Goal: Information Seeking & Learning: Learn about a topic

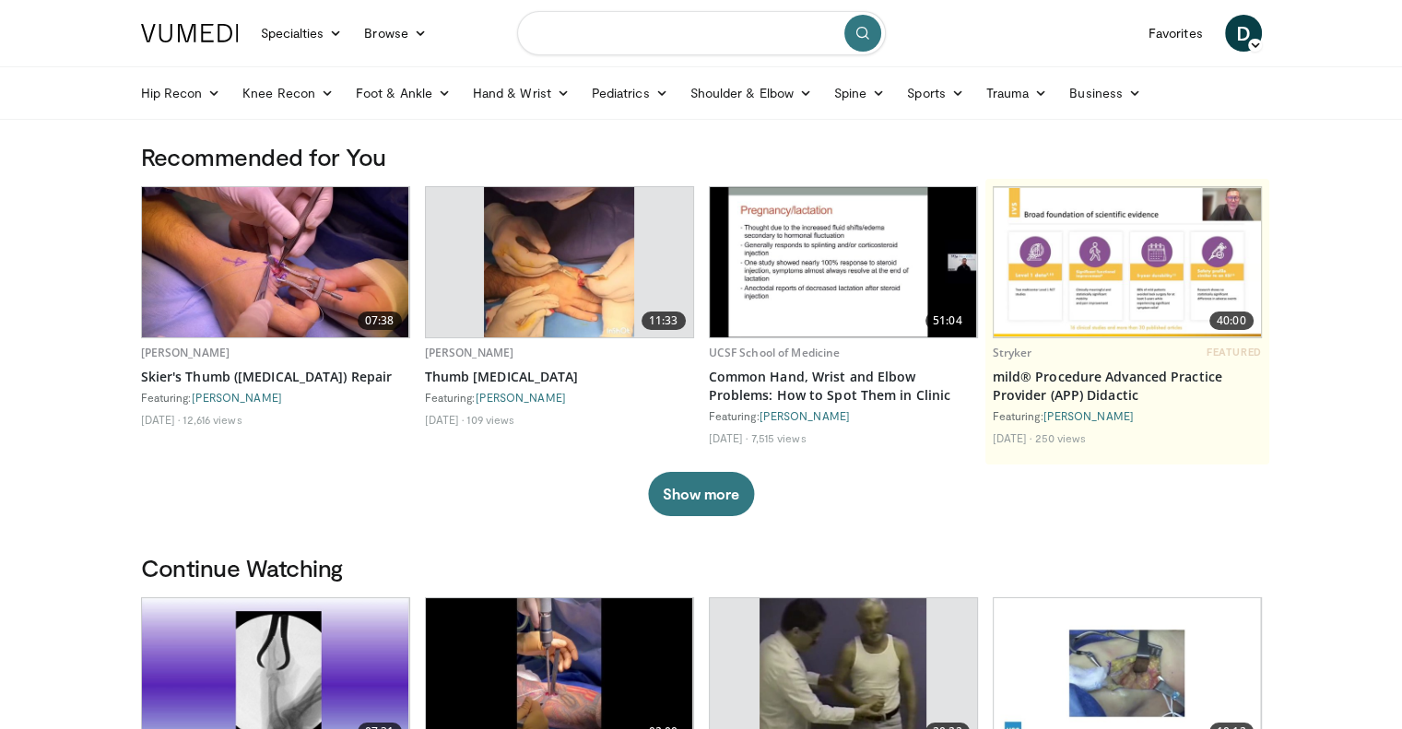
click at [692, 25] on input "Search topics, interventions" at bounding box center [701, 33] width 369 height 44
type input "**********"
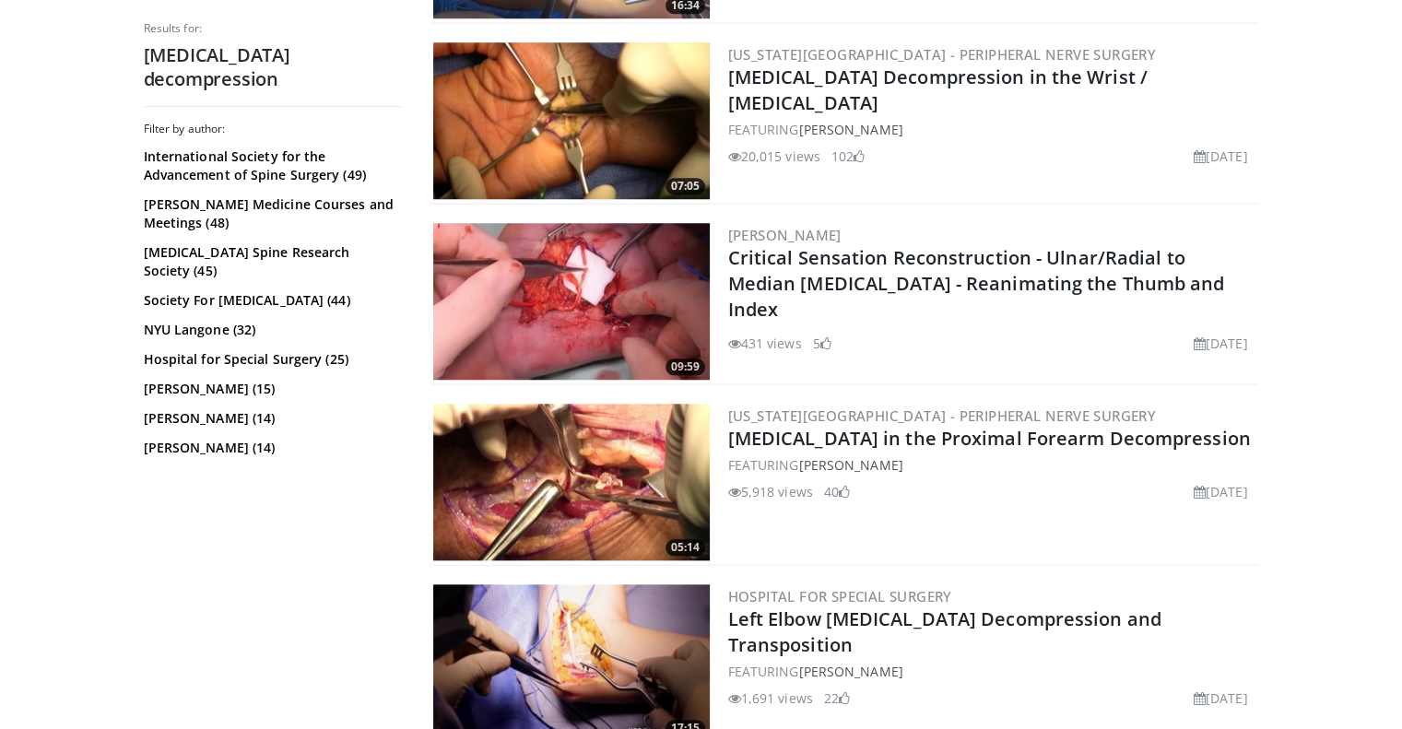
scroll to position [1614, 0]
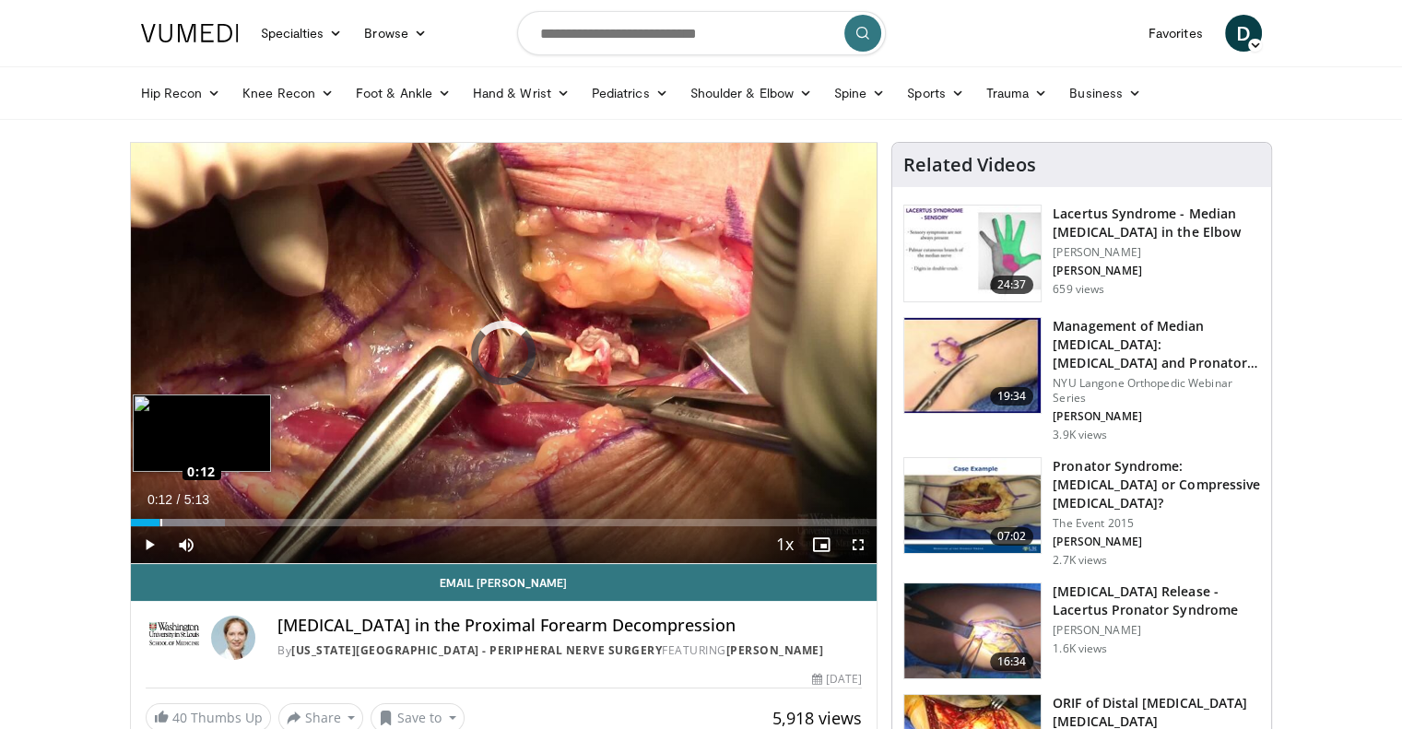
click at [159, 519] on div "Loaded : 12.70% 0:12 0:12" at bounding box center [504, 522] width 746 height 7
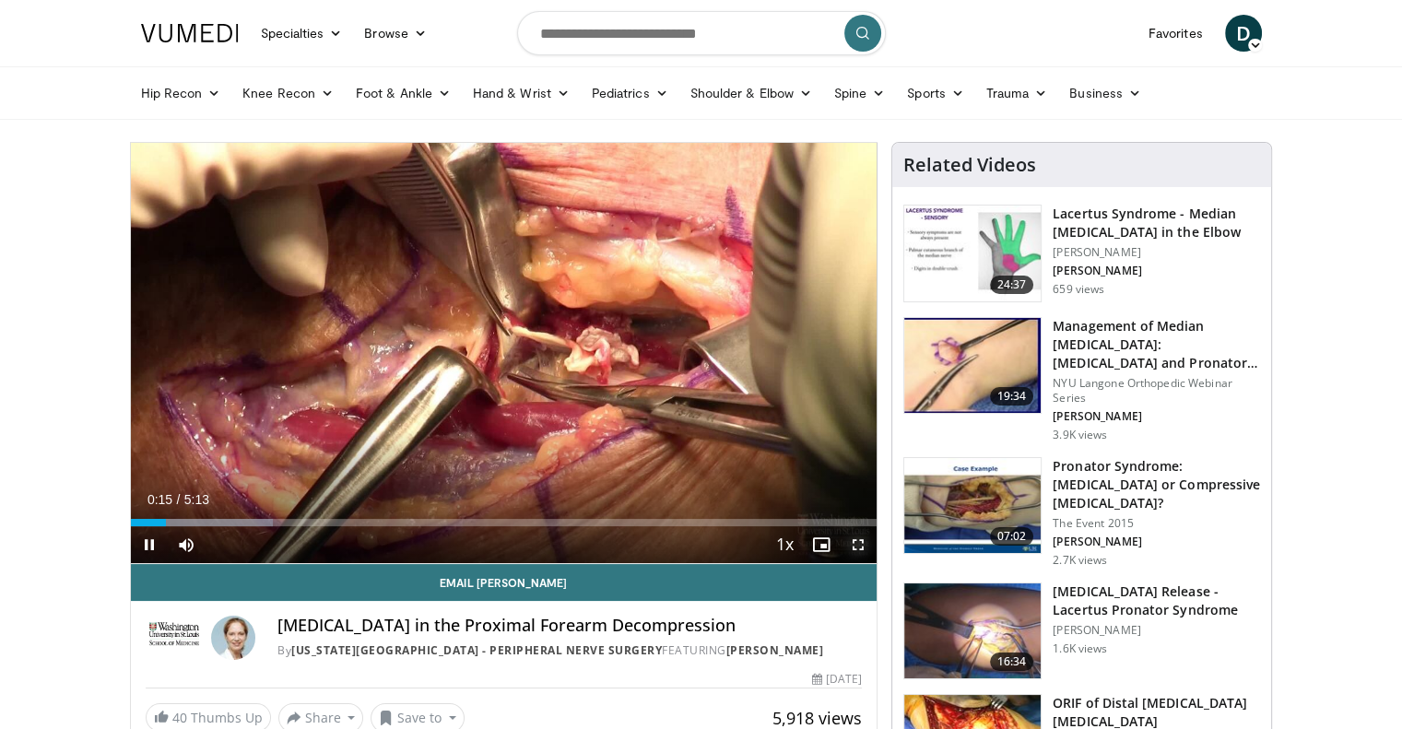
click at [859, 539] on span "Video Player" at bounding box center [858, 544] width 37 height 37
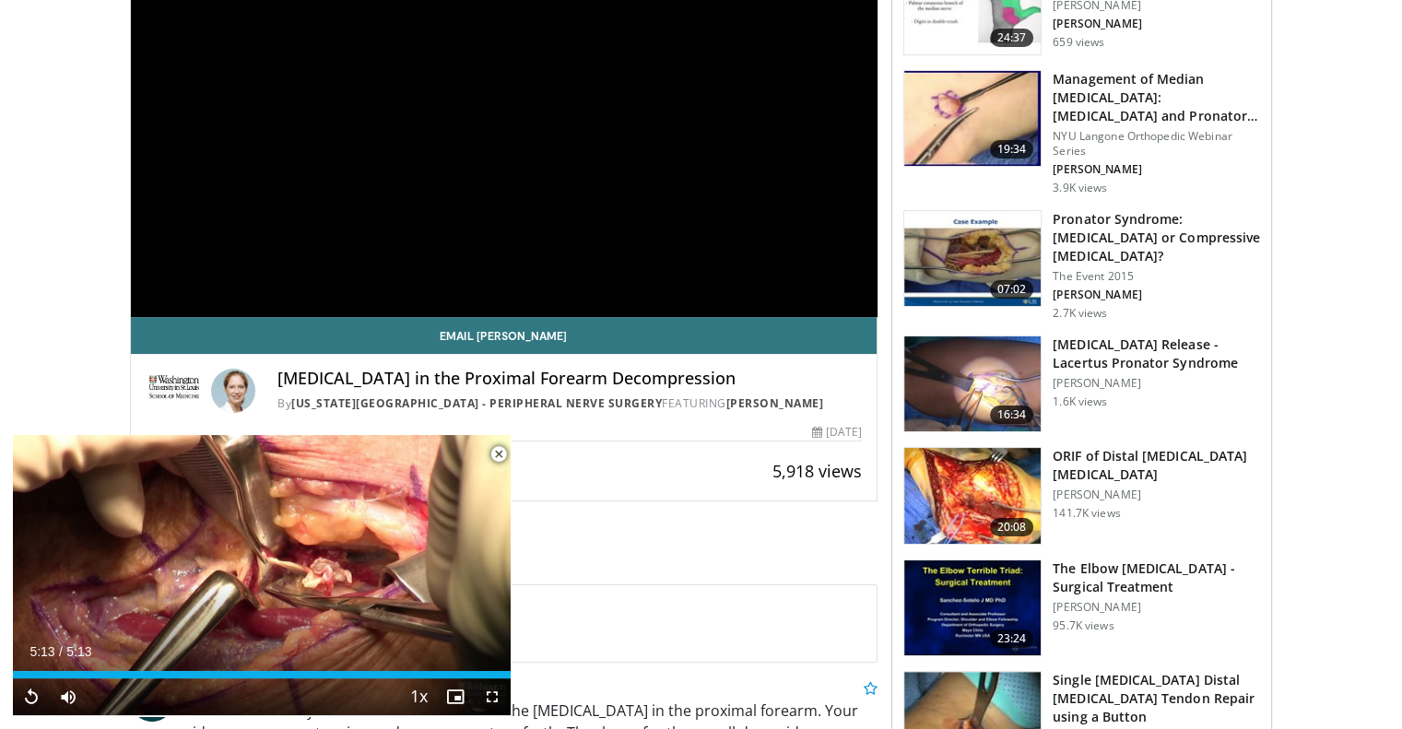
scroll to position [249, 0]
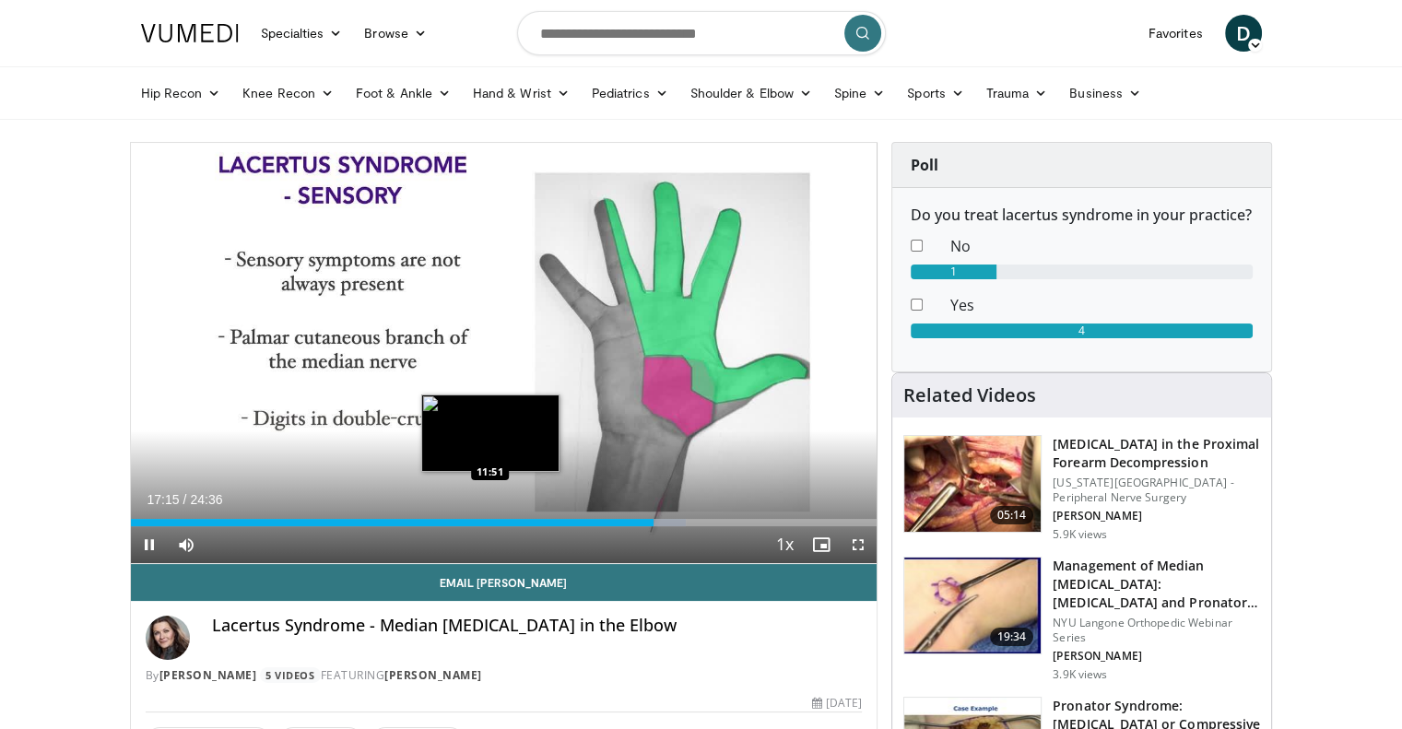
click at [489, 519] on div "Loaded : 74.37% 17:15 11:51" at bounding box center [504, 522] width 746 height 7
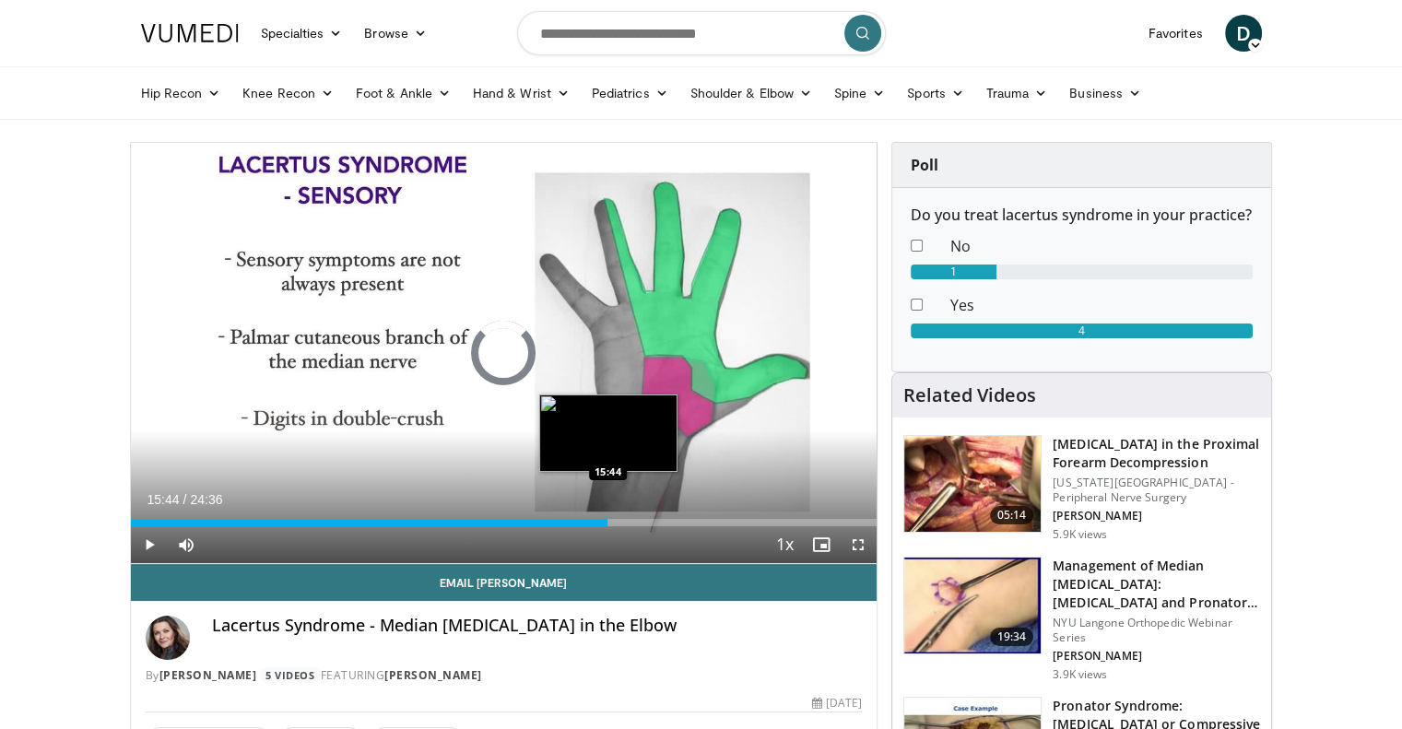
click at [607, 517] on div "Loaded : 0.00% 15:44 15:44" at bounding box center [504, 518] width 746 height 18
click at [595, 517] on div "Loaded : 66.36% 15:45 15:22" at bounding box center [504, 518] width 746 height 18
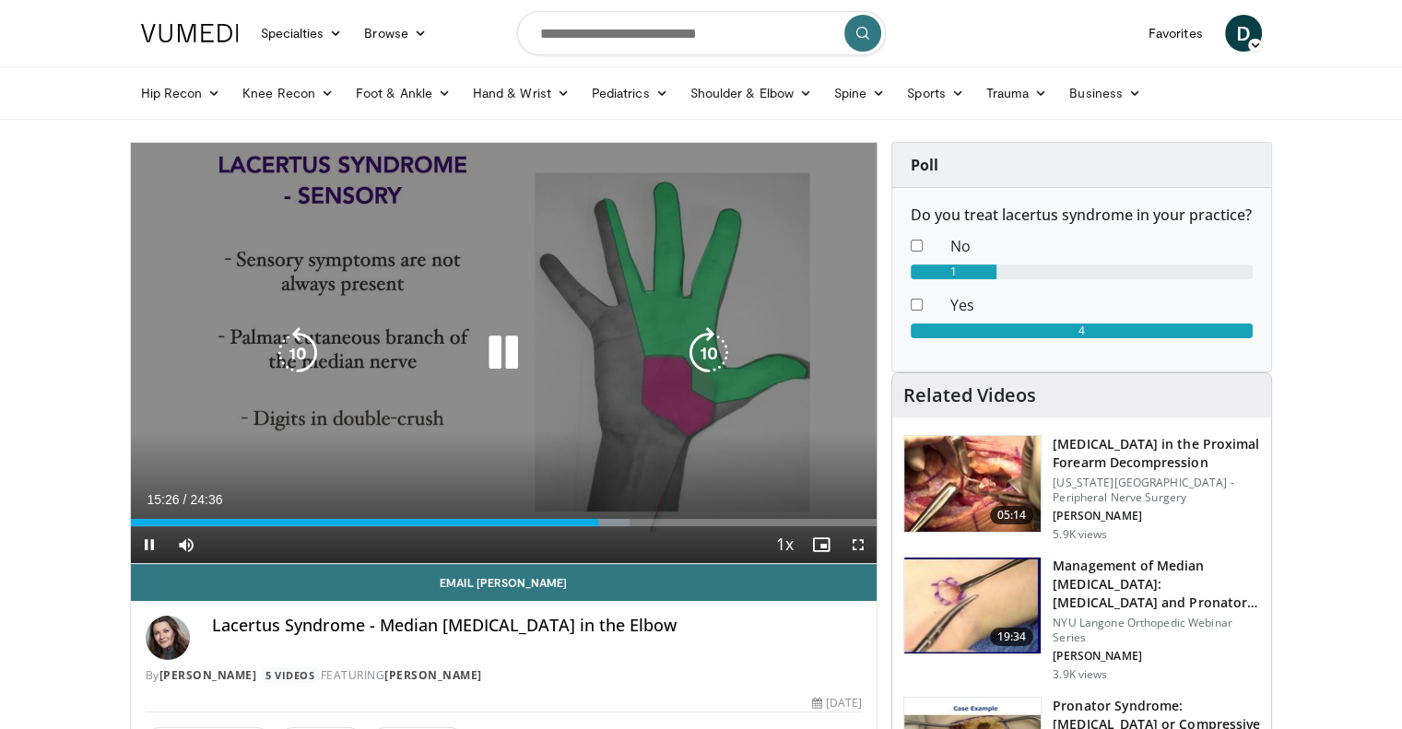
click at [507, 353] on icon "Video Player" at bounding box center [503, 353] width 52 height 52
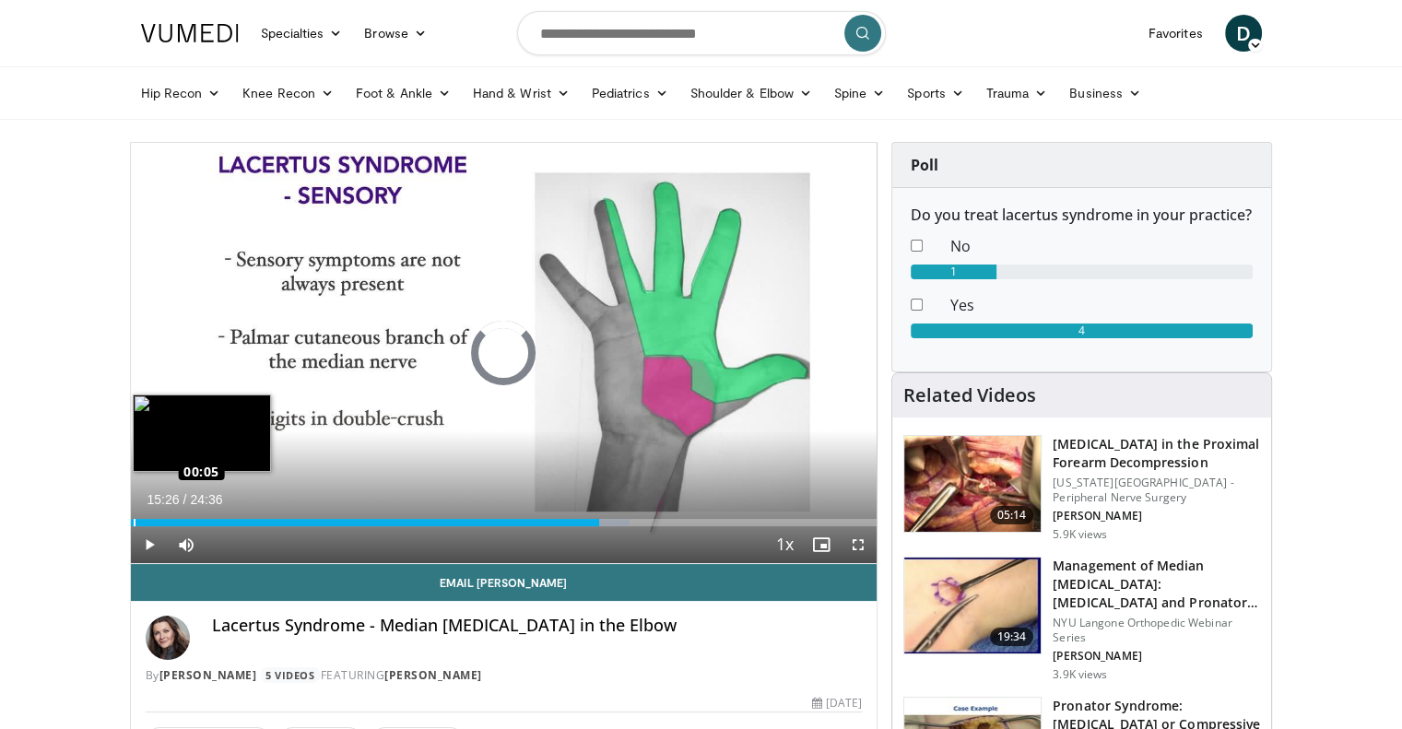
click at [132, 519] on div "15:26" at bounding box center [365, 522] width 468 height 7
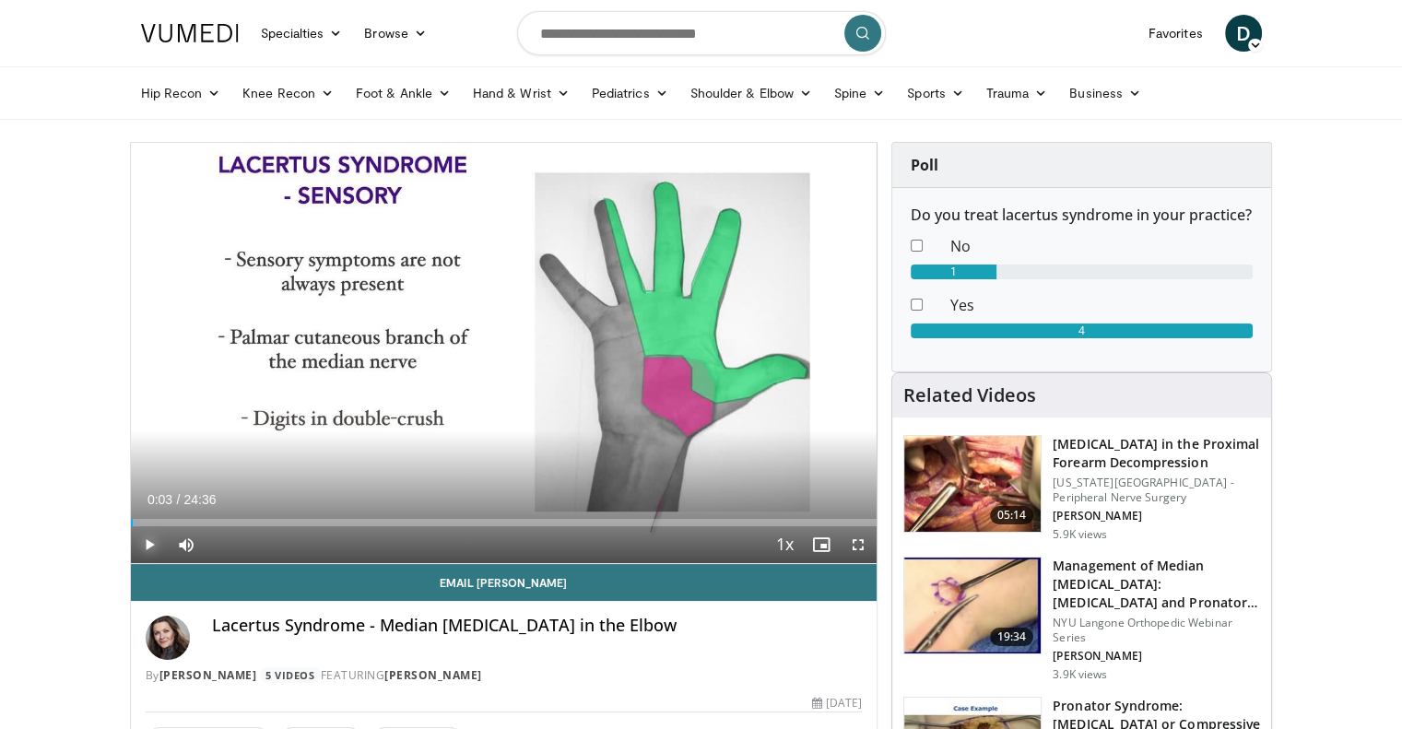
click at [149, 544] on span "Video Player" at bounding box center [149, 544] width 37 height 37
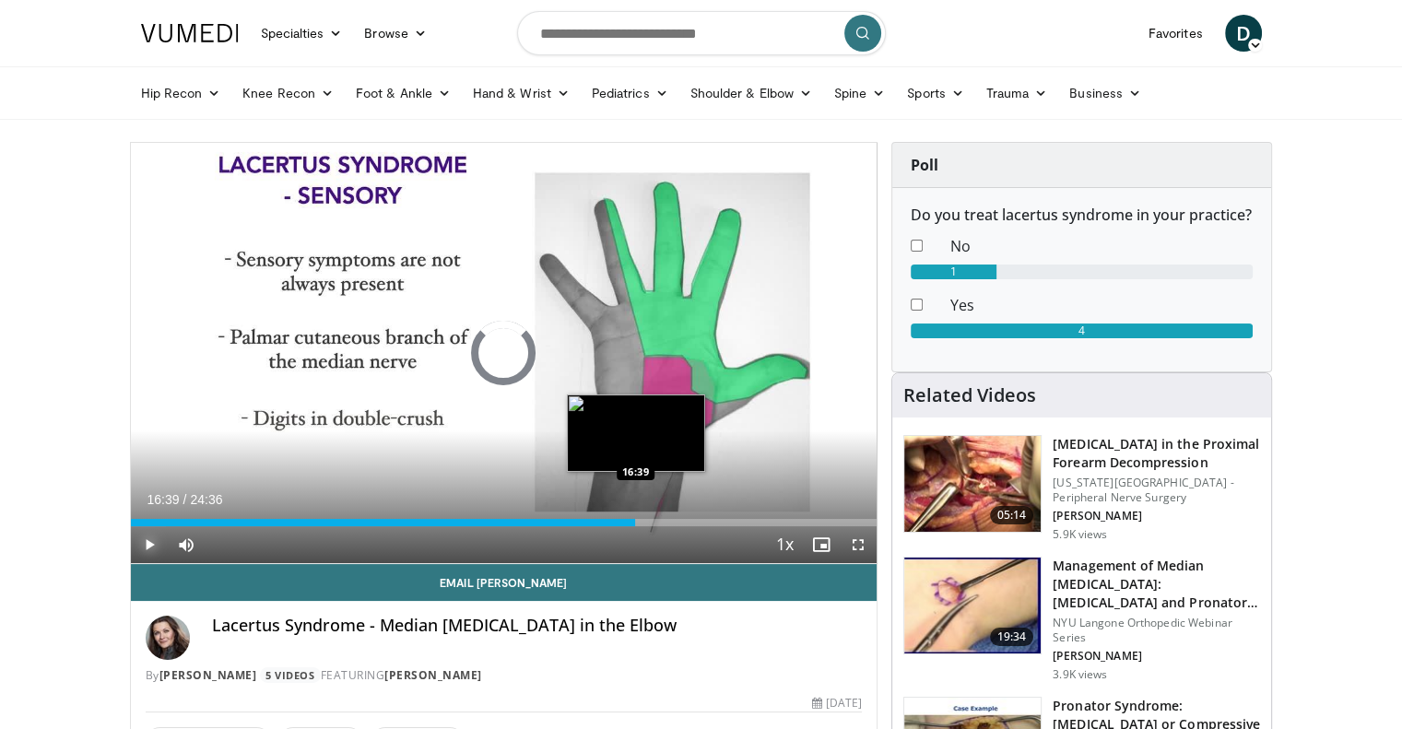
click at [635, 519] on div "Loaded : 4.73% 16:39 16:39" at bounding box center [504, 522] width 746 height 7
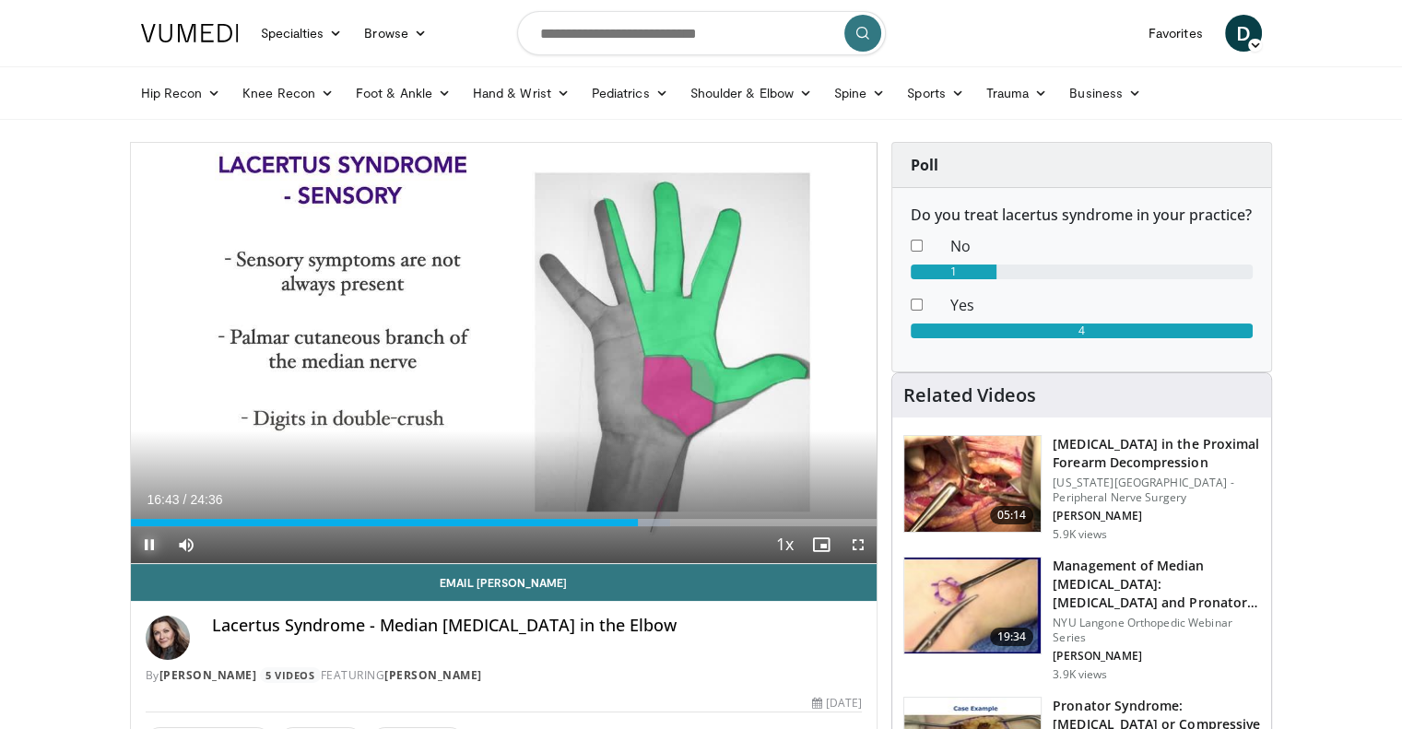
click at [147, 540] on span "Video Player" at bounding box center [149, 544] width 37 height 37
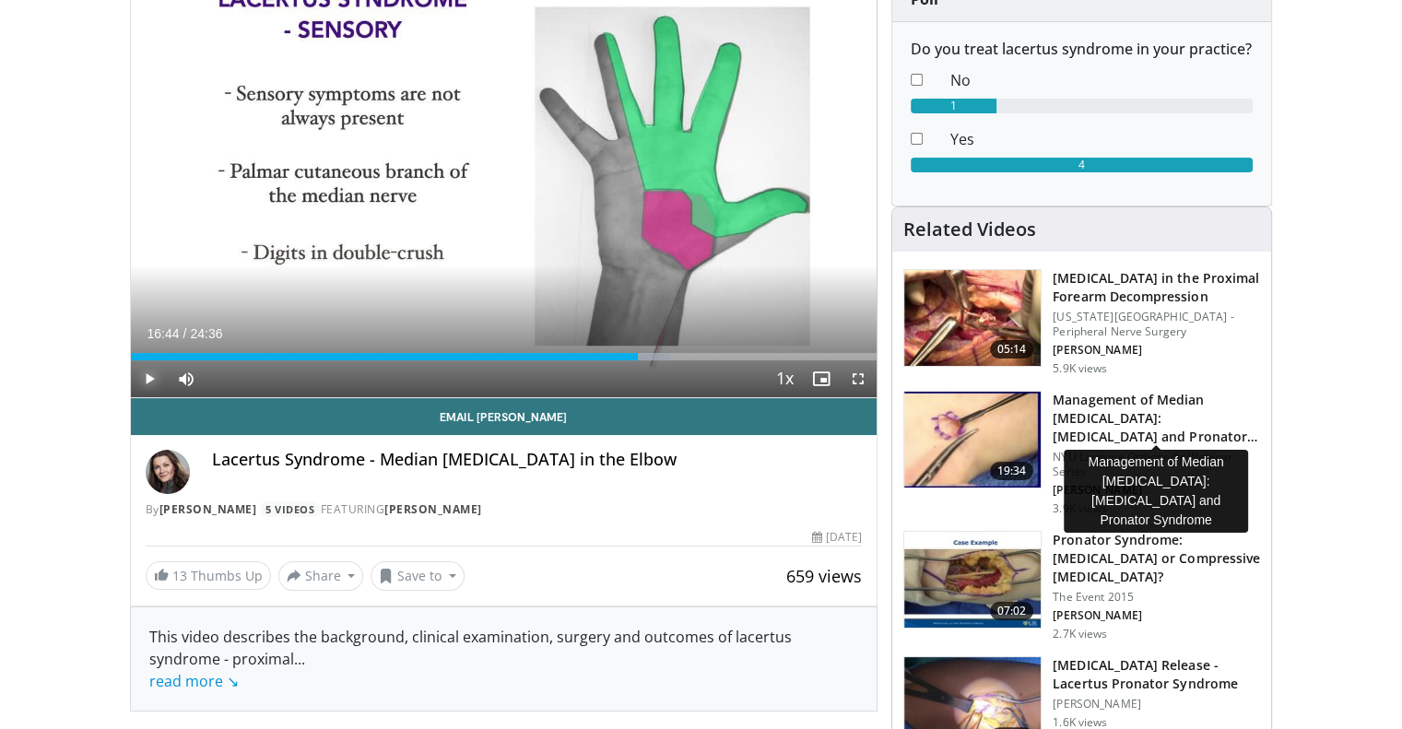
scroll to position [181, 0]
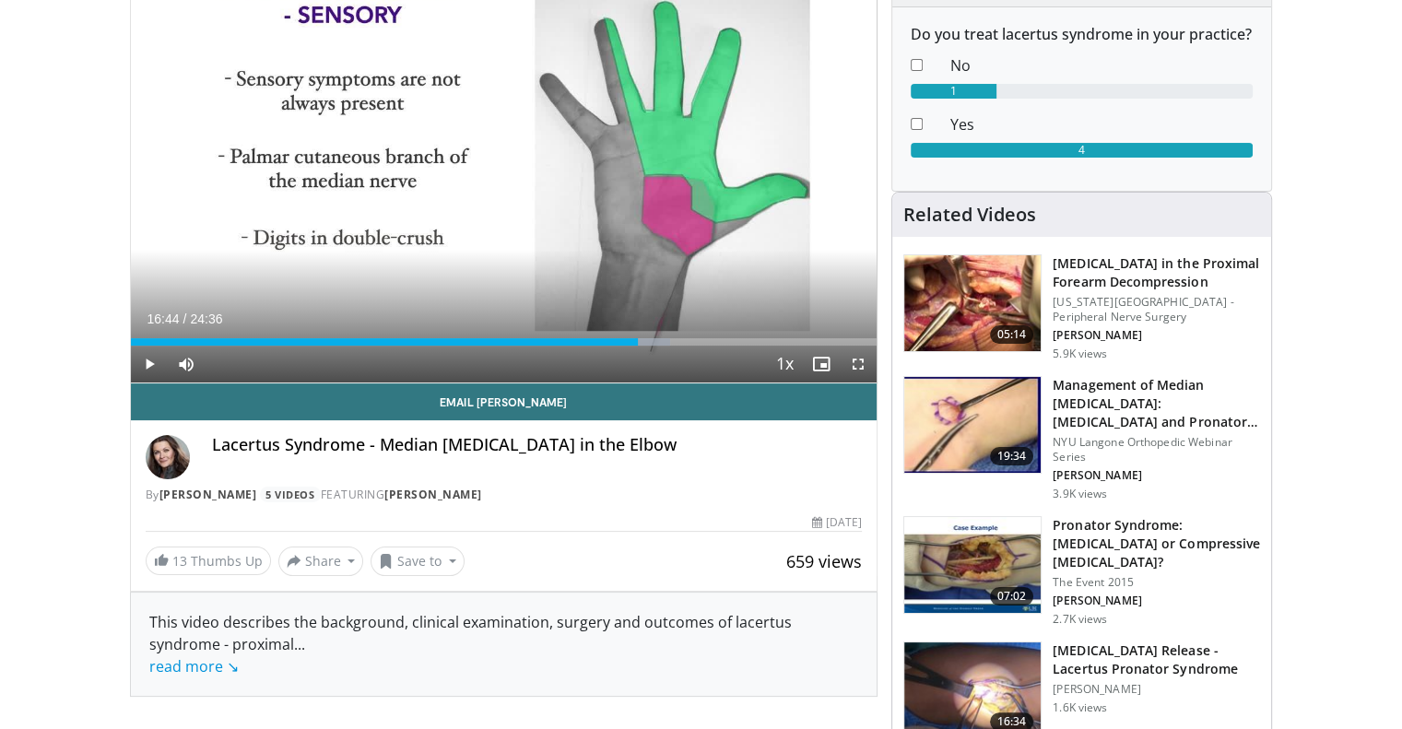
click at [973, 415] on img at bounding box center [972, 425] width 136 height 96
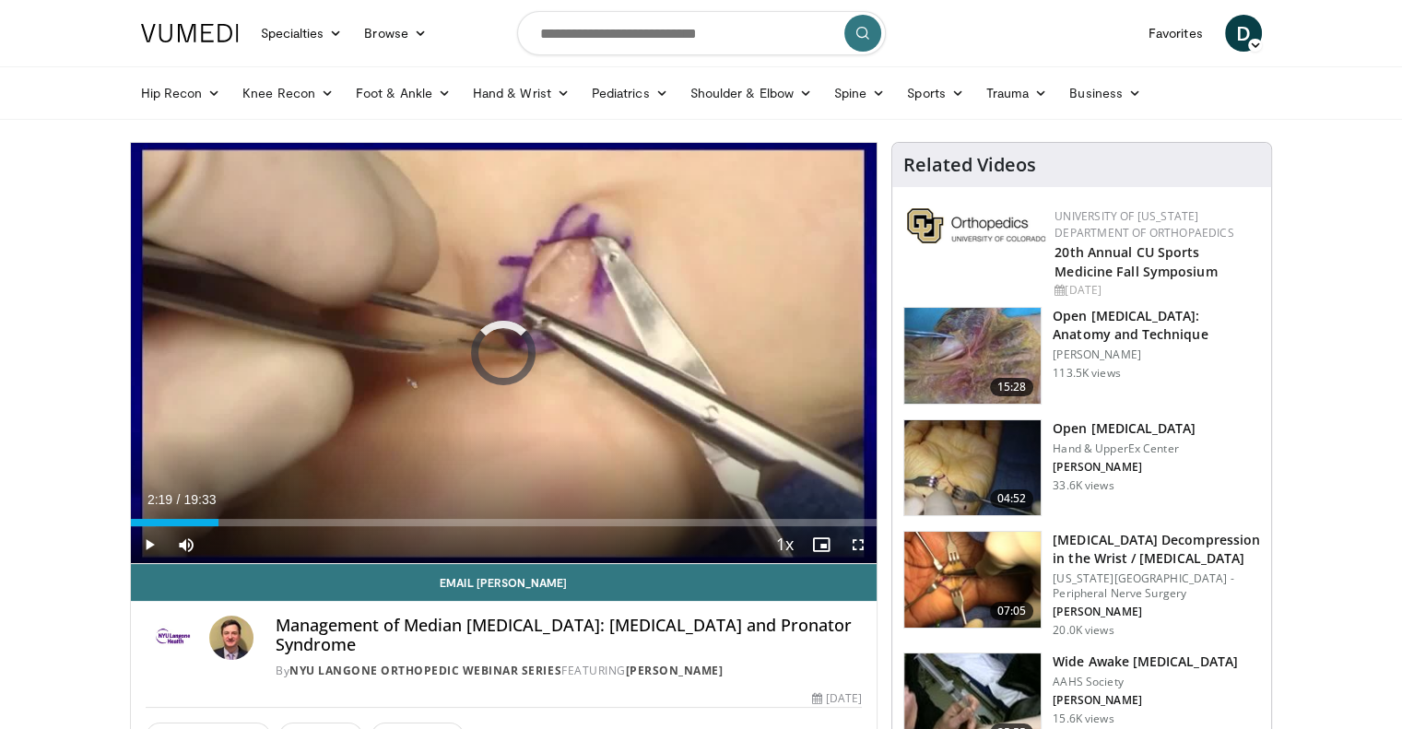
click at [217, 516] on div "Loaded : 3.38% 00:02 02:19" at bounding box center [504, 518] width 746 height 18
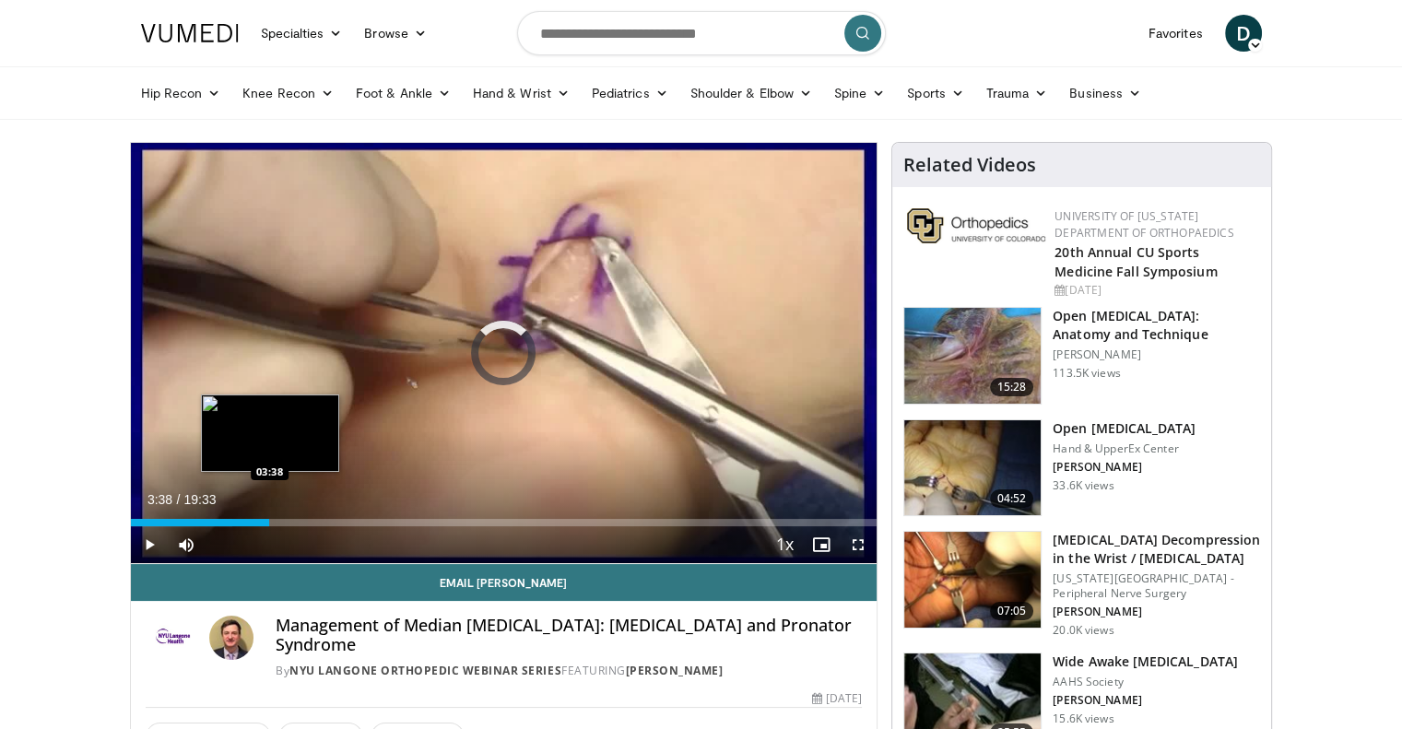
click at [269, 519] on div "Loaded : 13.65% 03:38 03:38" at bounding box center [504, 522] width 746 height 7
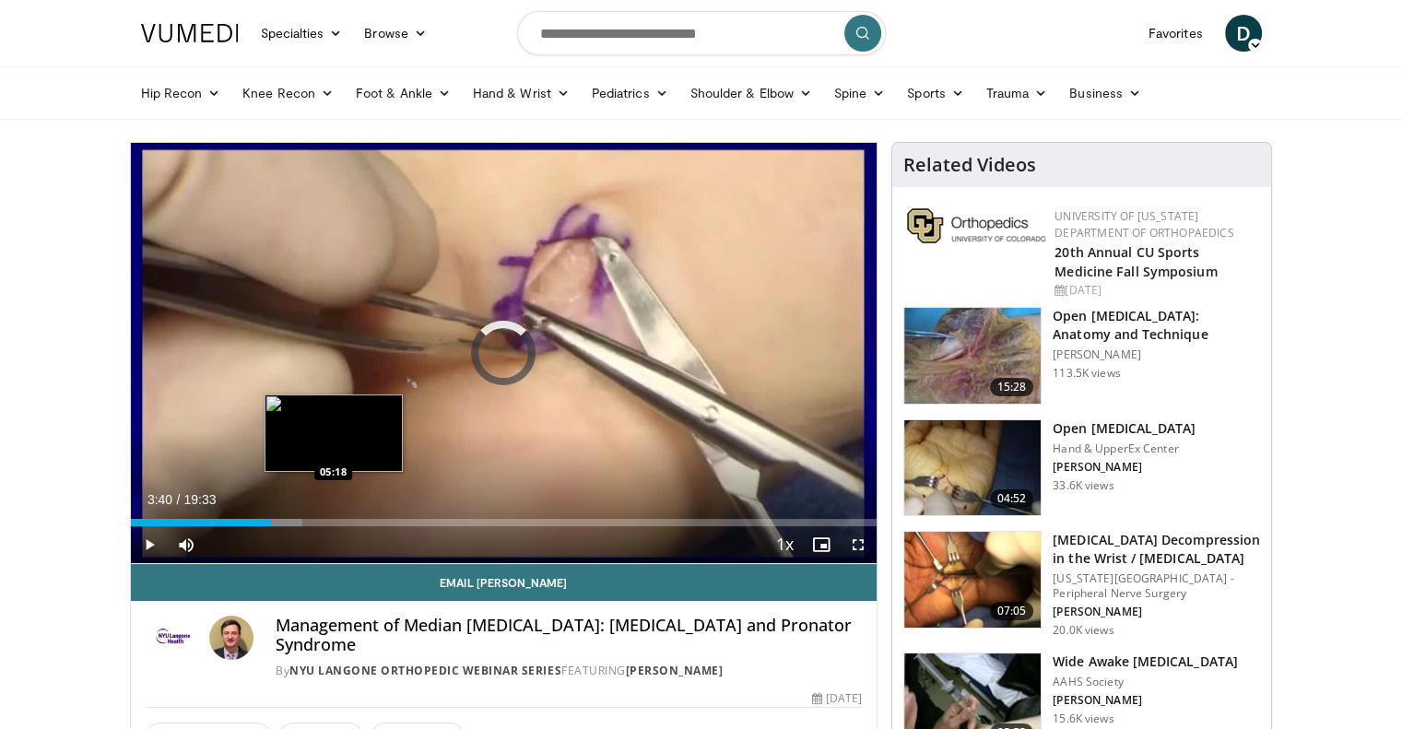
click at [333, 519] on div "Loaded : 23.04% 03:40 05:18" at bounding box center [504, 522] width 746 height 7
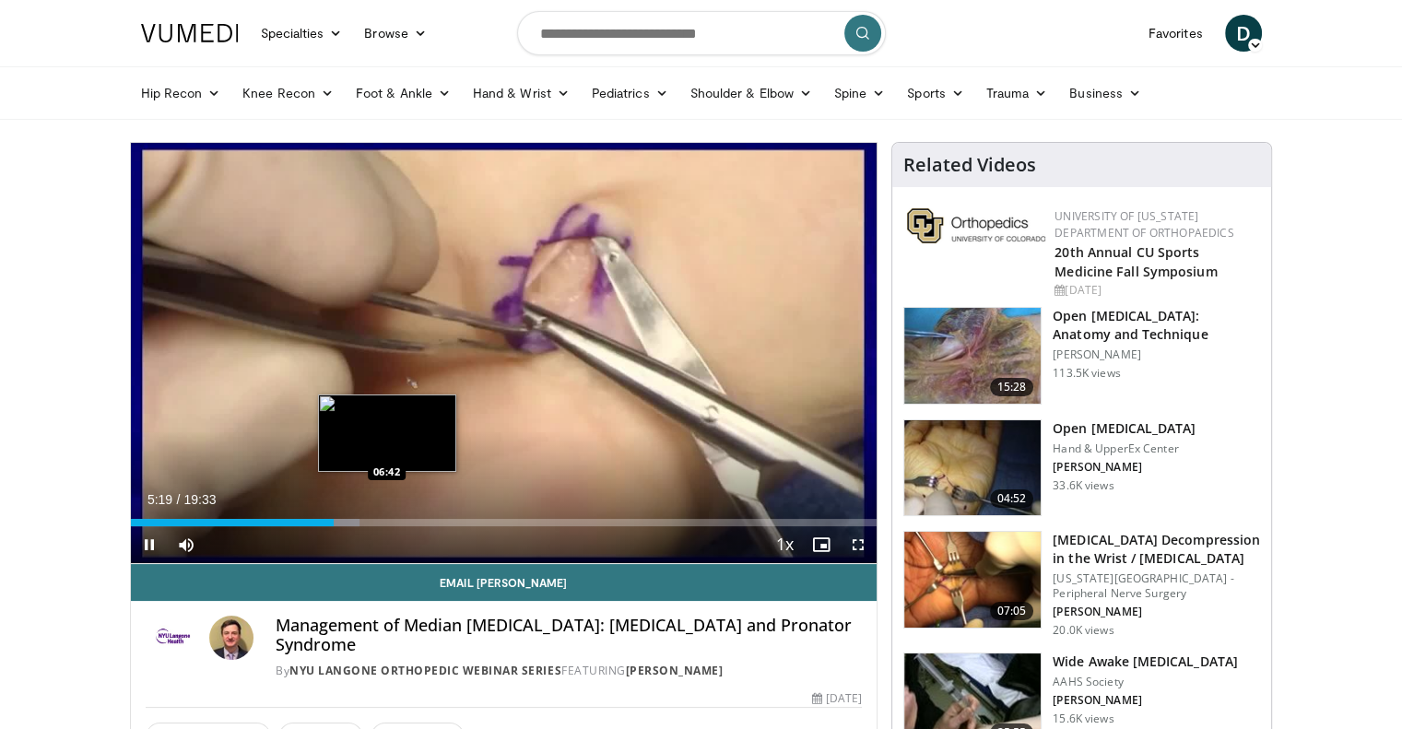
click at [387, 522] on video-js "**********" at bounding box center [504, 353] width 746 height 421
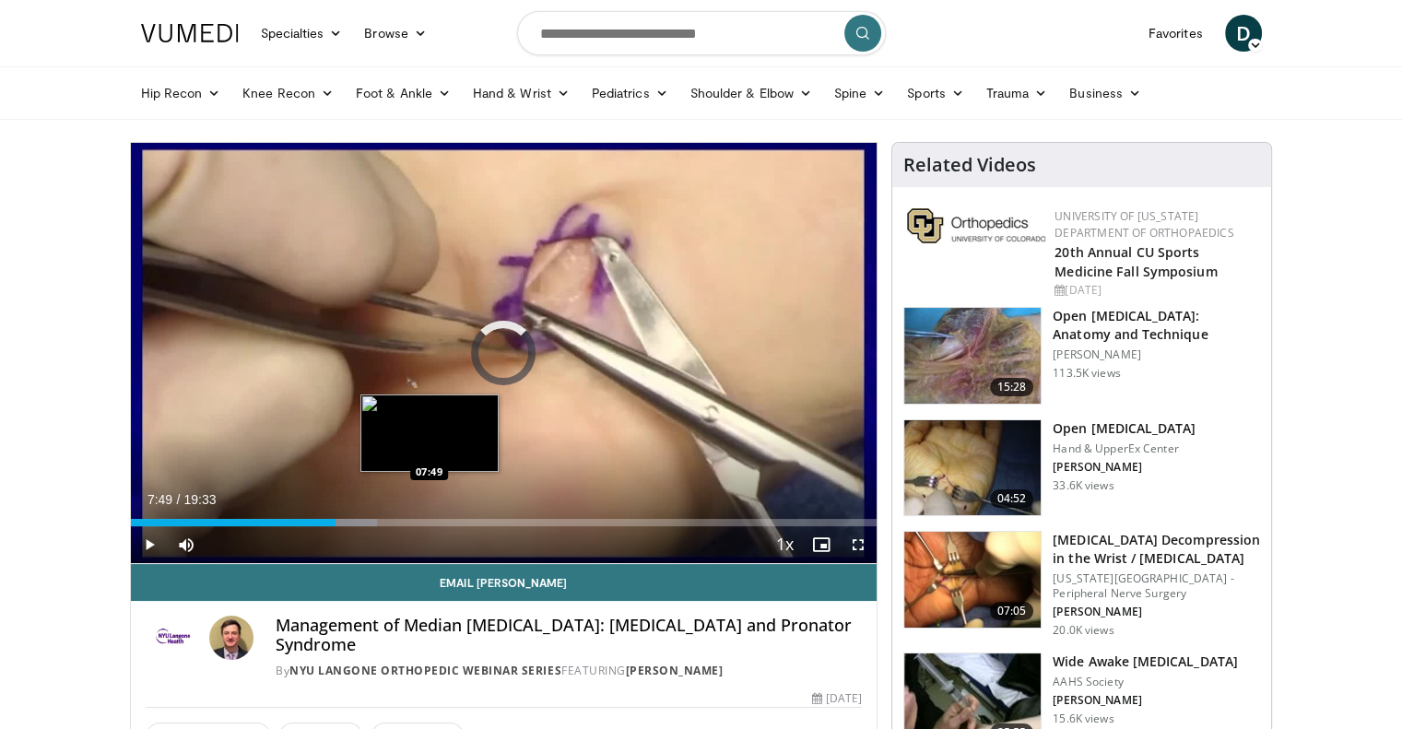
click at [429, 519] on div "Loaded : 32.98% 05:22 07:49" at bounding box center [504, 522] width 746 height 7
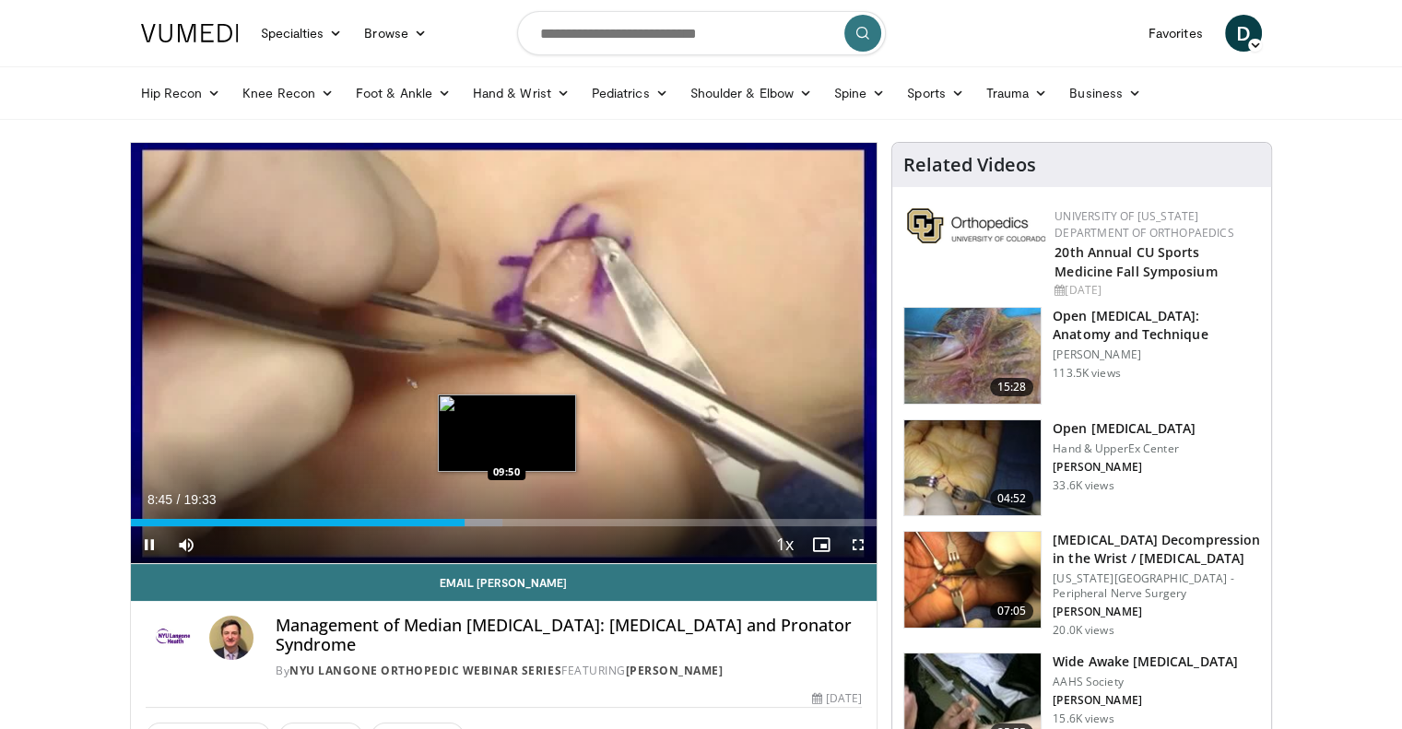
click at [505, 522] on div "Loaded : 49.89% 08:45 09:50" at bounding box center [504, 522] width 746 height 7
click at [531, 522] on div "Loaded : 55.81% 10:31 10:29" at bounding box center [504, 522] width 746 height 7
click at [516, 523] on div "10:08" at bounding box center [324, 522] width 387 height 7
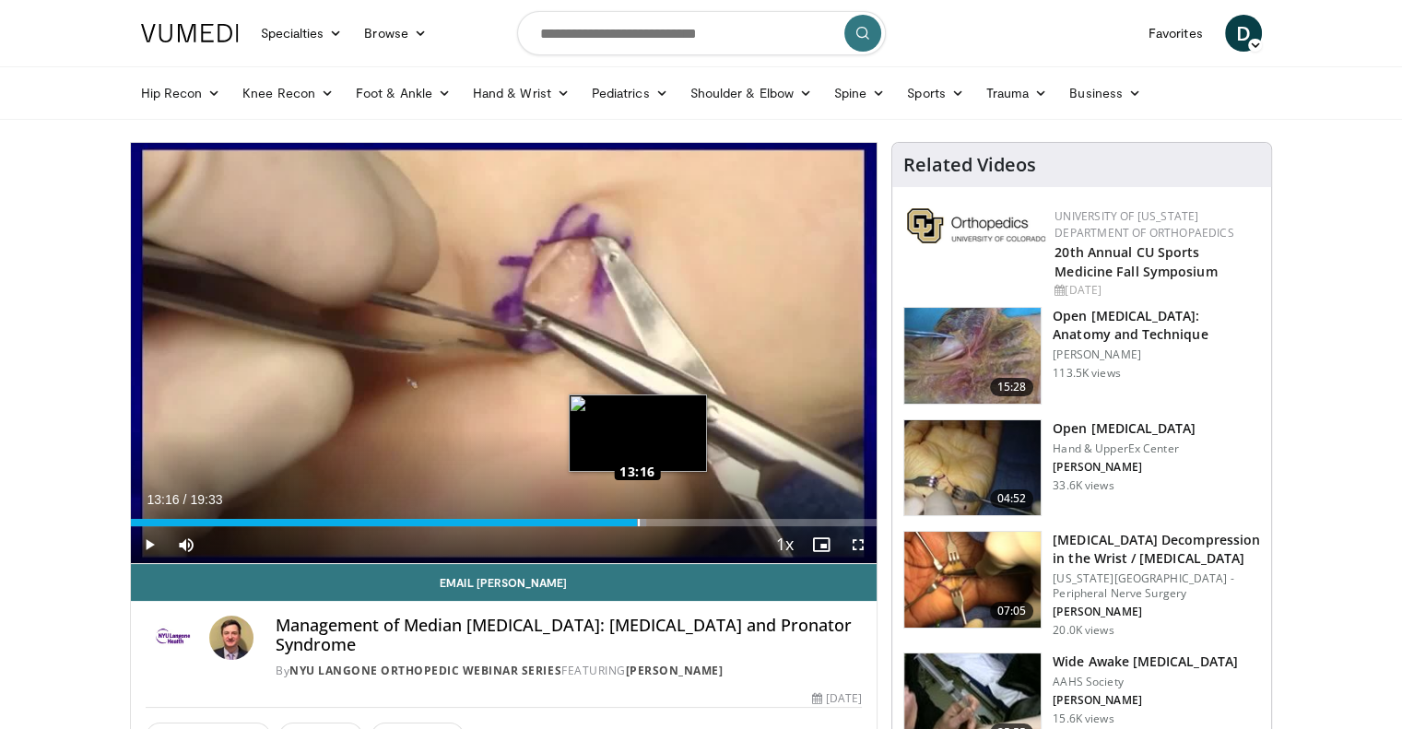
click at [637, 517] on div "Loaded : 69.12% 13:16 13:16" at bounding box center [504, 518] width 746 height 18
click at [667, 519] on div "Loaded : 73.39% 13:19 14:05" at bounding box center [504, 522] width 746 height 7
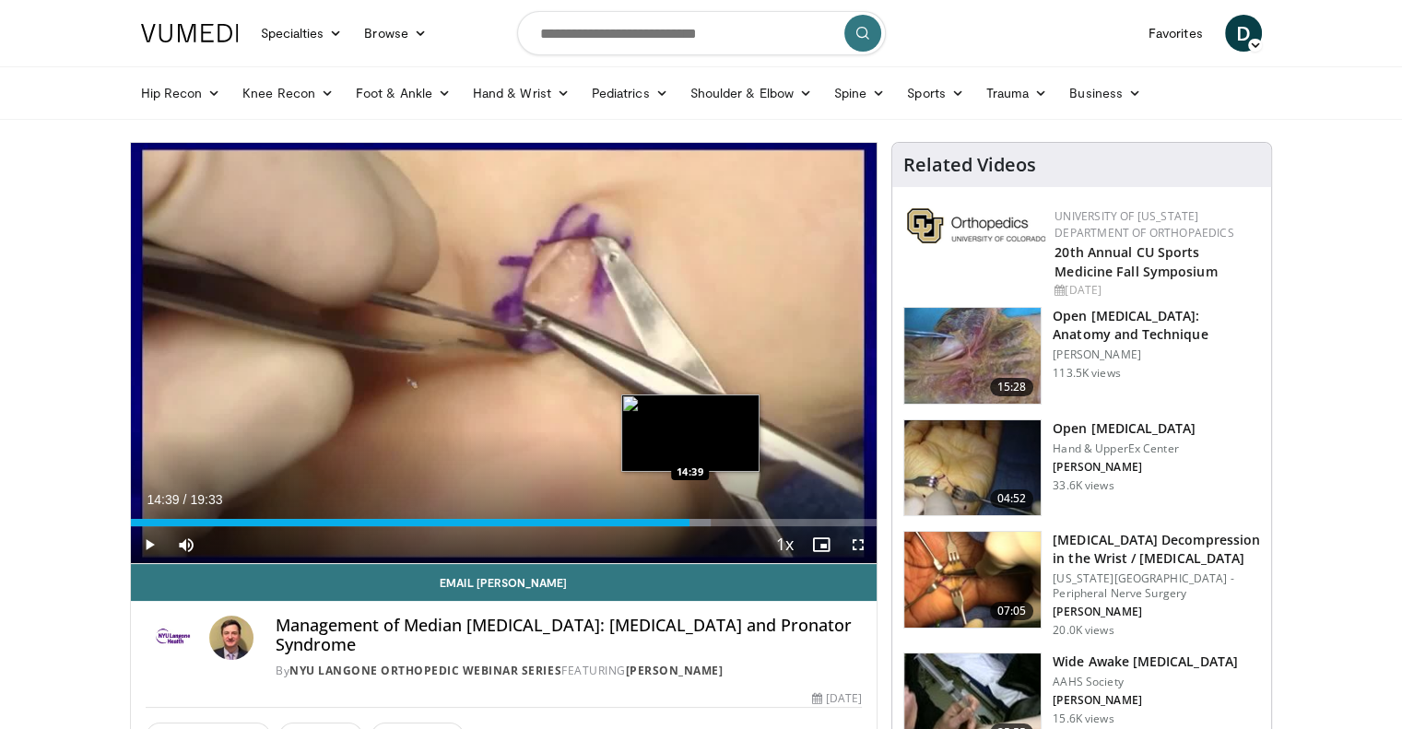
click at [689, 519] on div "Loaded : 77.80% 14:11 14:39" at bounding box center [504, 522] width 746 height 7
click at [708, 519] on div "Loaded : 81.07% 15:09 15:06" at bounding box center [504, 522] width 746 height 7
click at [724, 519] on div "Progress Bar" at bounding box center [722, 522] width 63 height 7
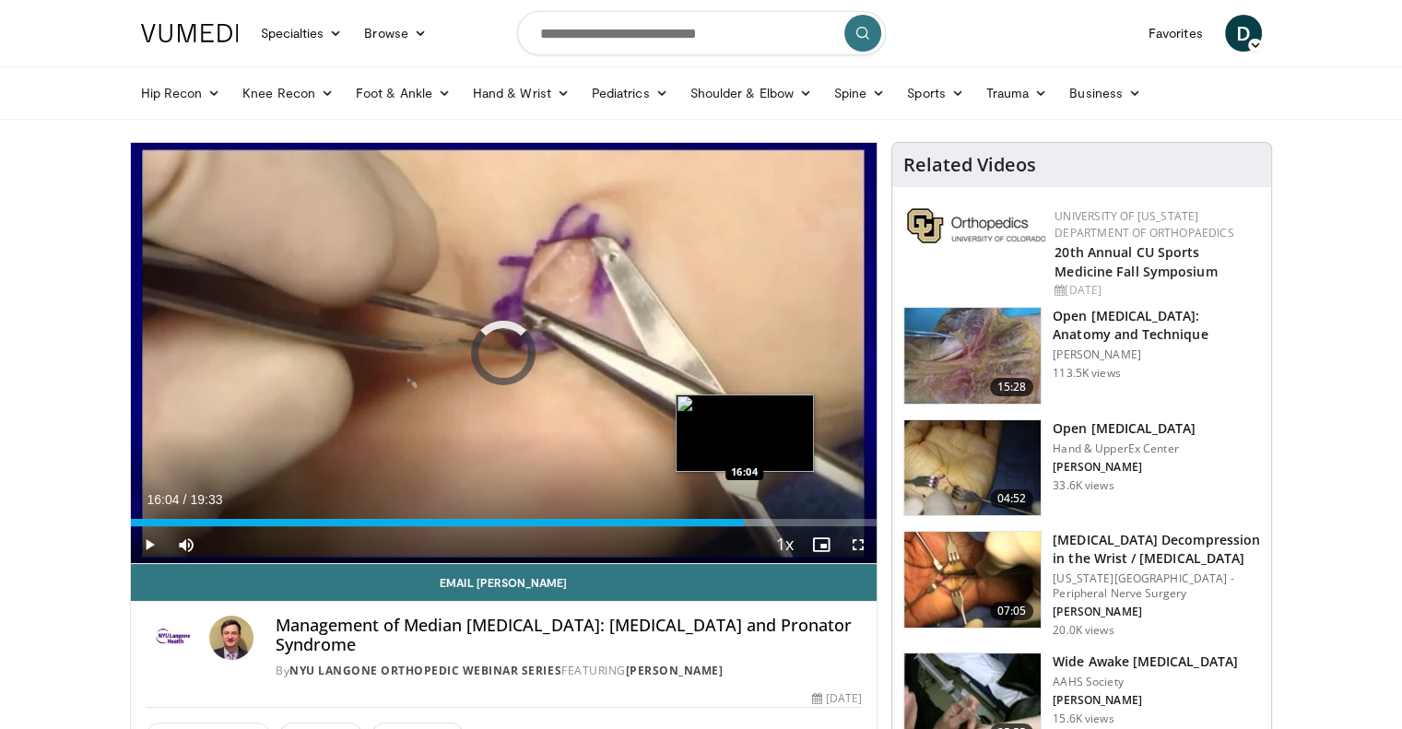
click at [744, 519] on div "Loaded : 85.34% 16:04 16:04" at bounding box center [504, 522] width 746 height 7
click at [762, 519] on video-js "**********" at bounding box center [504, 353] width 746 height 421
click at [773, 519] on div "Loaded : 87.90% 16:07 16:50" at bounding box center [504, 522] width 746 height 7
click at [786, 517] on div "Loaded : 92.16% 16:52 17:11" at bounding box center [504, 518] width 746 height 18
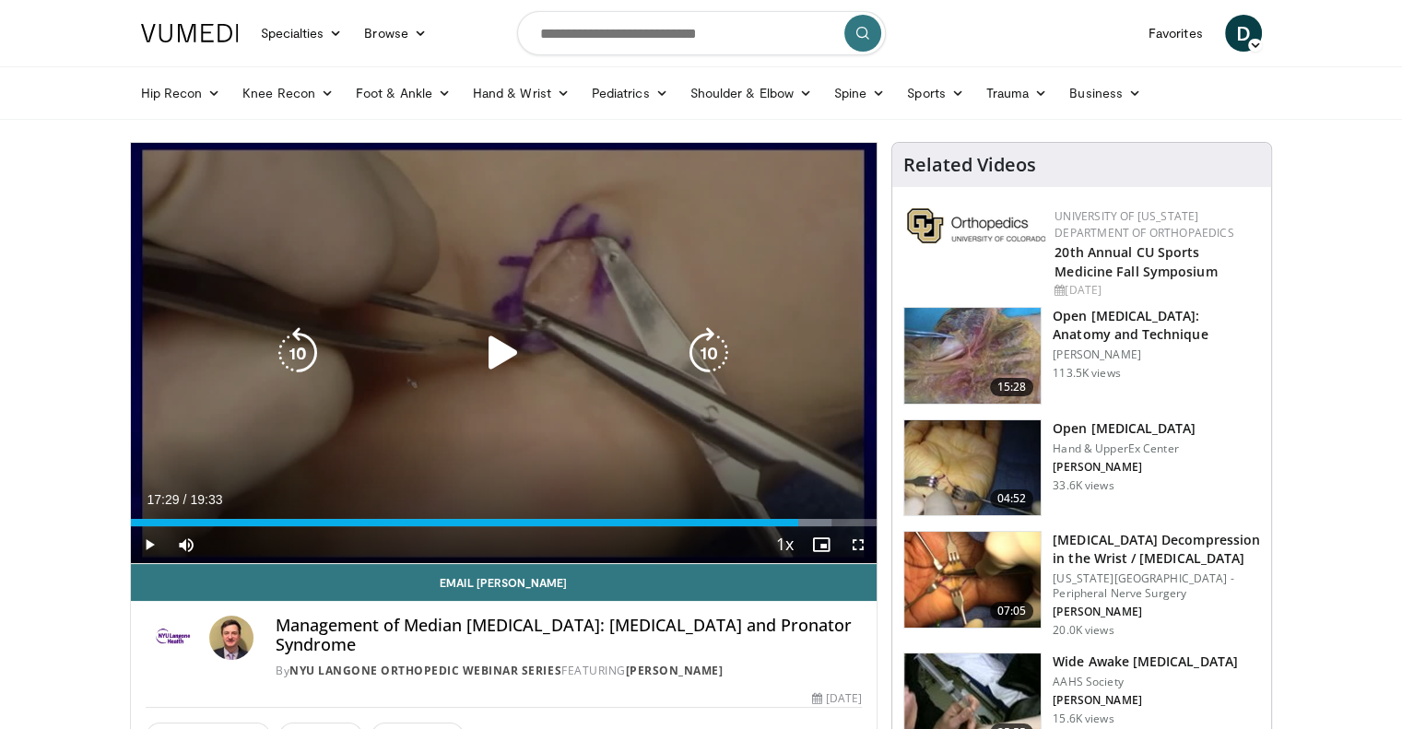
click at [798, 514] on div "Loaded : 93.87% 17:12 17:11" at bounding box center [504, 518] width 746 height 18
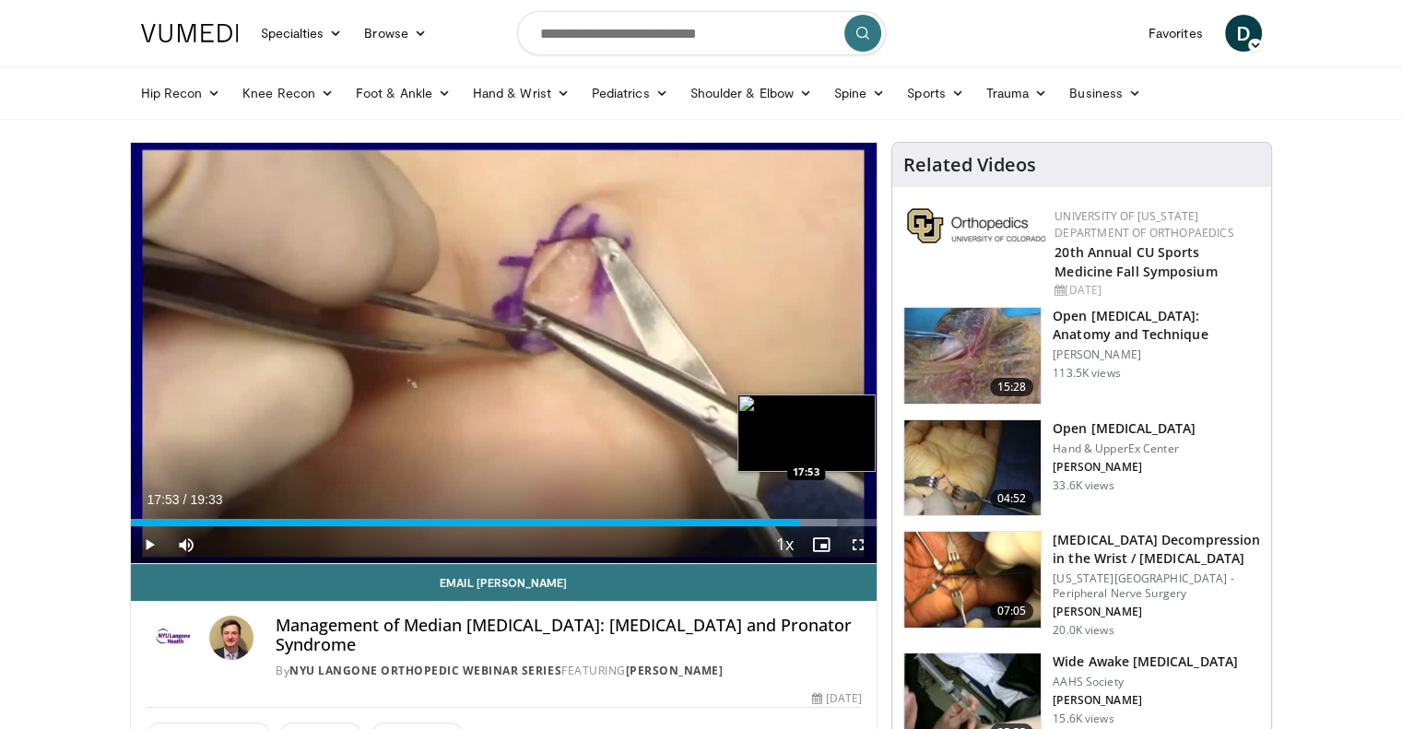
click at [813, 514] on div "Loaded : 94.72% 17:31 17:53" at bounding box center [504, 518] width 746 height 18
click at [822, 514] on div "Loaded : 97.25% 17:55 18:07" at bounding box center [504, 518] width 746 height 18
click at [829, 515] on div "Loaded : 98.09% 18:19 18:17" at bounding box center [504, 518] width 746 height 18
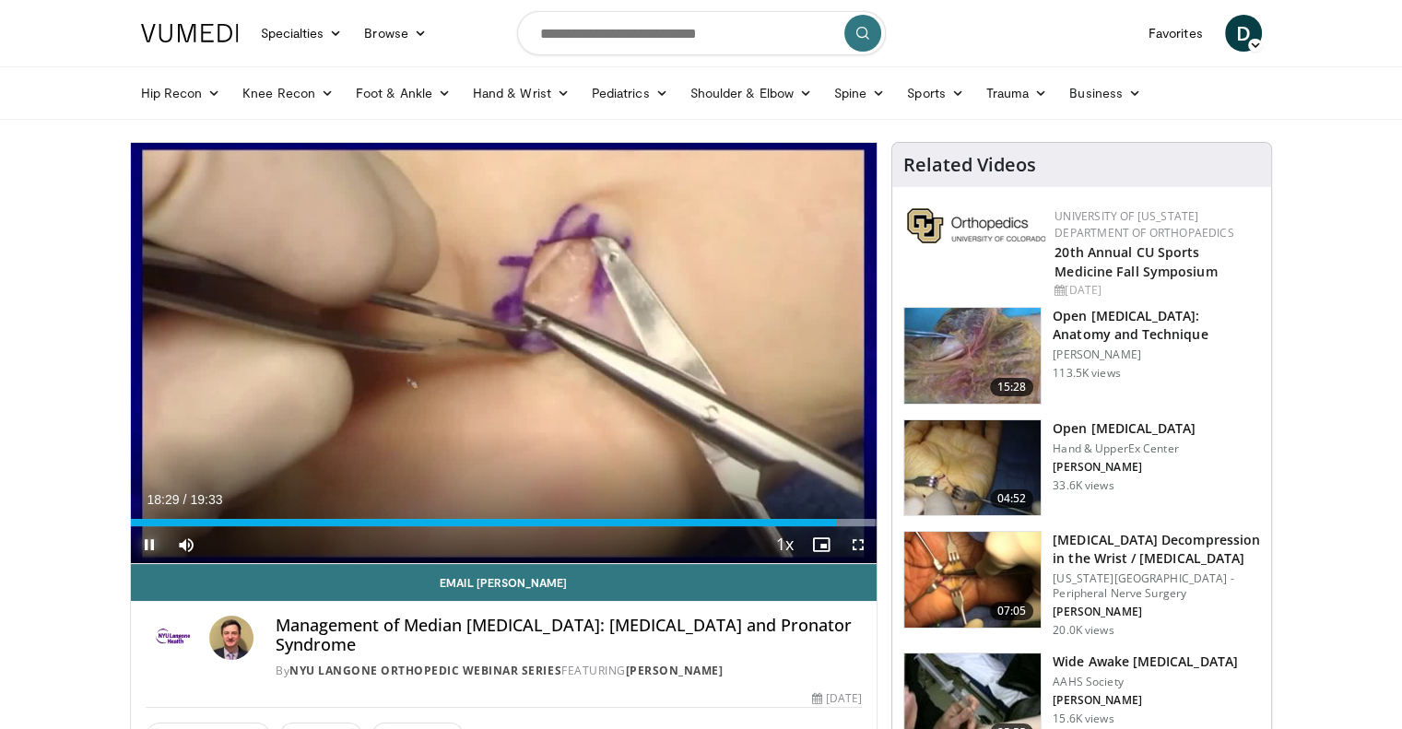
click at [155, 539] on span "Video Player" at bounding box center [149, 544] width 37 height 37
click at [678, 38] on input "Search topics, interventions" at bounding box center [701, 33] width 369 height 44
type input "*********"
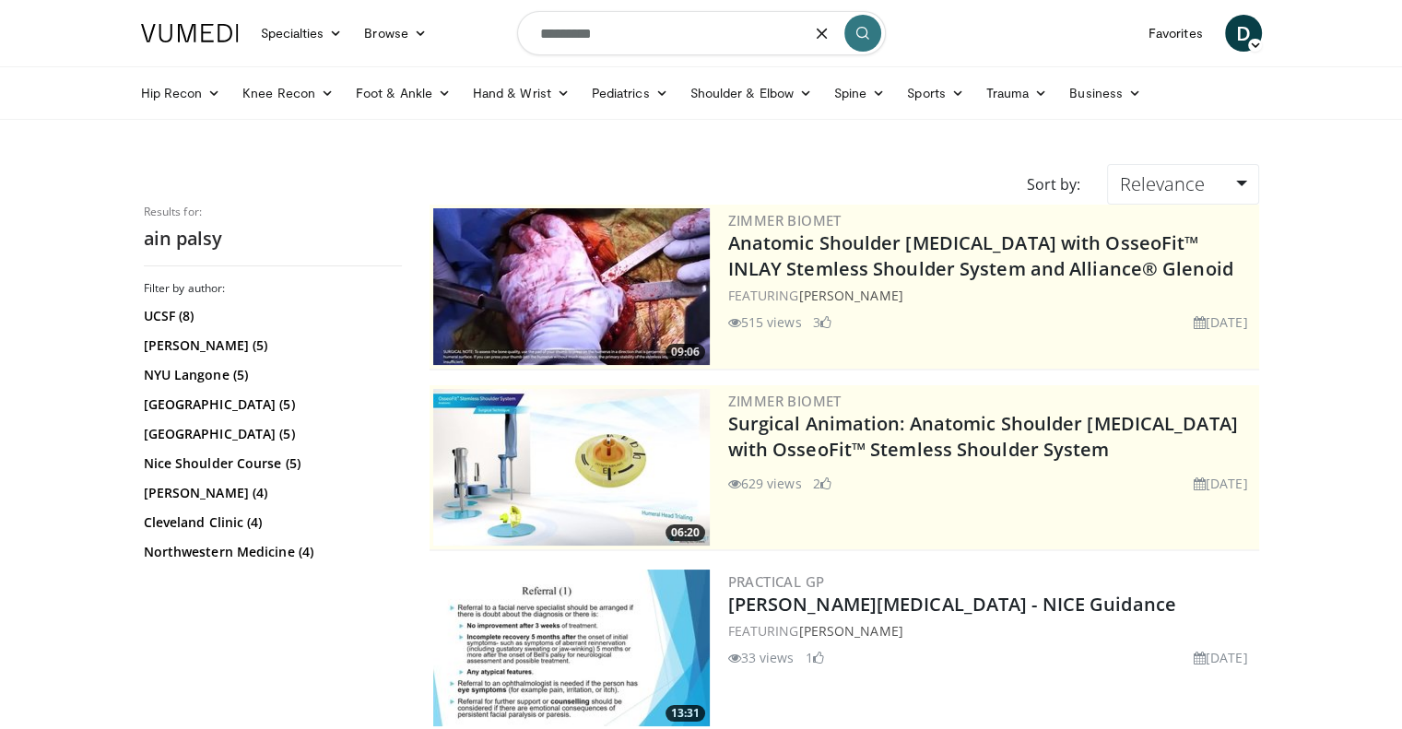
drag, startPoint x: 660, startPoint y: 32, endPoint x: 487, endPoint y: 28, distance: 173.3
click at [487, 28] on nav "Specialties Adult & Family Medicine Allergy, Asthma, Immunology Anesthesiology …" at bounding box center [701, 33] width 1143 height 66
type input "**********"
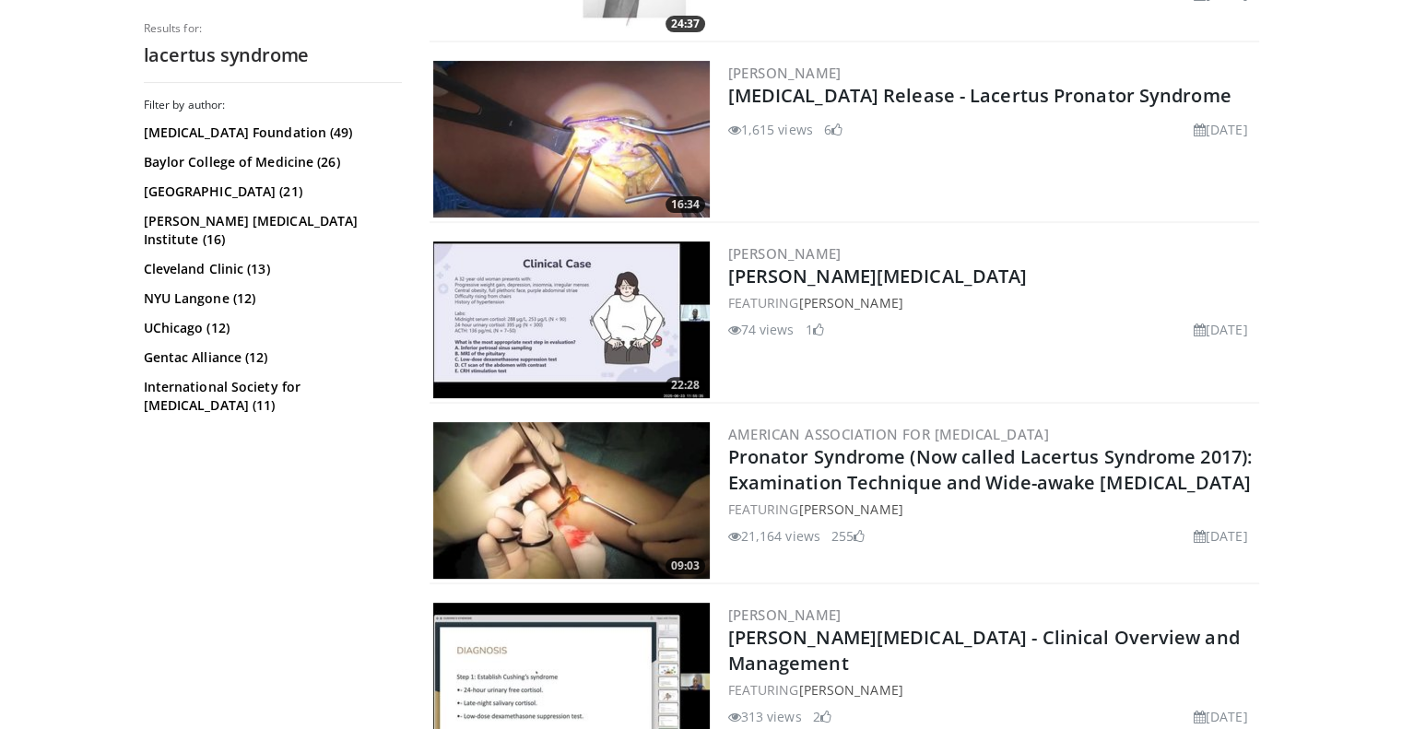
scroll to position [509, 0]
click at [586, 482] on img at bounding box center [571, 500] width 276 height 157
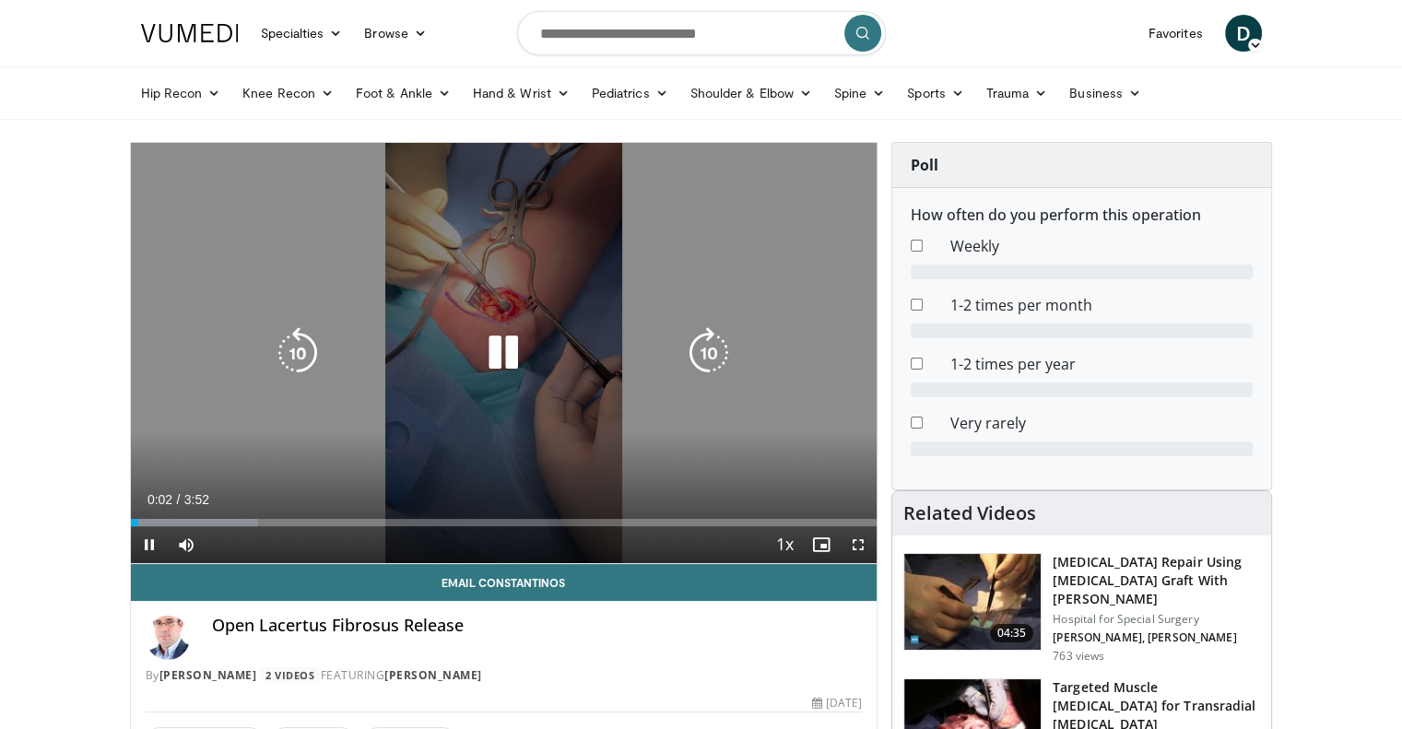
click at [498, 357] on icon "Video Player" at bounding box center [503, 353] width 52 height 52
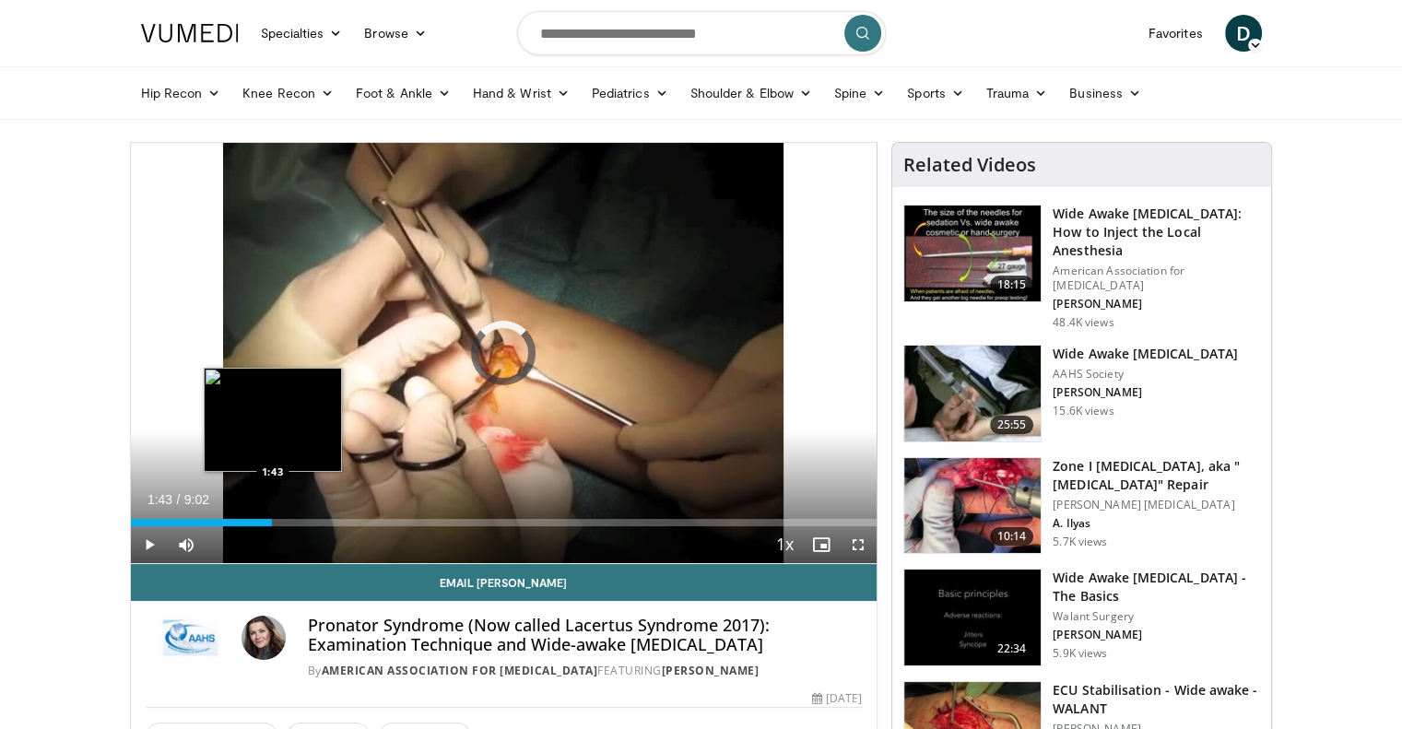
click at [272, 514] on div "Loaded : 9.19% 0:07 1:43" at bounding box center [504, 518] width 746 height 18
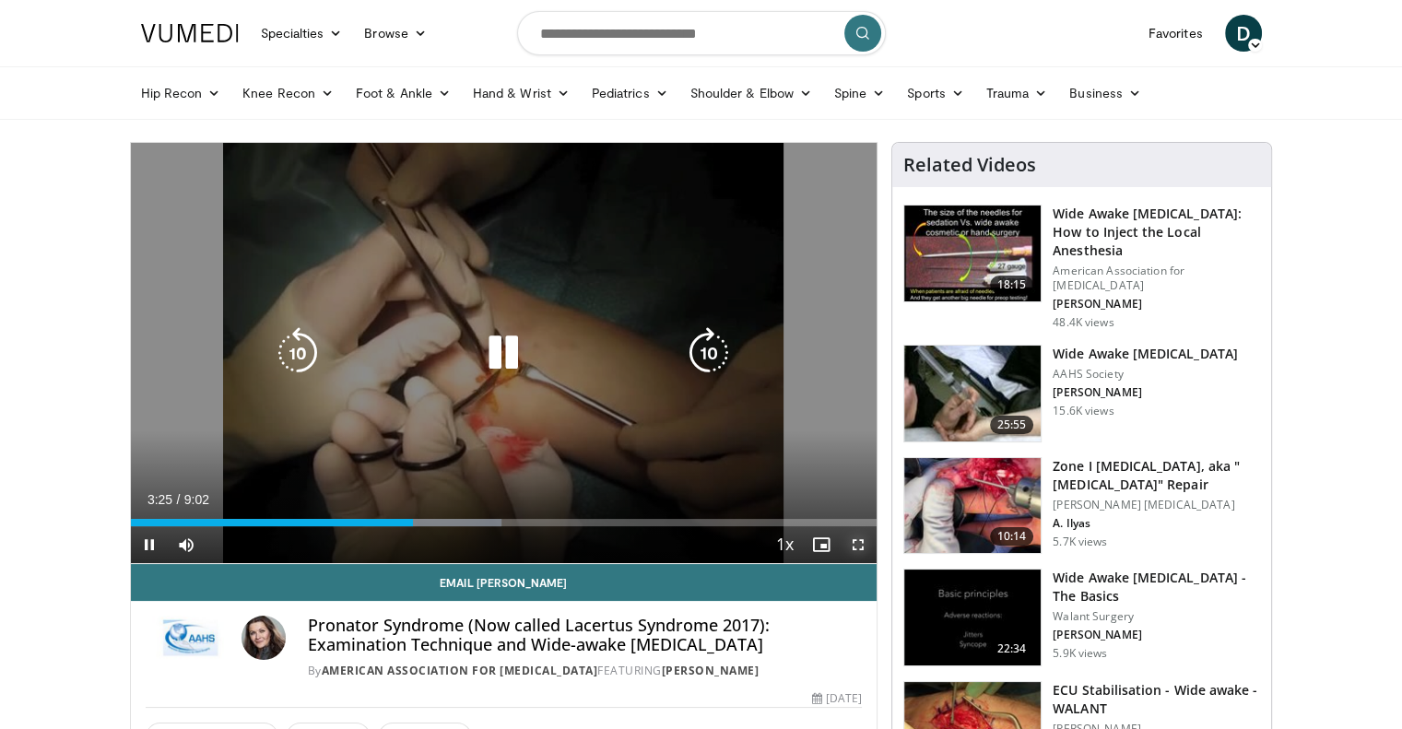
drag, startPoint x: 861, startPoint y: 545, endPoint x: 861, endPoint y: 656, distance: 111.5
click at [861, 545] on span "Video Player" at bounding box center [858, 544] width 37 height 37
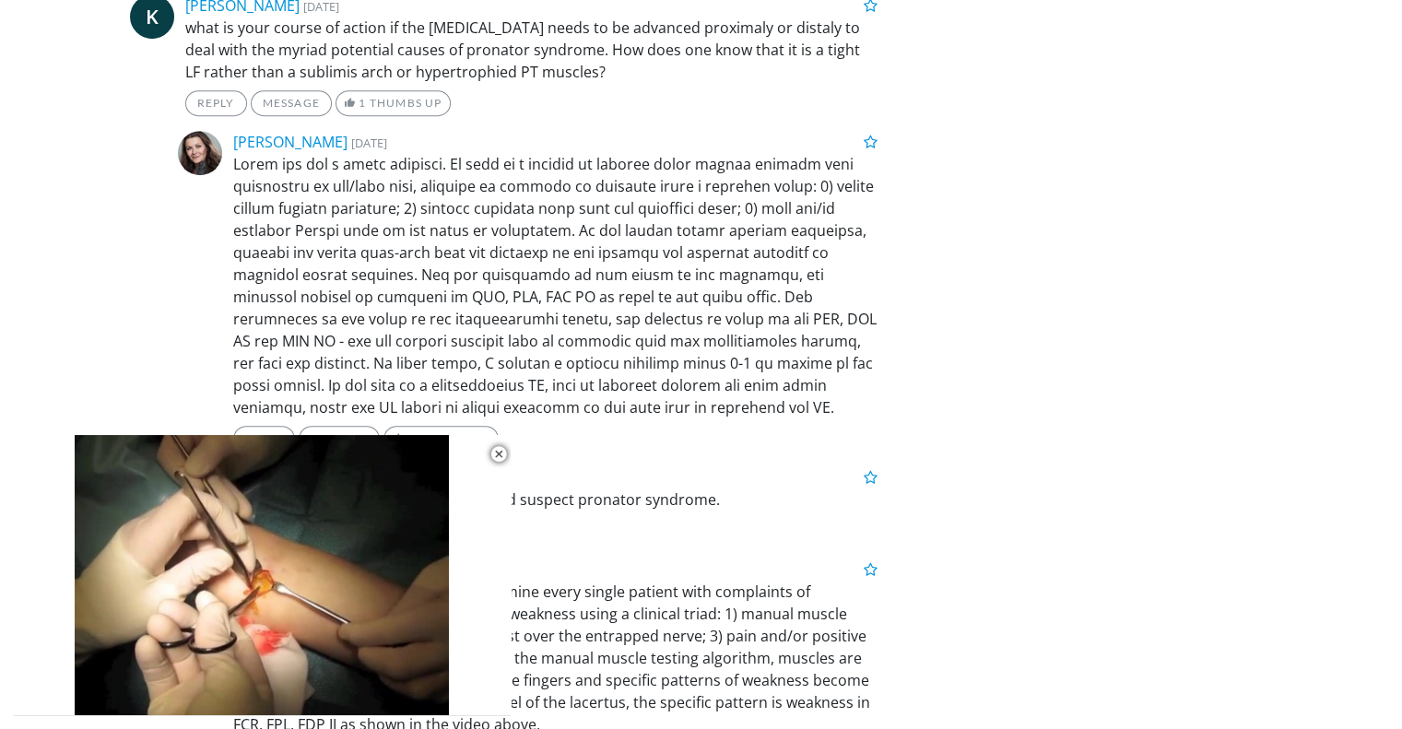
scroll to position [8003, 0]
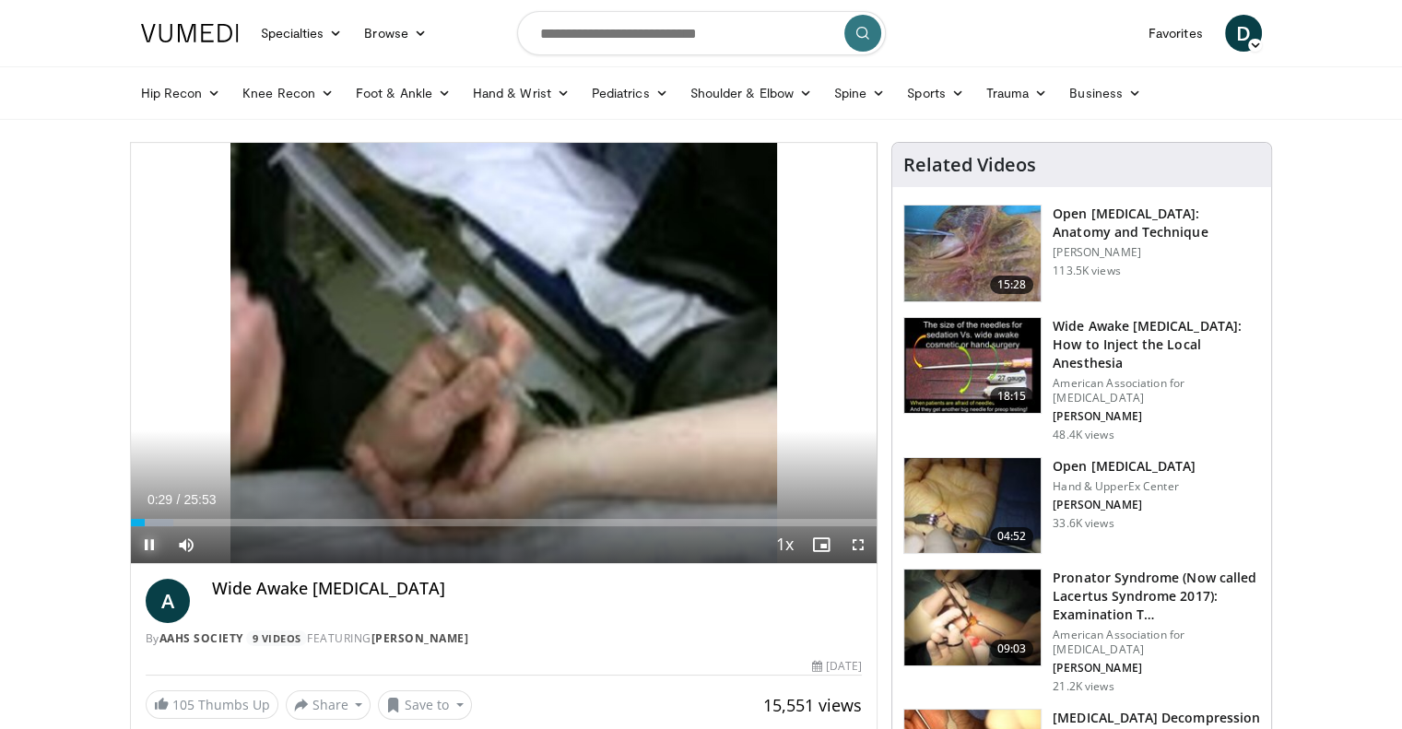
click at [149, 541] on span "Video Player" at bounding box center [149, 544] width 37 height 37
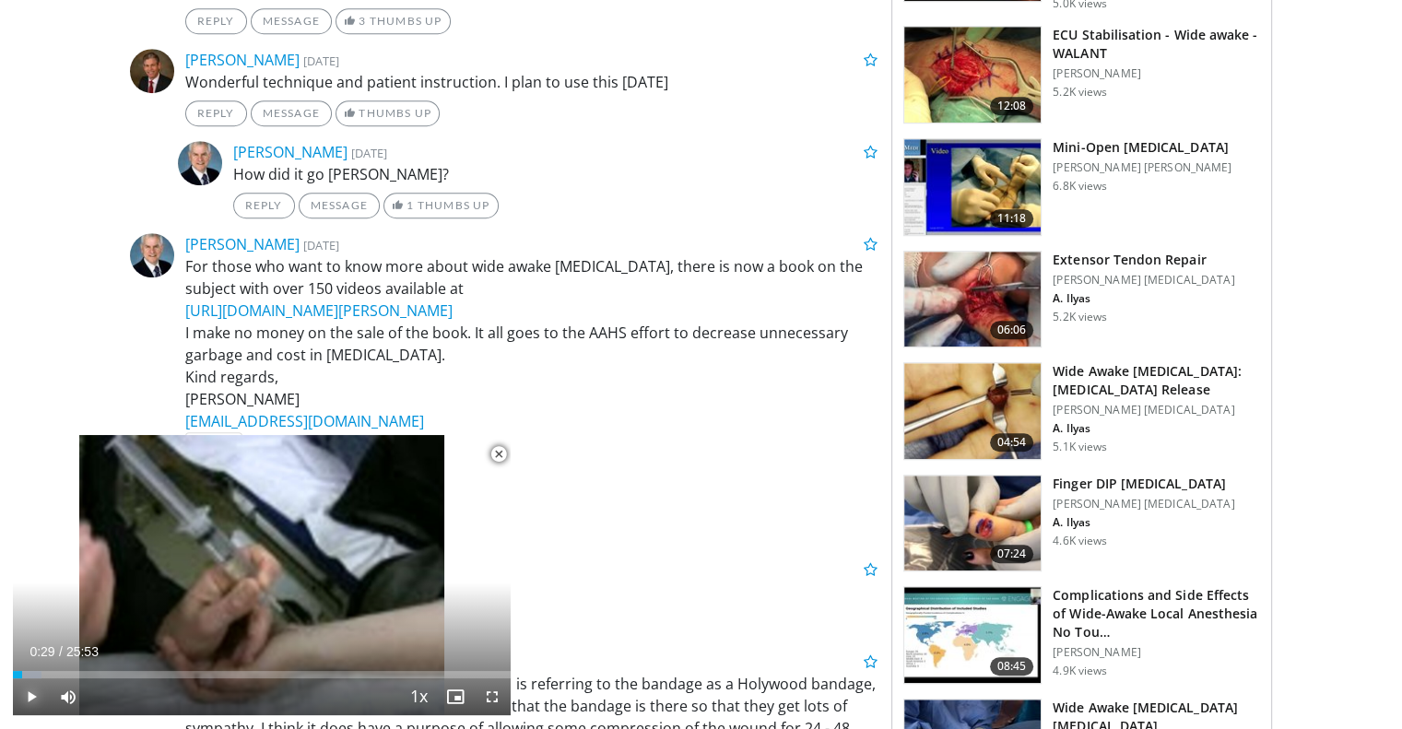
scroll to position [1305, 0]
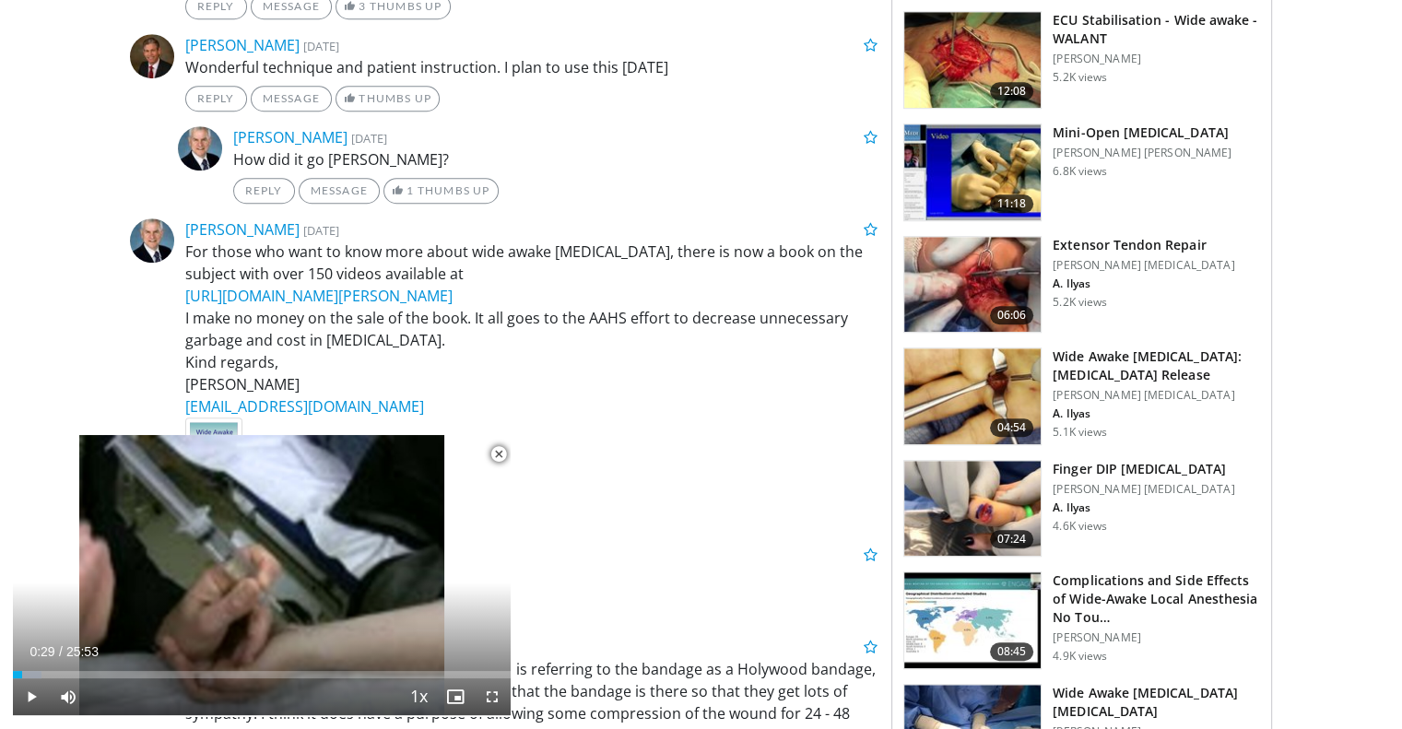
click at [981, 124] on img at bounding box center [972, 172] width 136 height 96
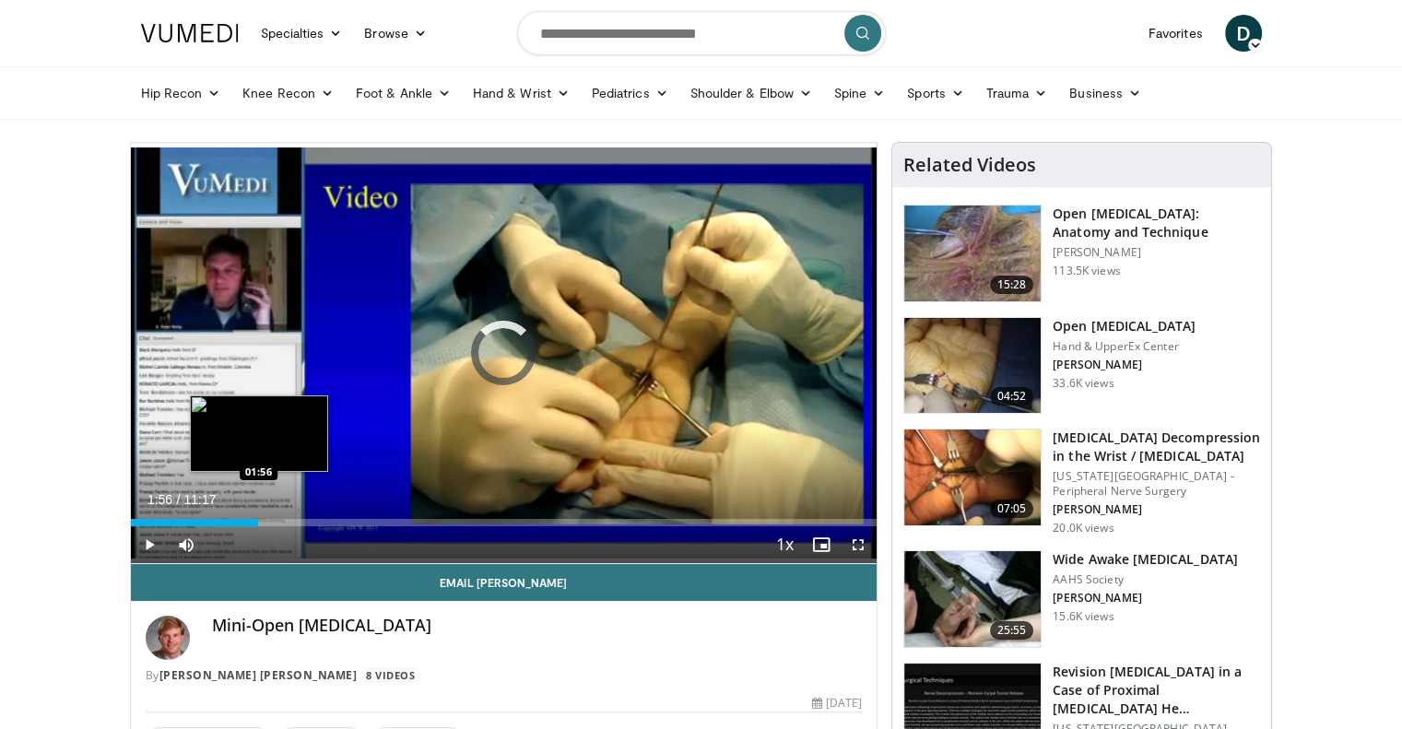
click at [258, 517] on div "Loaded : 5.85% 01:56 01:56" at bounding box center [504, 518] width 746 height 18
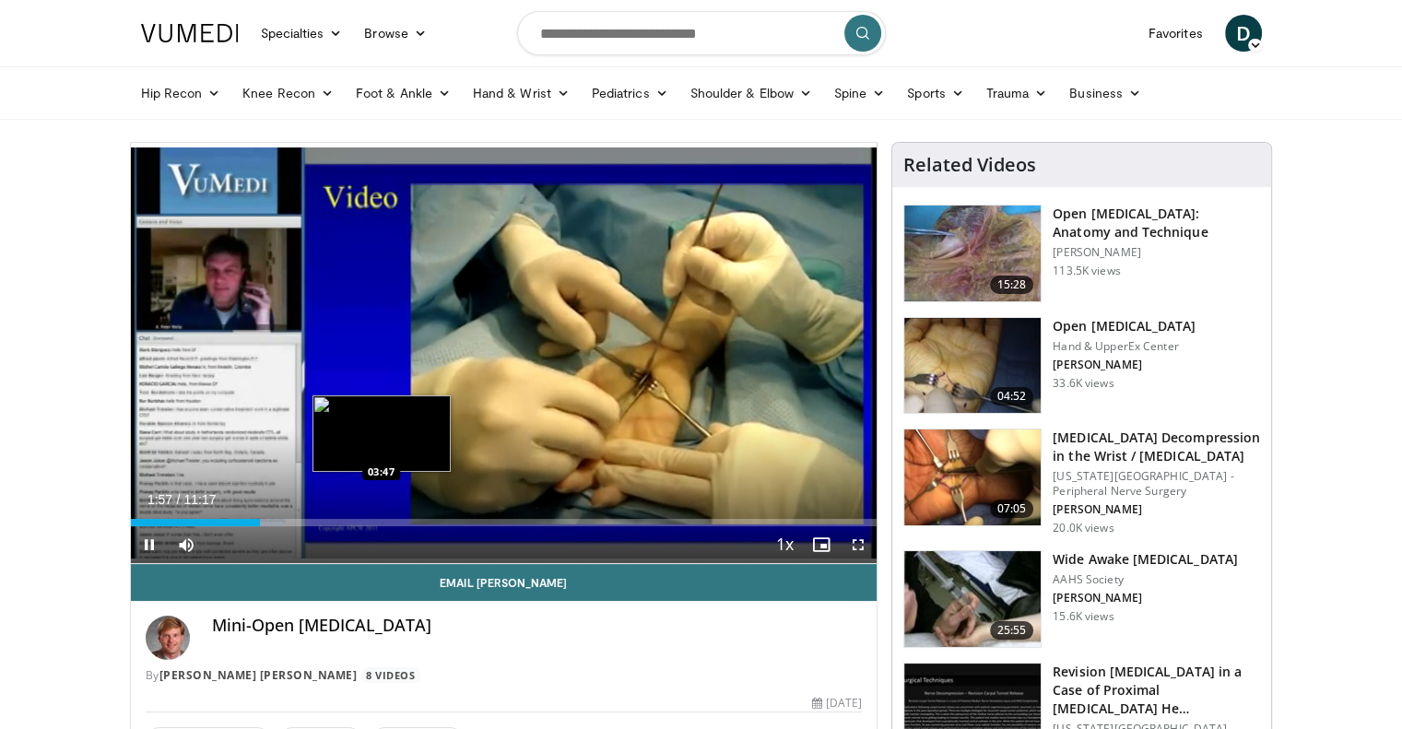
click at [381, 520] on div "Loaded : 20.68% 01:57 03:47" at bounding box center [504, 522] width 746 height 7
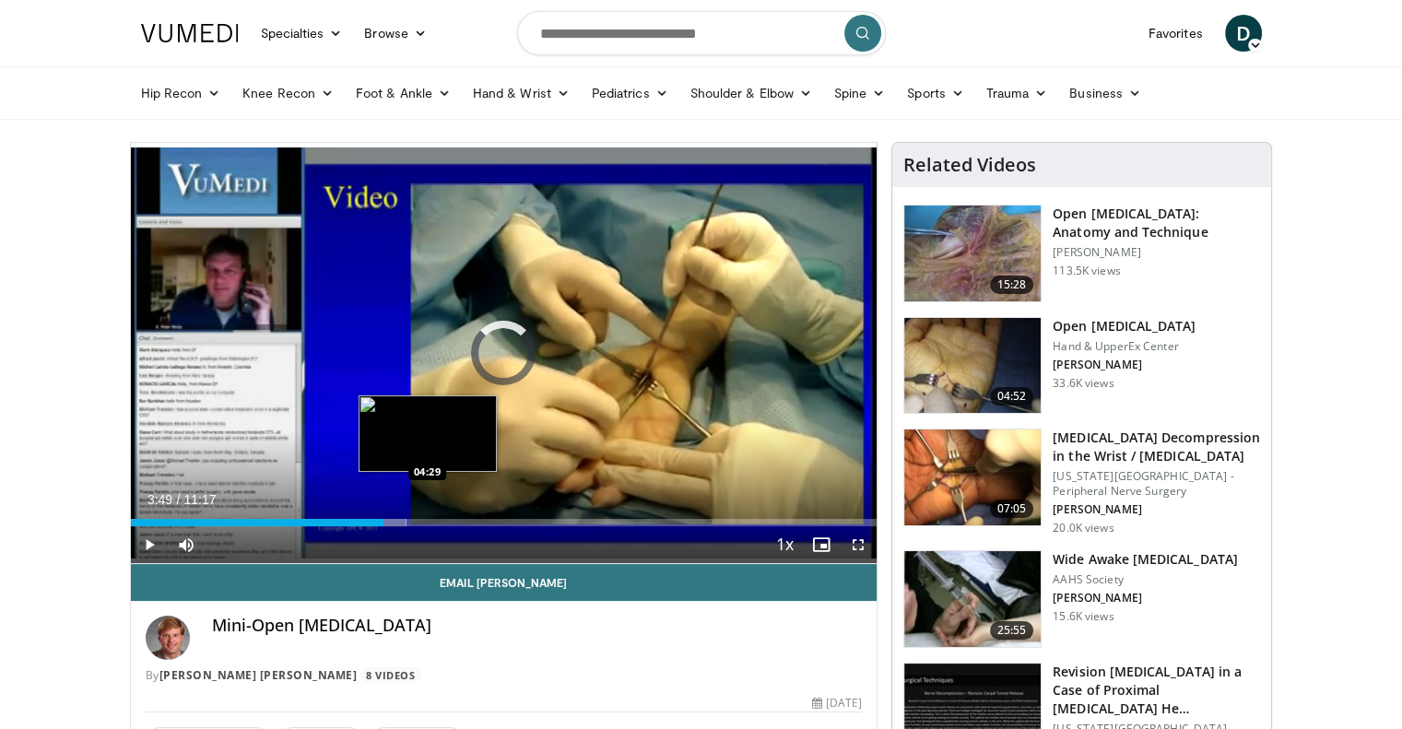
click at [427, 519] on div "Loaded : 36.93% 03:49 04:29" at bounding box center [504, 522] width 746 height 7
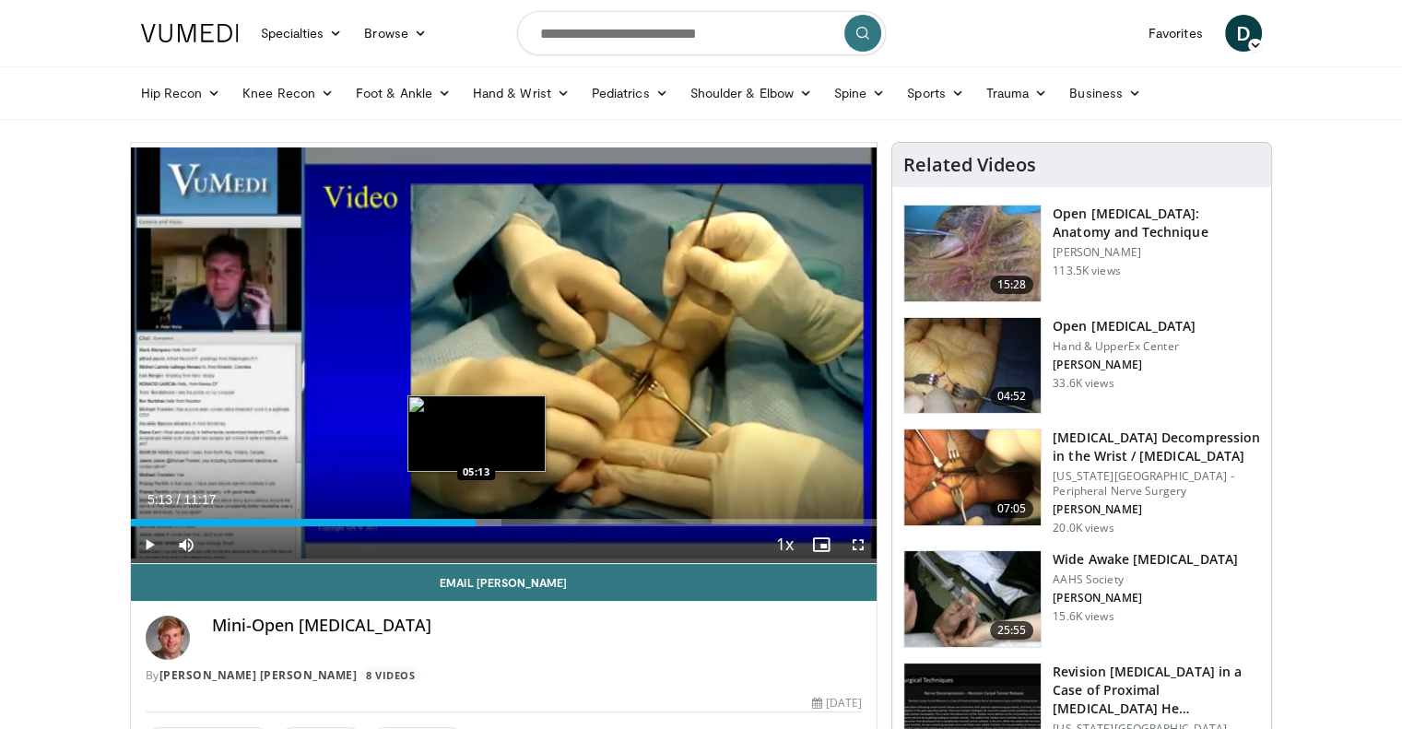
click at [476, 519] on div "Loaded : 49.77% 05:13 05:13" at bounding box center [504, 522] width 746 height 7
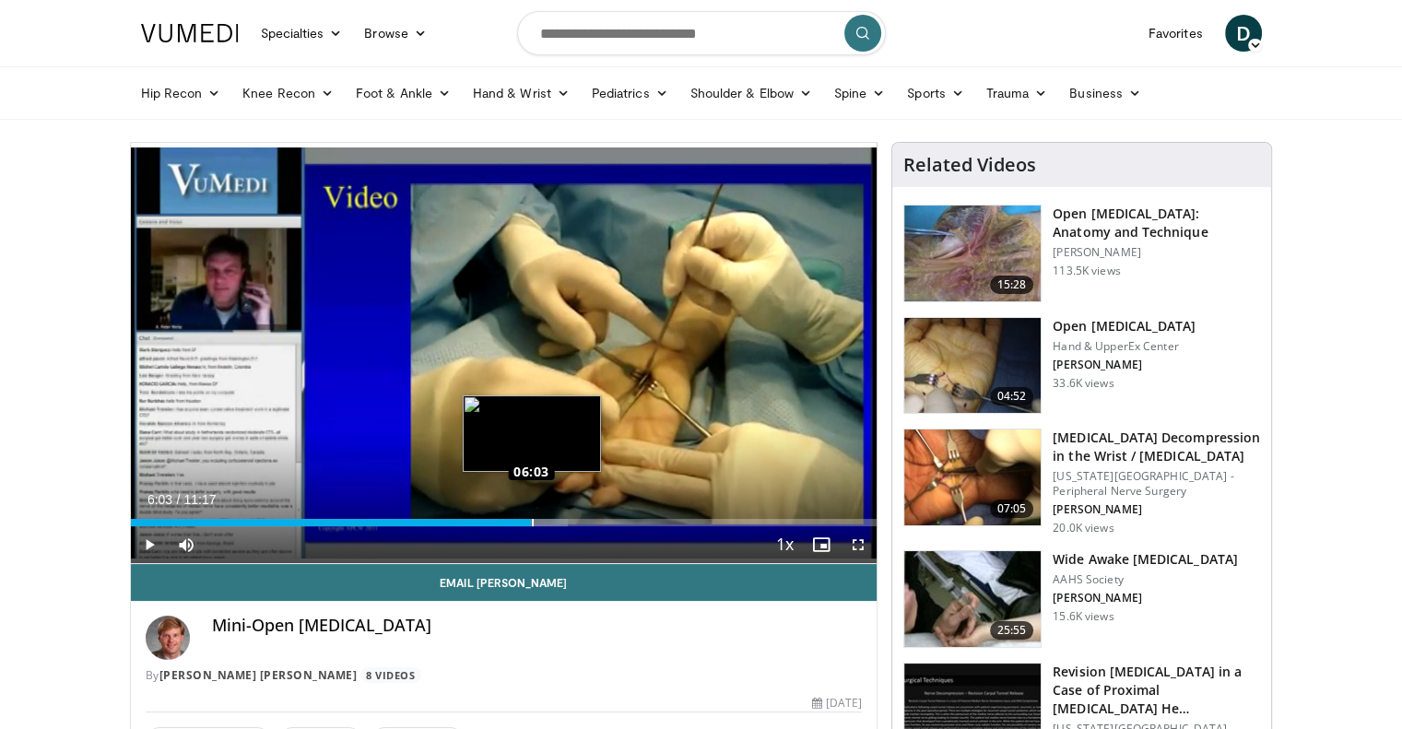
click at [531, 523] on div "Loaded : 58.55% 06:03 06:03" at bounding box center [504, 522] width 746 height 7
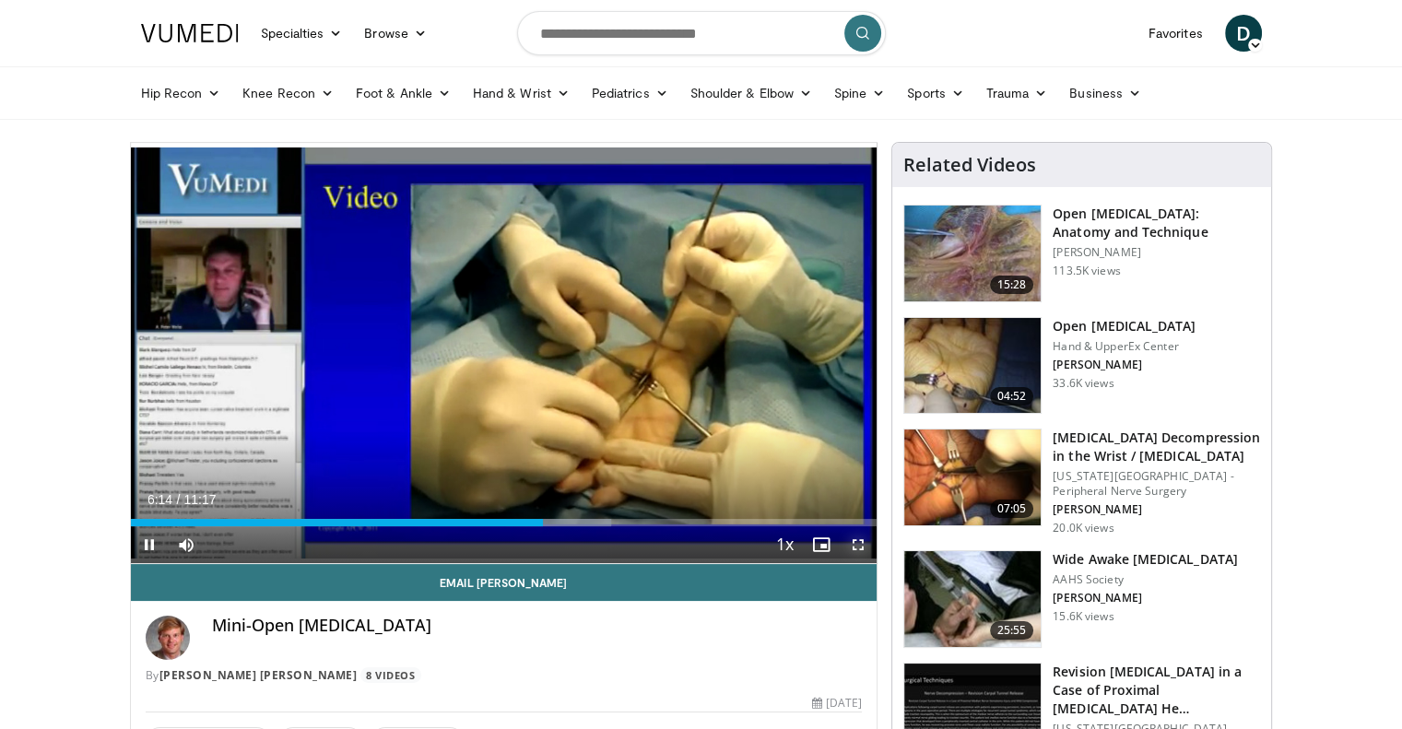
click at [859, 537] on span "Video Player" at bounding box center [858, 544] width 37 height 37
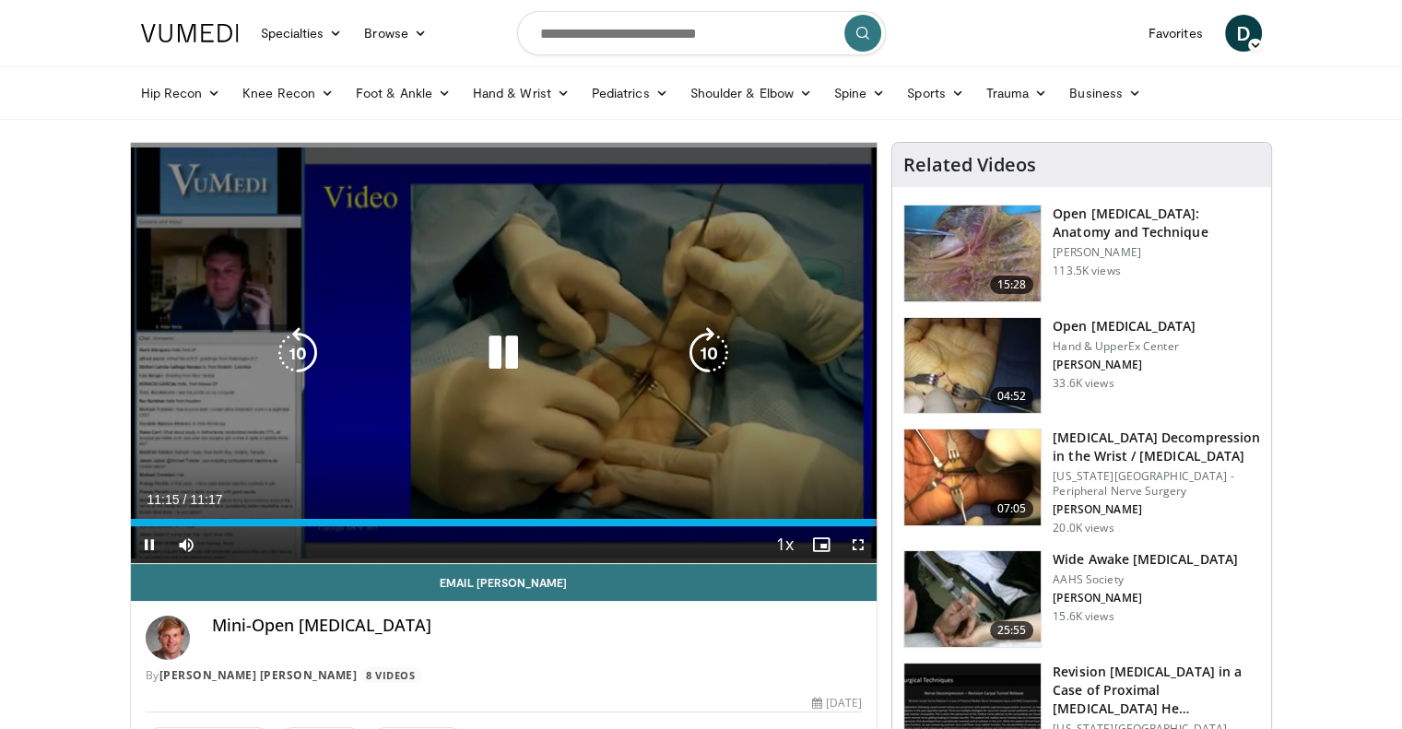
click at [501, 353] on icon "Video Player" at bounding box center [503, 353] width 52 height 52
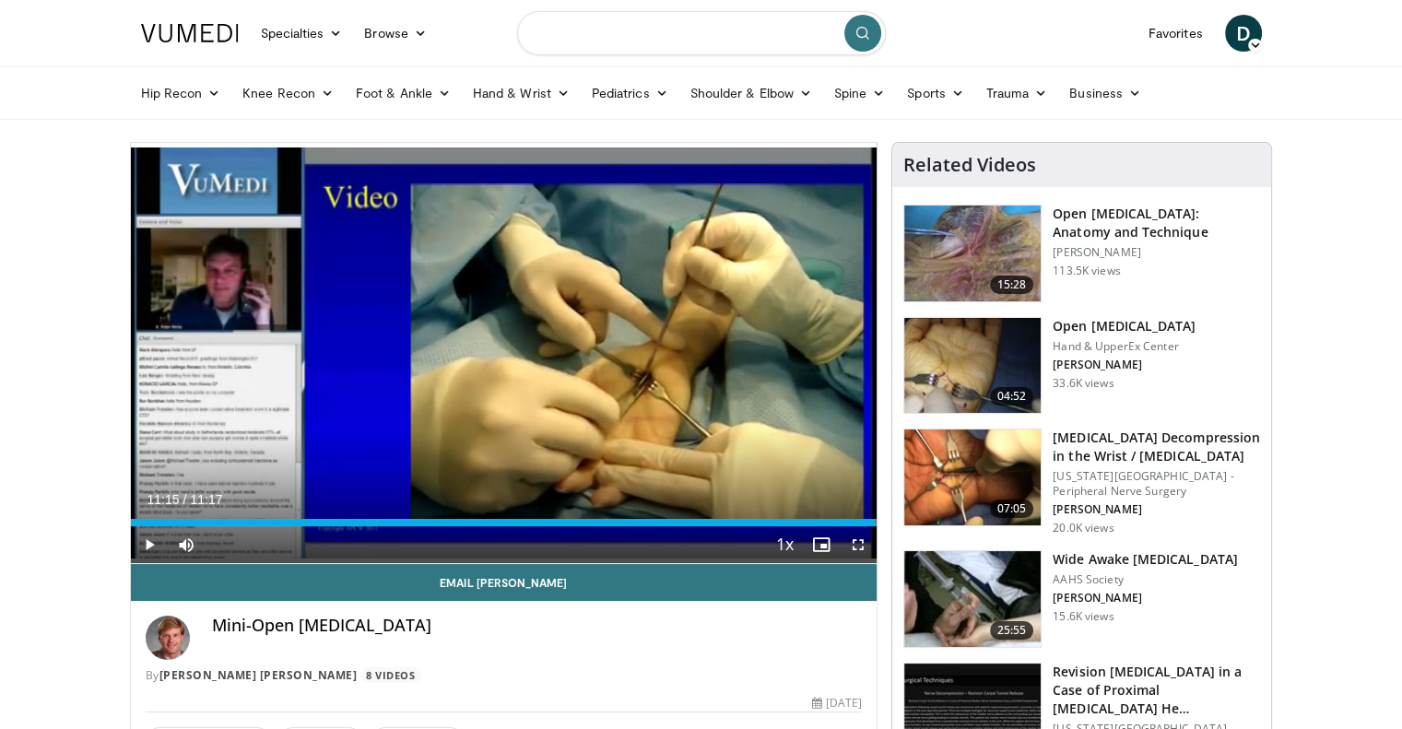
click at [748, 33] on input "Search topics, interventions" at bounding box center [701, 33] width 369 height 44
type input "**********"
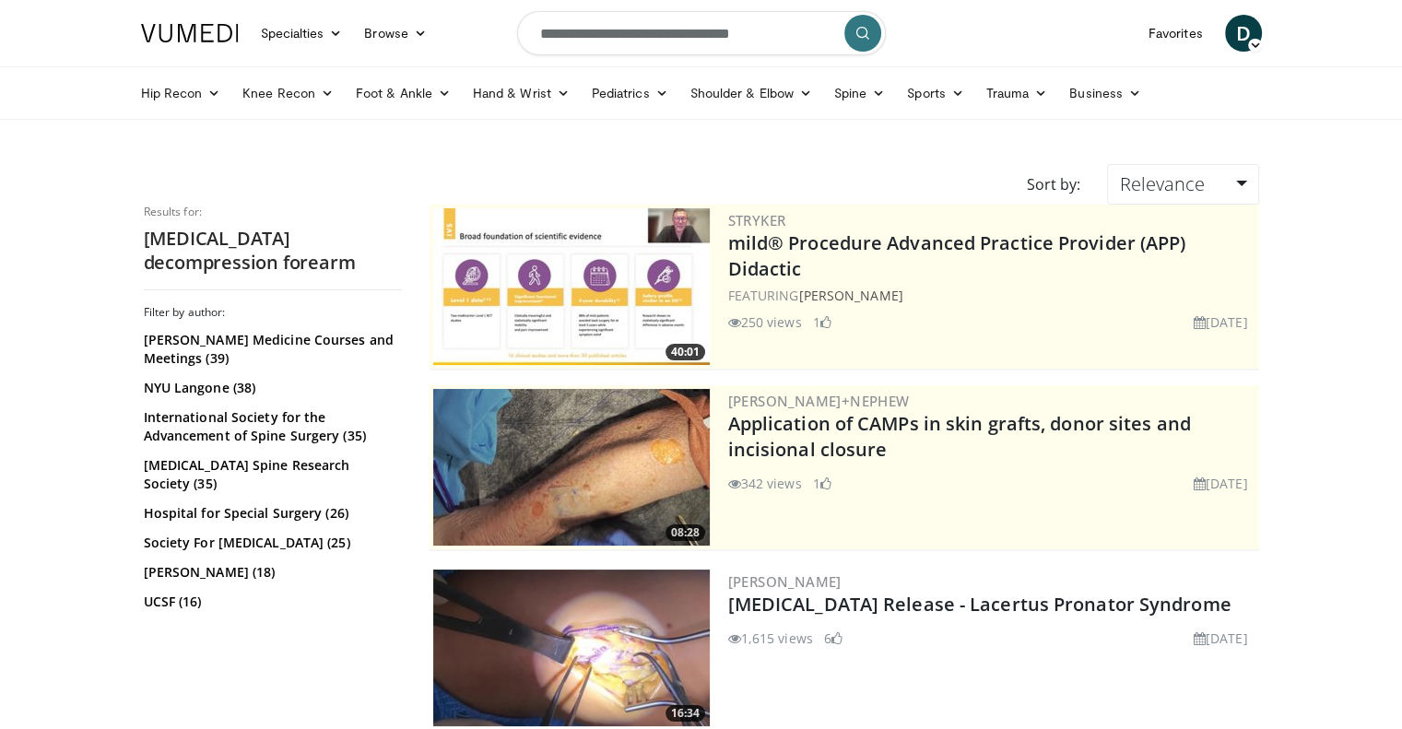
click at [723, 25] on input "**********" at bounding box center [701, 33] width 369 height 44
type input "**********"
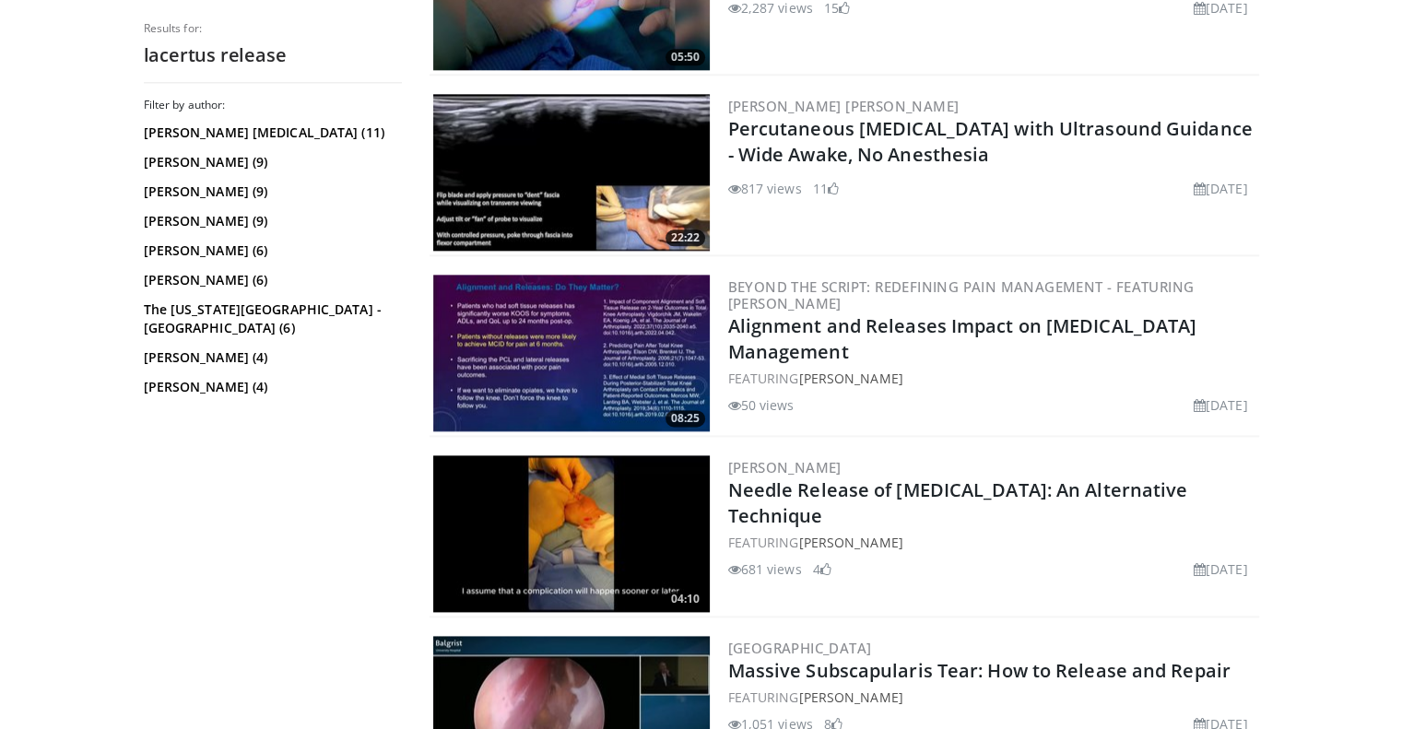
scroll to position [2285, 0]
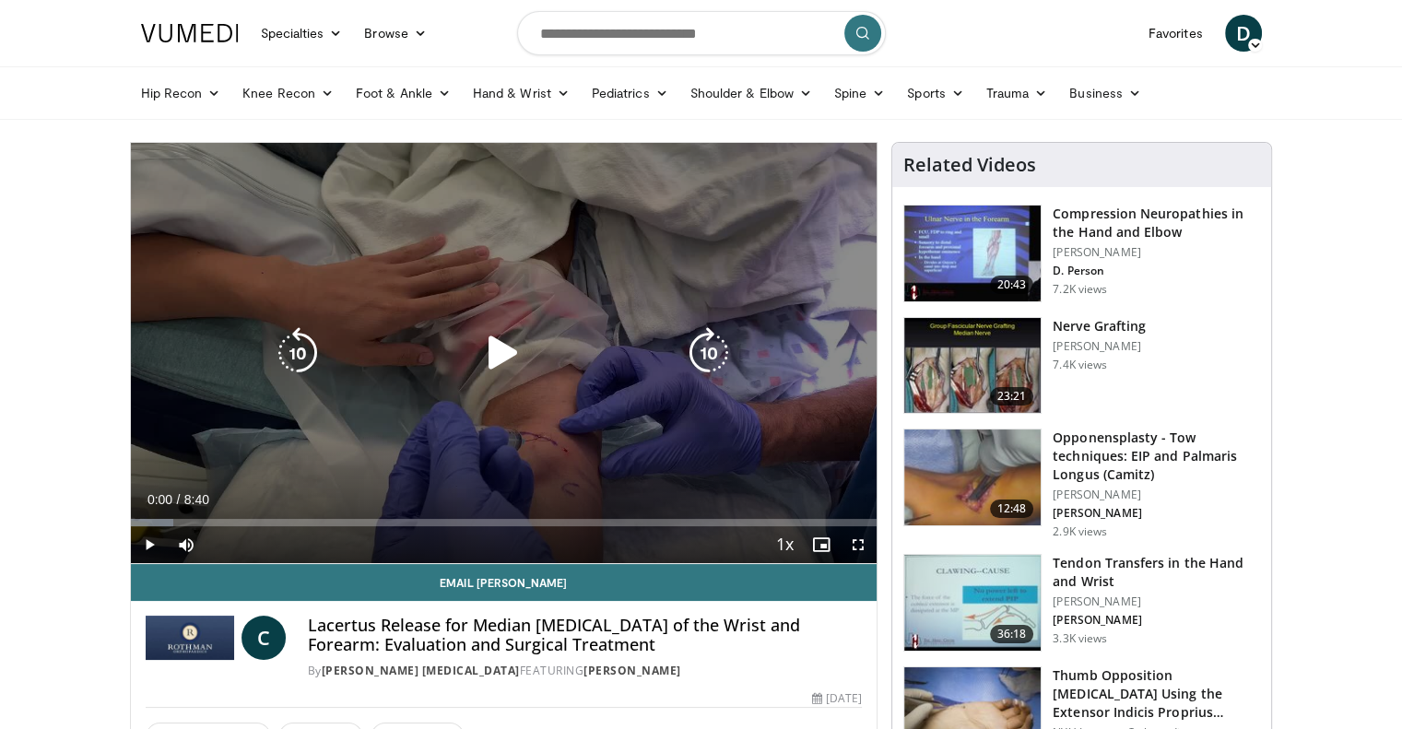
click at [503, 350] on icon "Video Player" at bounding box center [503, 353] width 52 height 52
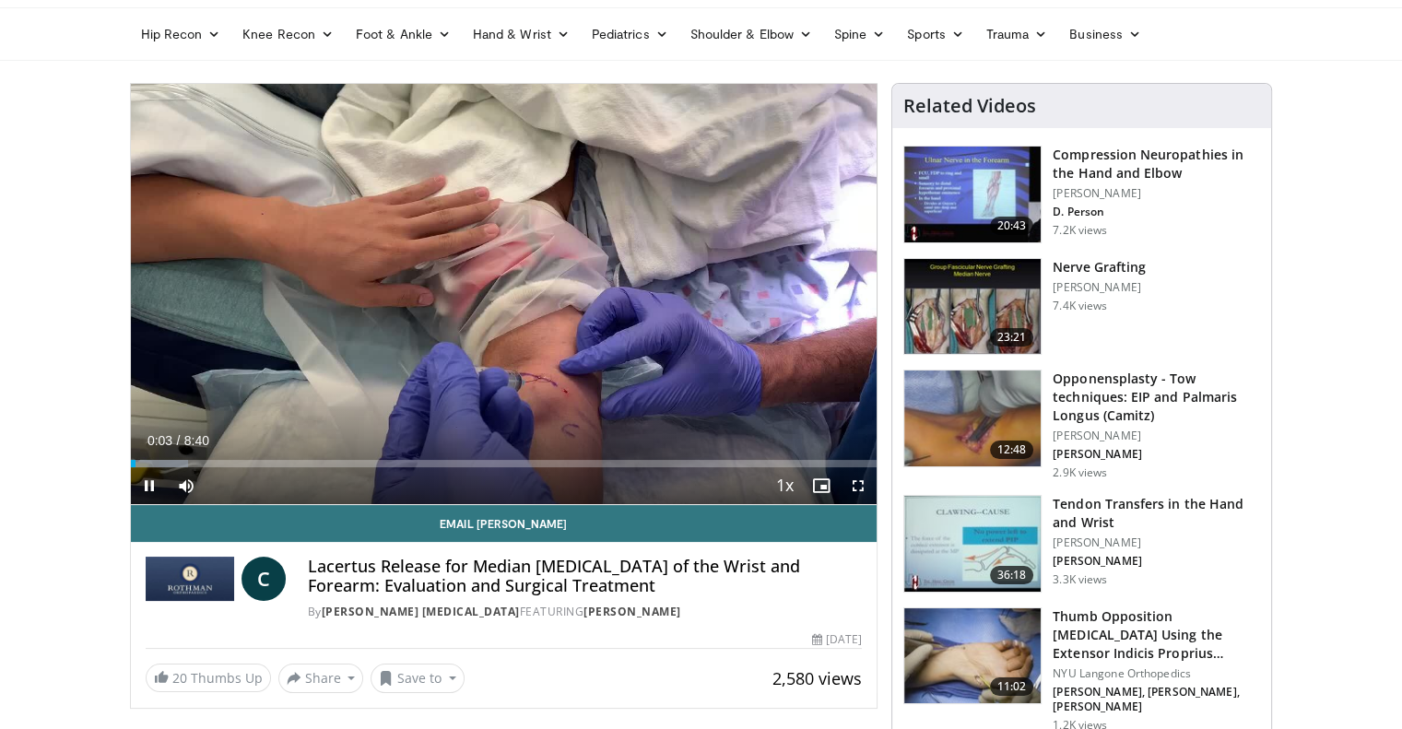
scroll to position [59, 0]
click at [206, 460] on div "Loaded : 9.58% 0:08 0:53" at bounding box center [504, 463] width 746 height 7
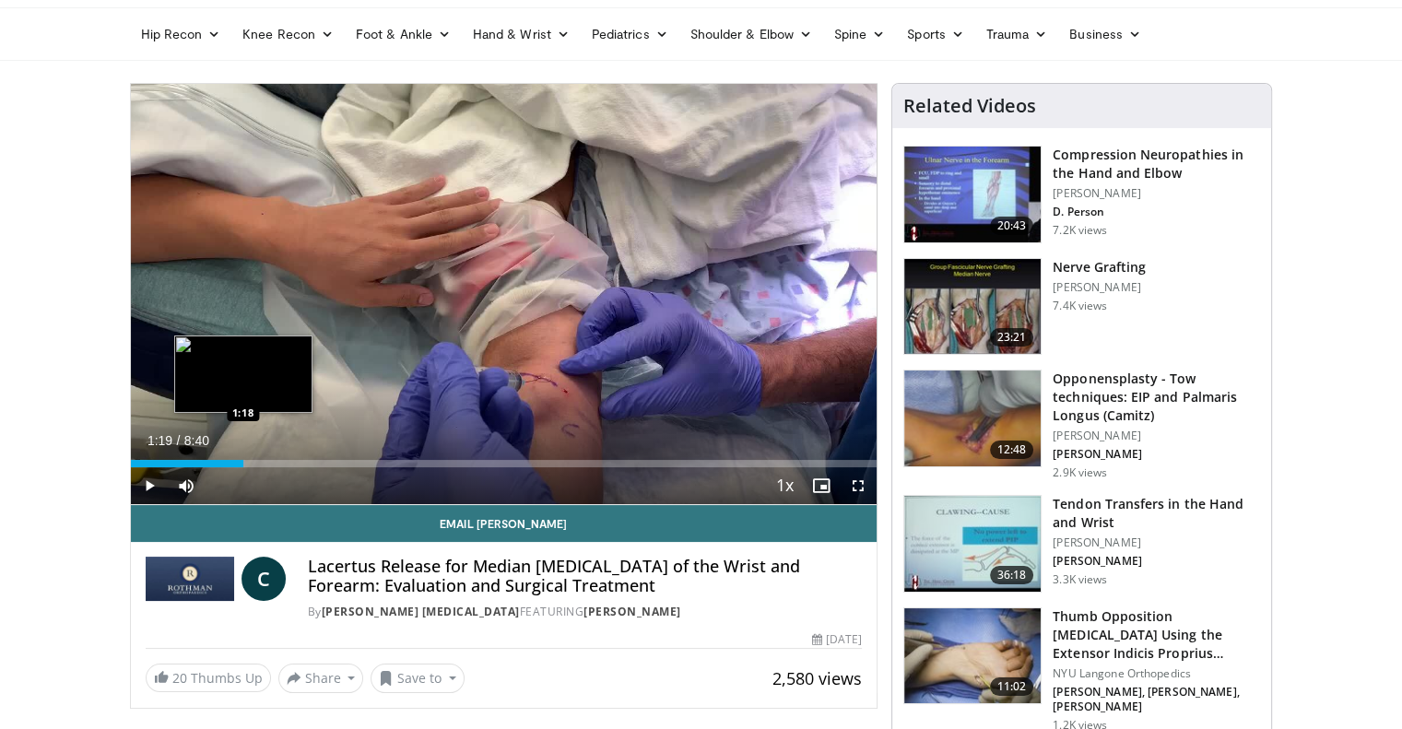
click at [243, 460] on div "Loaded : 15.37% 0:54 1:18" at bounding box center [504, 463] width 746 height 7
click at [269, 462] on div "Progress Bar" at bounding box center [253, 463] width 99 height 7
click at [290, 464] on div "Progress Bar" at bounding box center [294, 463] width 132 height 7
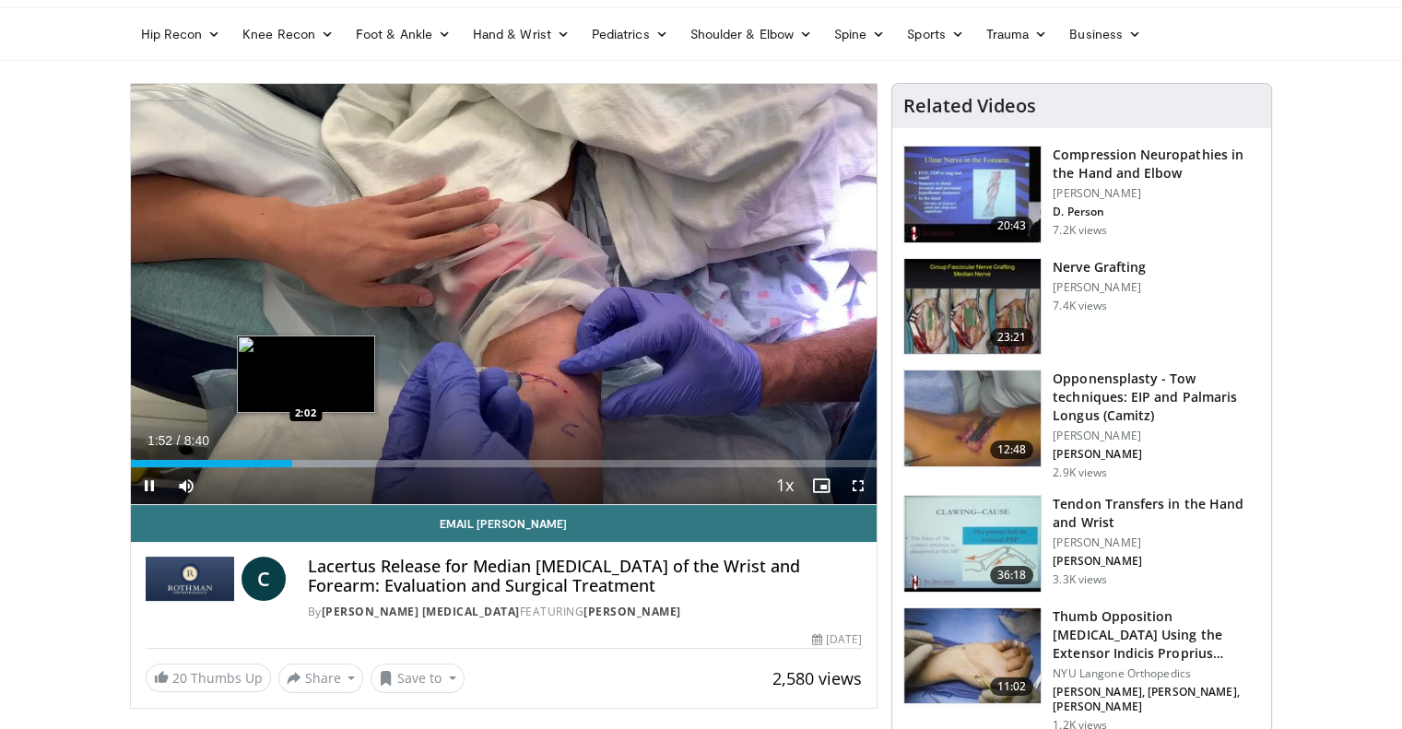
click at [306, 464] on div "Loaded : 32.59% 1:52 2:02" at bounding box center [504, 463] width 746 height 7
click at [330, 464] on div "Progress Bar" at bounding box center [333, 463] width 138 height 7
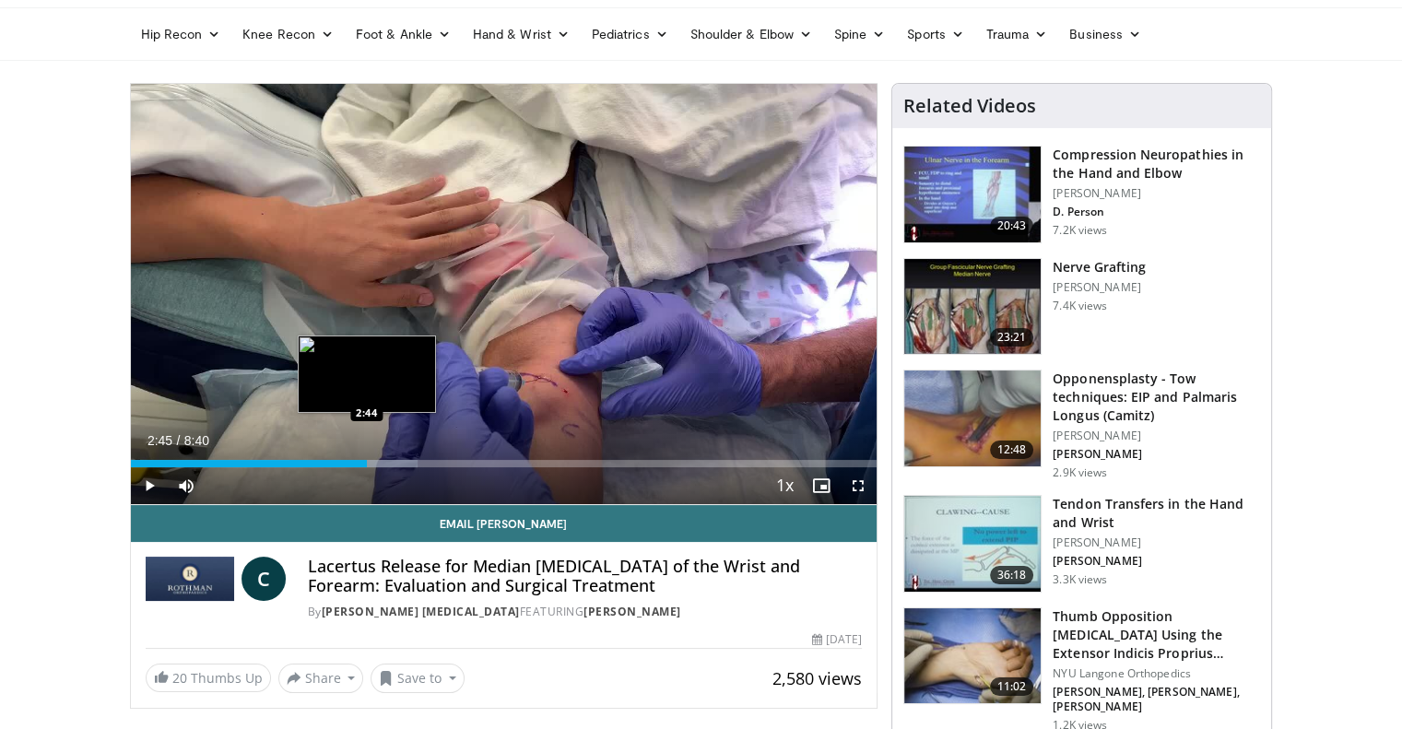
click at [367, 462] on div "Progress Bar" at bounding box center [352, 463] width 127 height 7
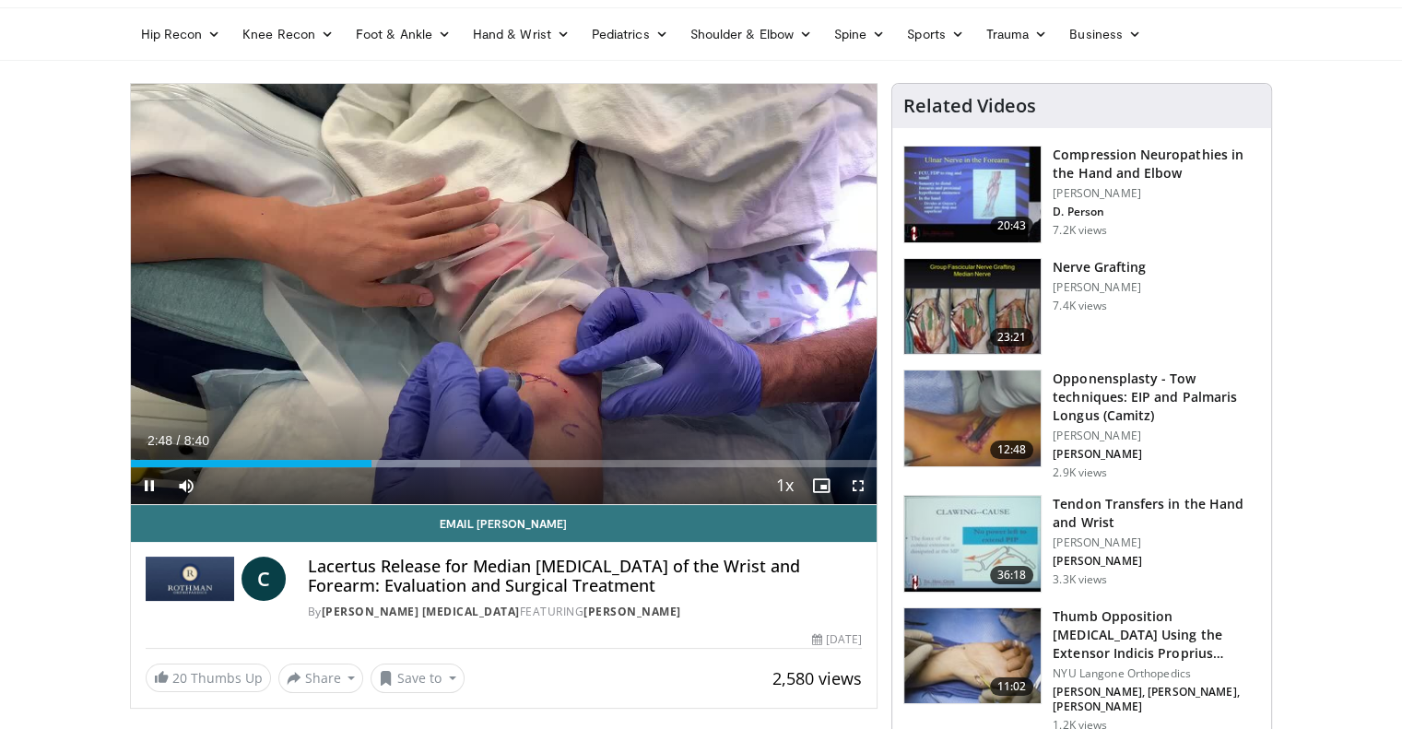
click at [859, 481] on span "Video Player" at bounding box center [858, 485] width 37 height 37
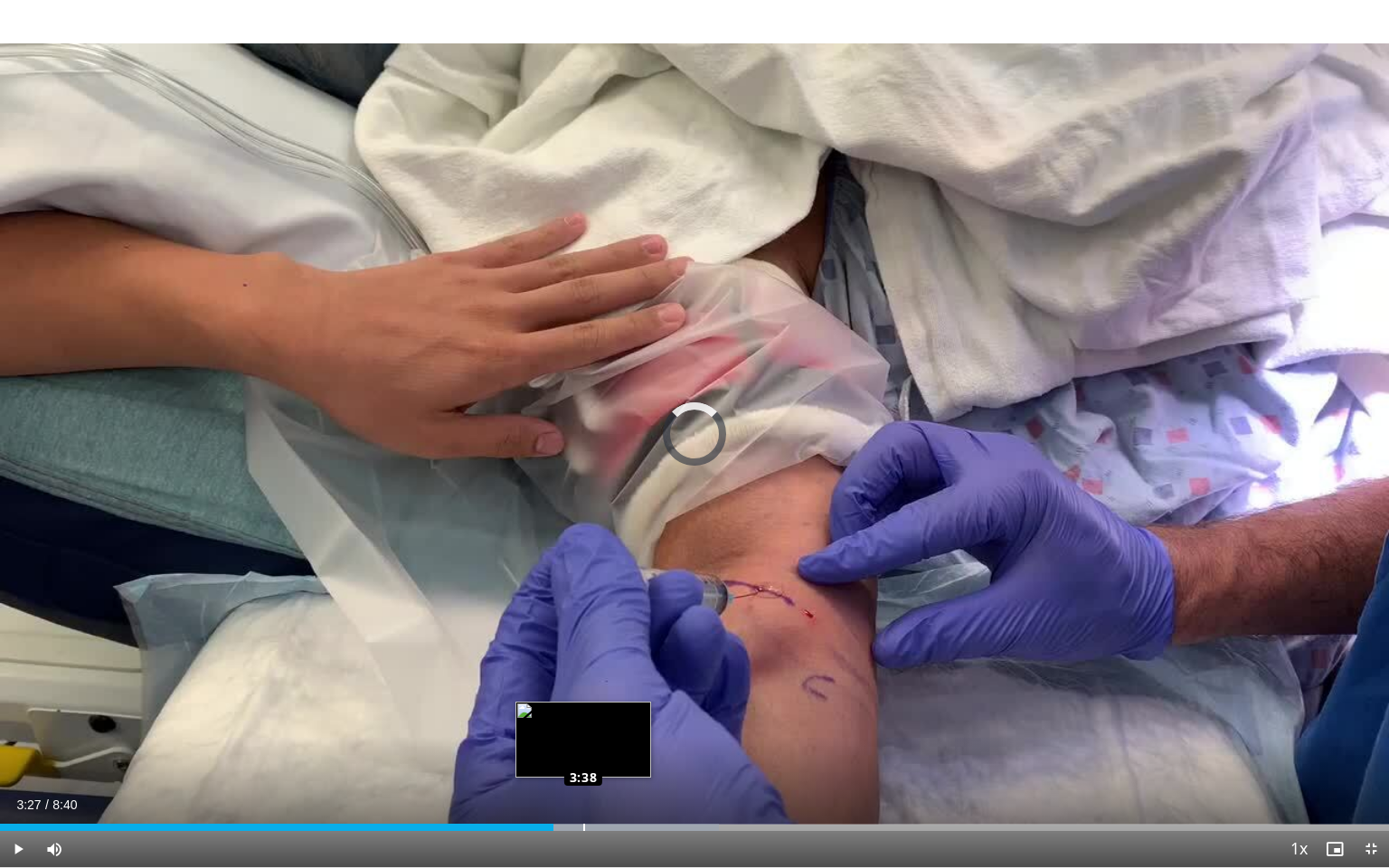
click at [582, 714] on div "Loaded : 51.77% 3:38 3:38" at bounding box center [694, 827] width 1389 height 7
click at [598, 714] on div "Loaded : 53.69% 3:39 3:44" at bounding box center [694, 827] width 1389 height 7
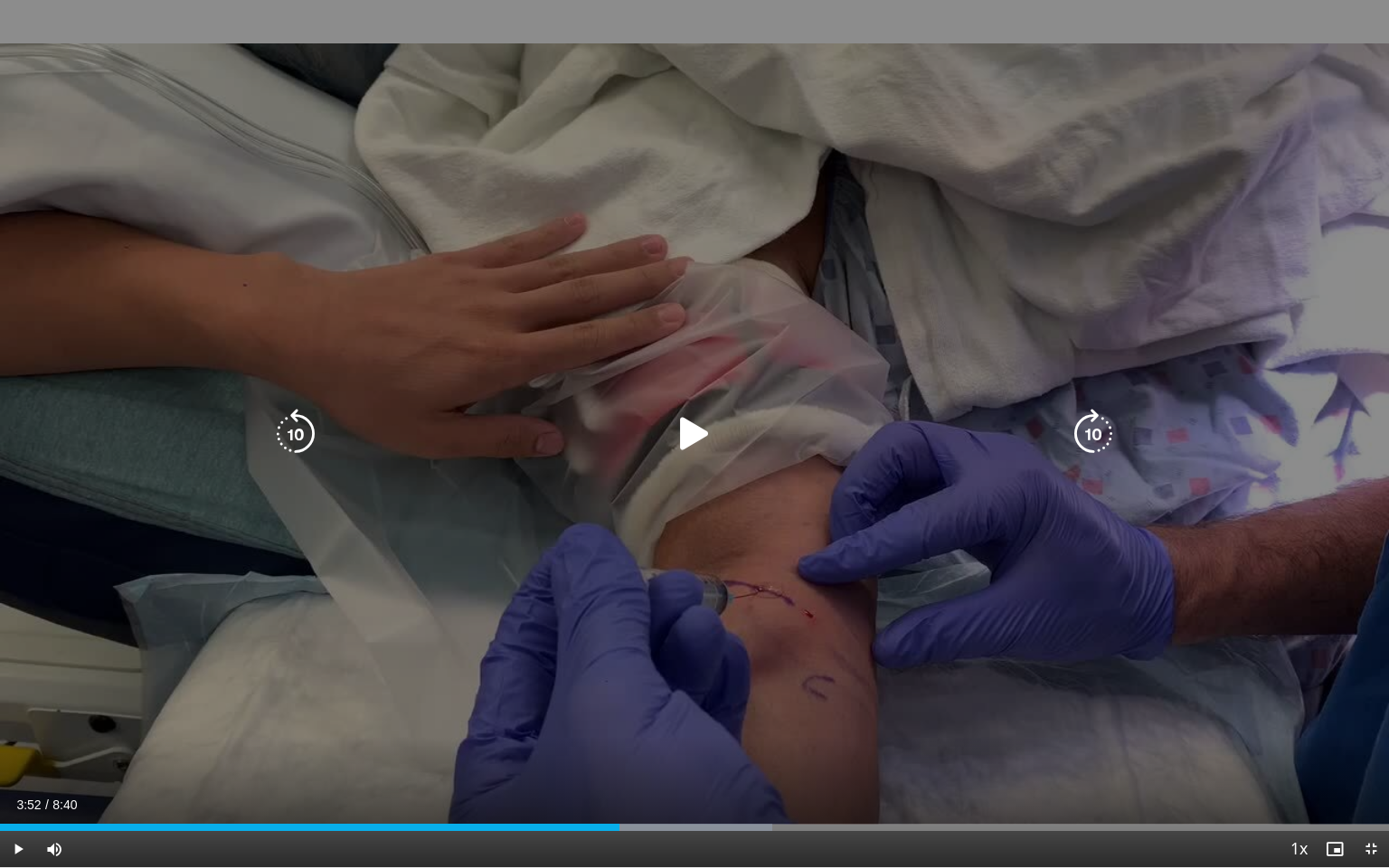
click at [619, 714] on div "Progress Bar" at bounding box center [645, 827] width 252 height 7
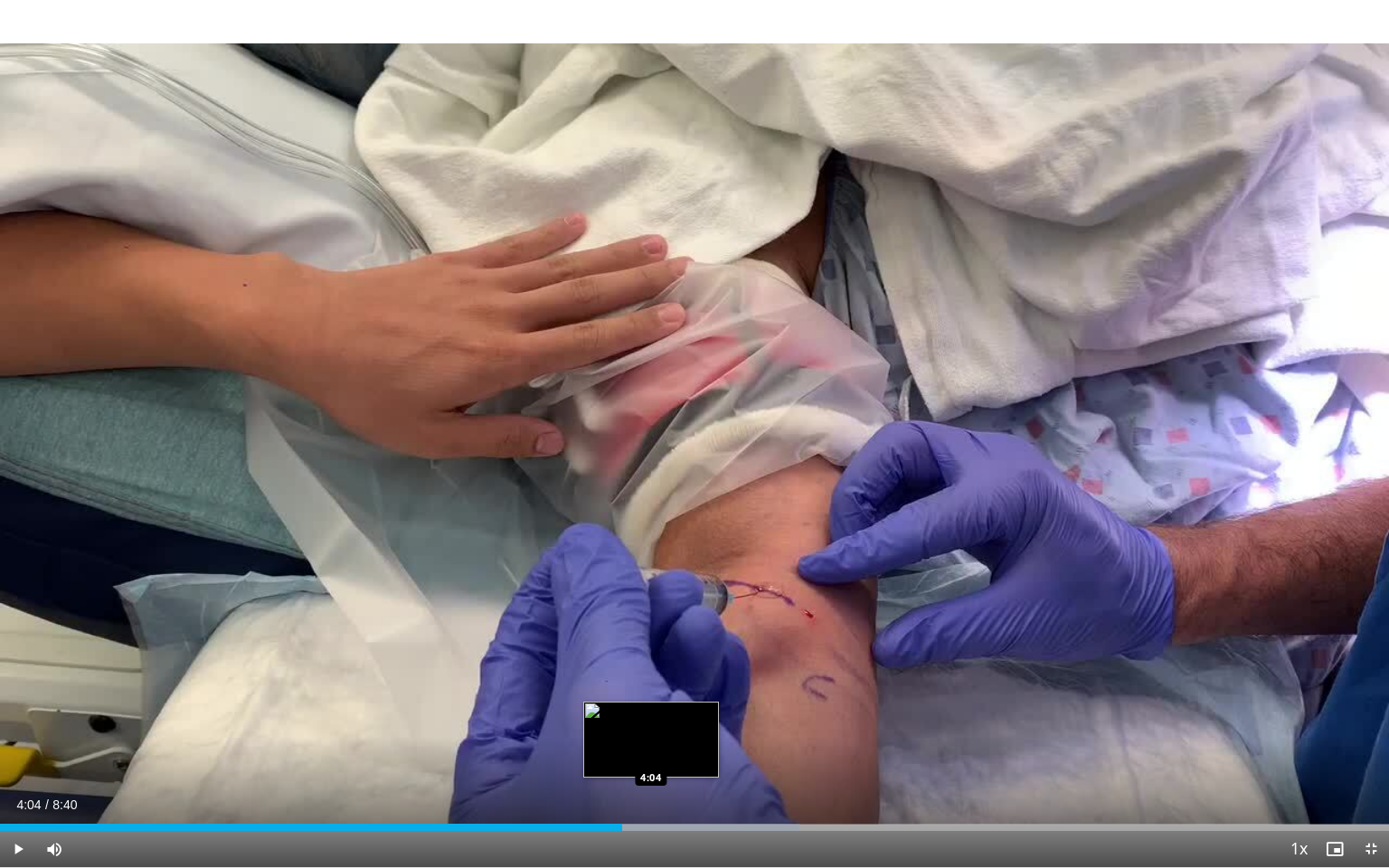
click at [651, 714] on div "Progress Bar" at bounding box center [670, 827] width 258 height 7
click at [667, 714] on div "Progress Bar" at bounding box center [698, 827] width 252 height 7
click at [702, 714] on div "Loaded : 61.36% 4:23 4:23" at bounding box center [694, 827] width 1389 height 7
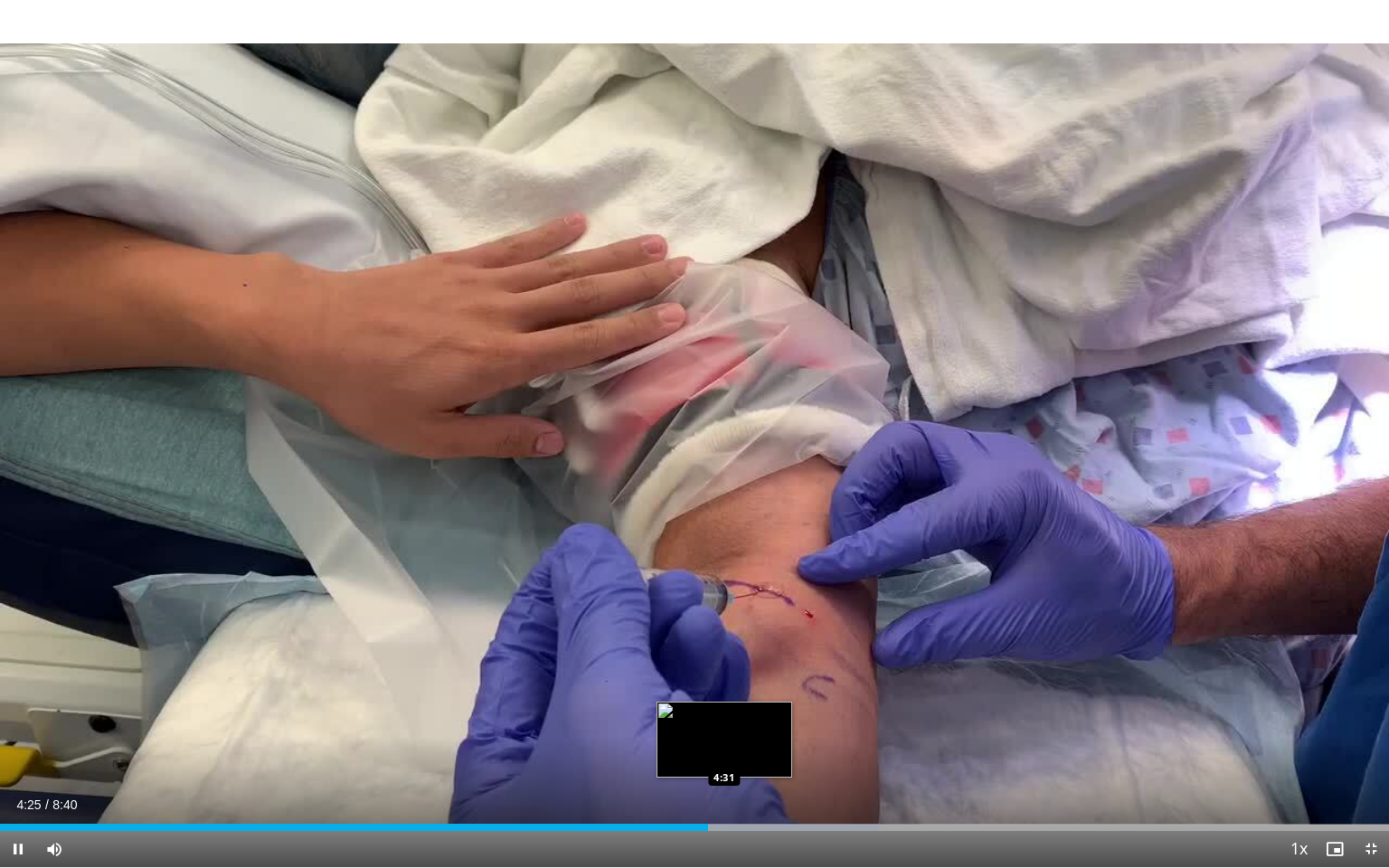
click at [724, 714] on div "Progress Bar" at bounding box center [751, 827] width 255 height 7
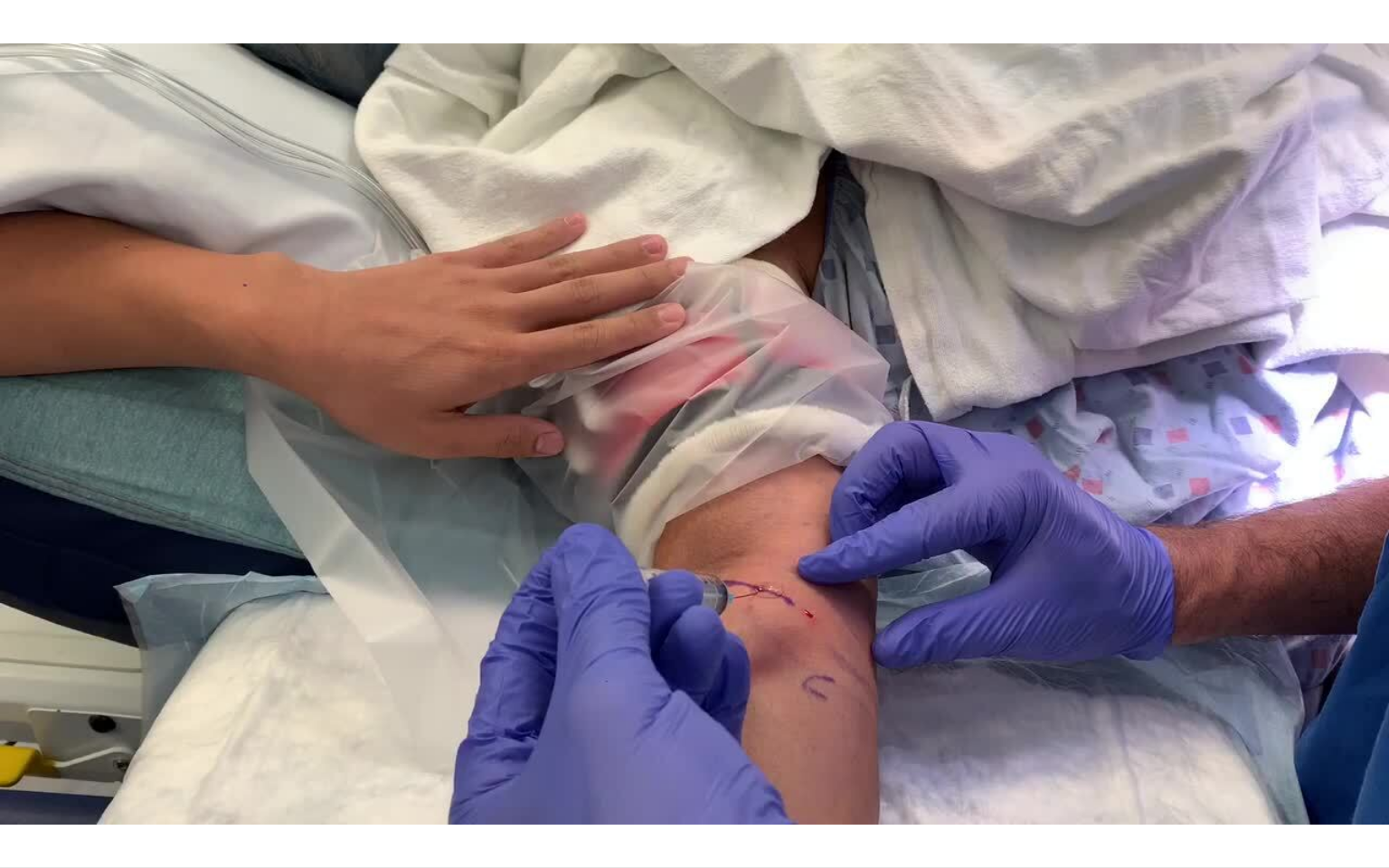
drag, startPoint x: 757, startPoint y: 828, endPoint x: 1170, endPoint y: 836, distance: 413.1
click at [1170, 714] on video-js "**********" at bounding box center [694, 434] width 1389 height 868
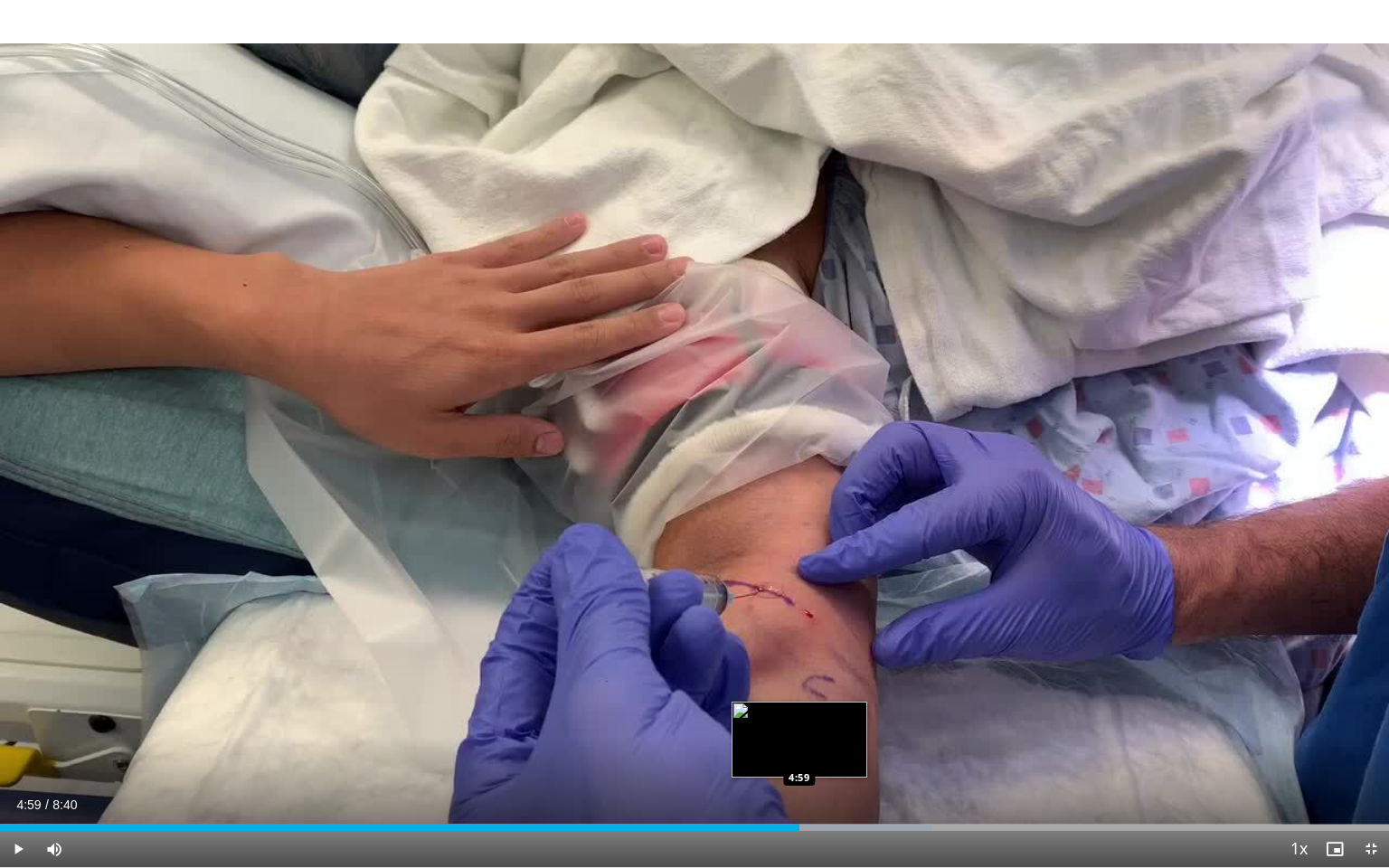
click at [798, 714] on div "Loaded : 67.12% 4:59 4:59" at bounding box center [694, 827] width 1389 height 7
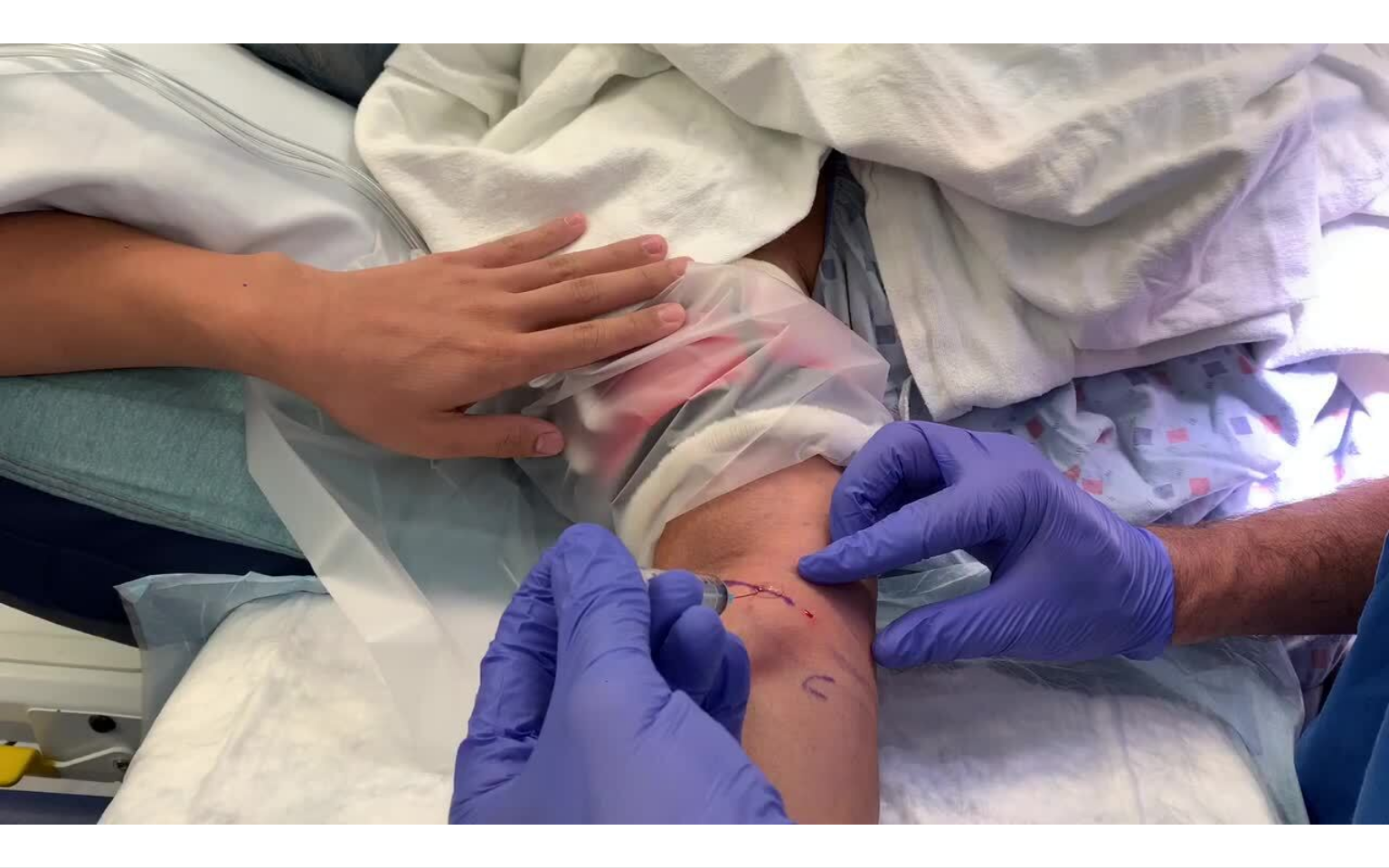
click at [836, 714] on video-js "**********" at bounding box center [694, 434] width 1389 height 868
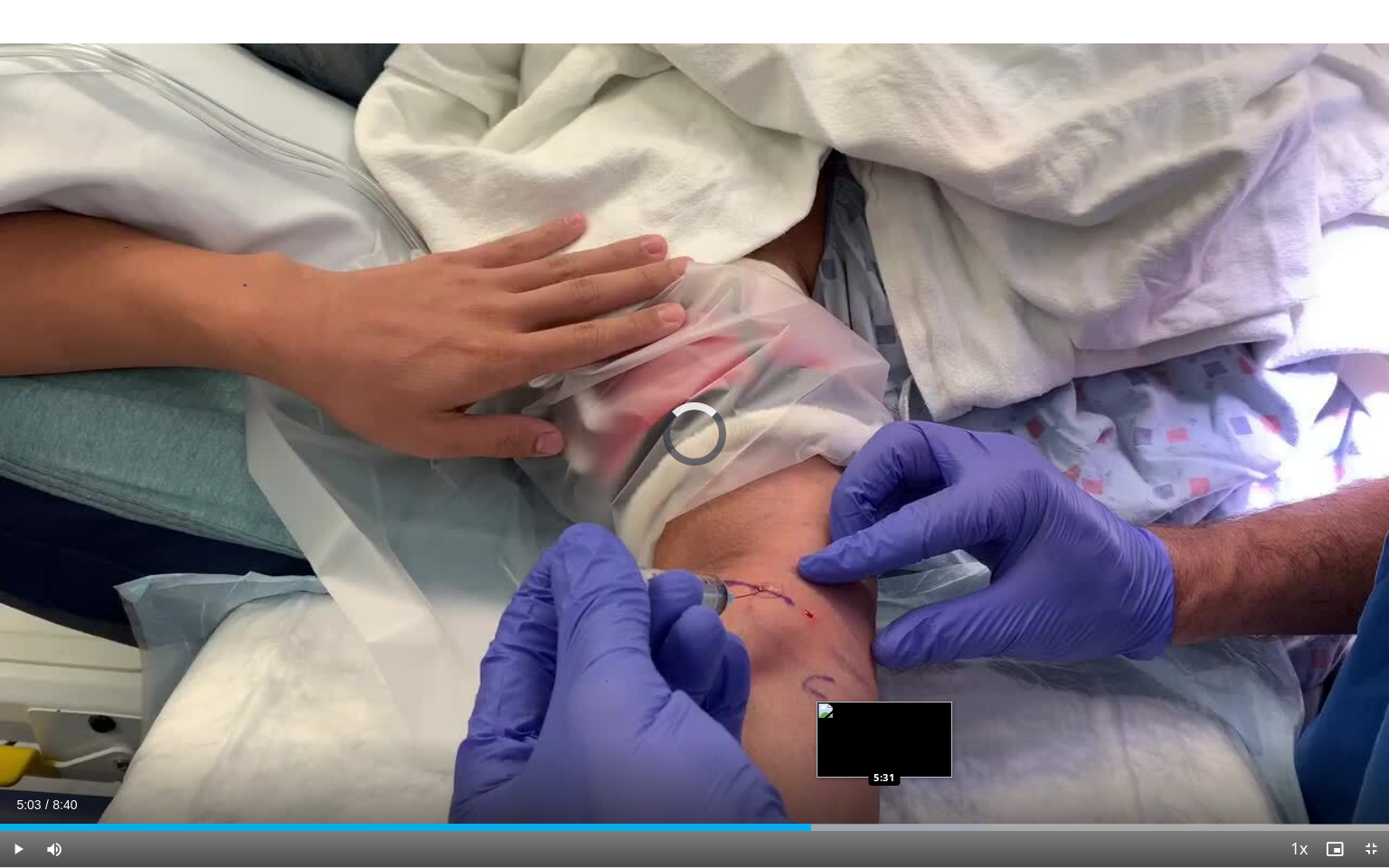
click at [883, 714] on div "Loaded : 70.95% 5:31 5:31" at bounding box center [694, 827] width 1389 height 7
click at [869, 714] on div "5:26" at bounding box center [443, 827] width 888 height 7
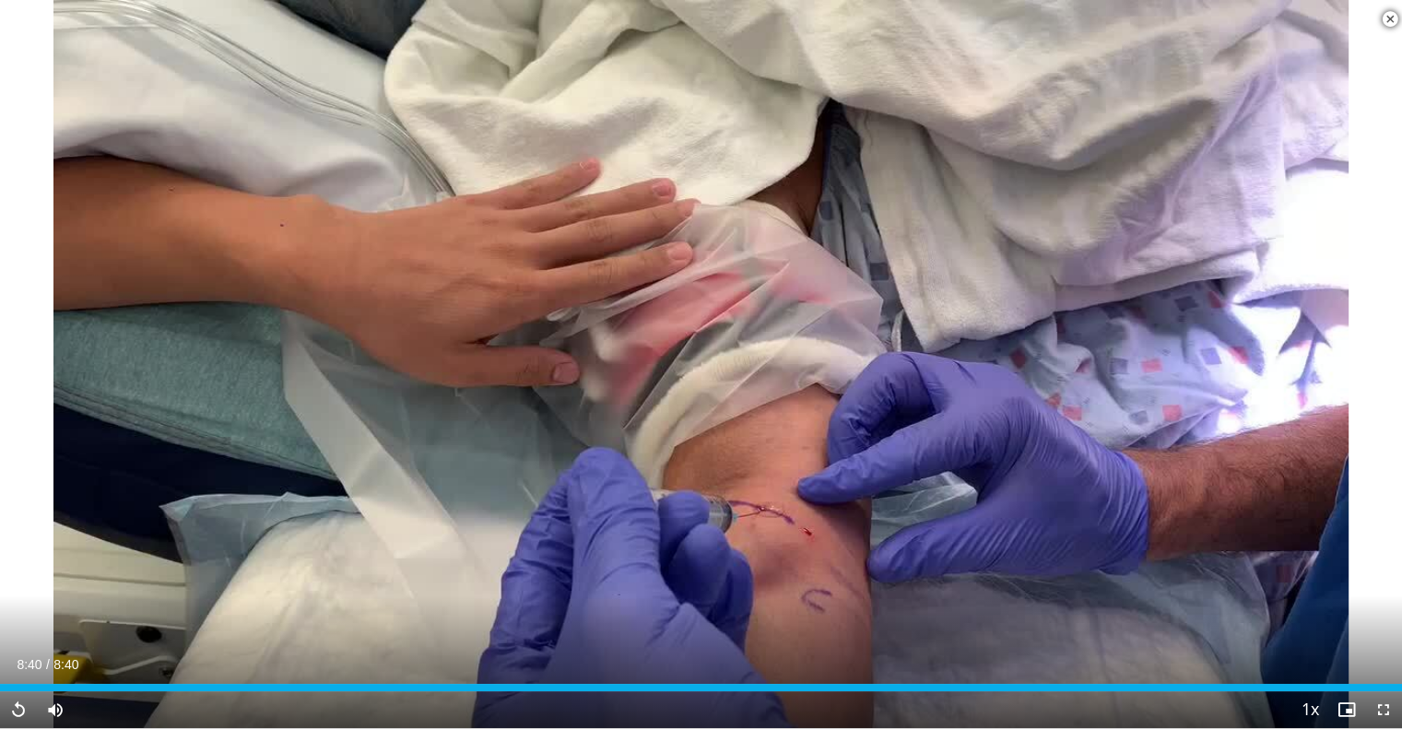
scroll to position [264, 0]
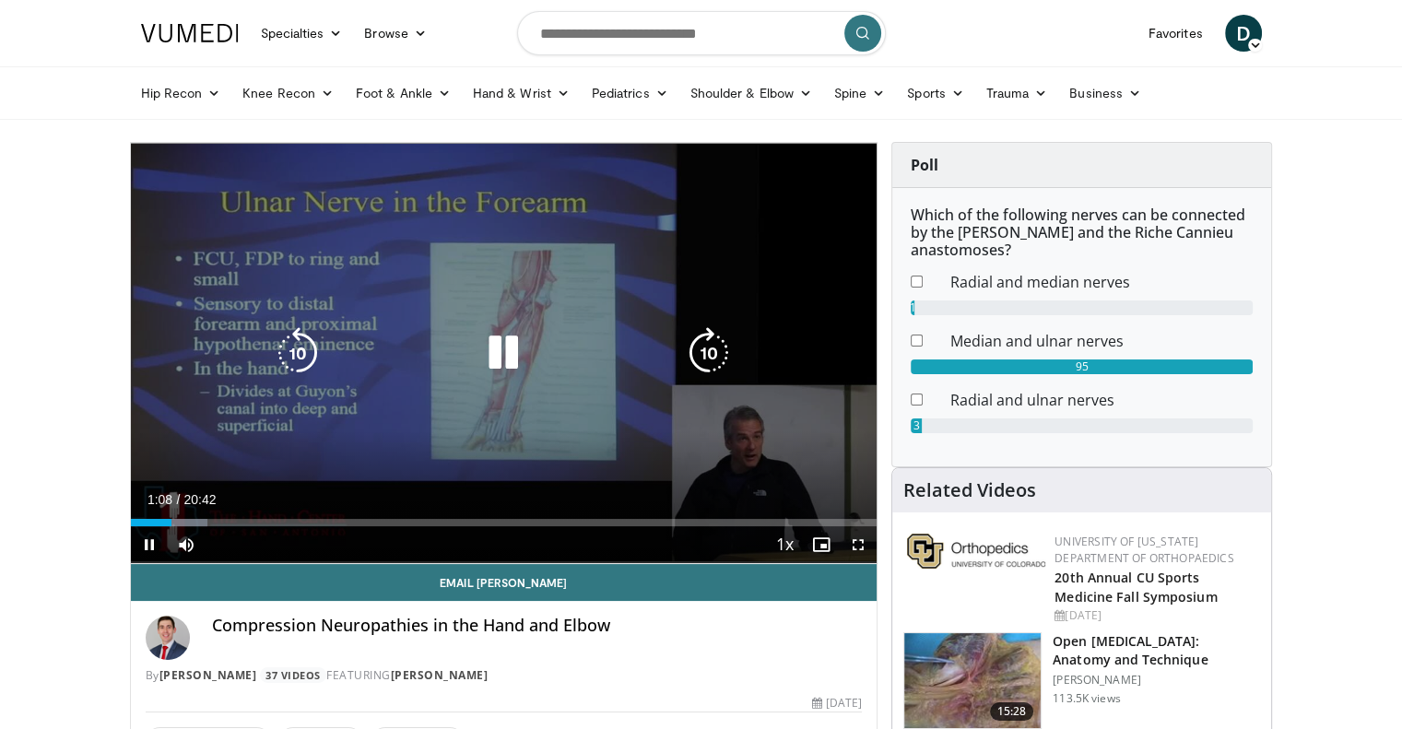
click at [505, 342] on icon "Video Player" at bounding box center [503, 353] width 52 height 52
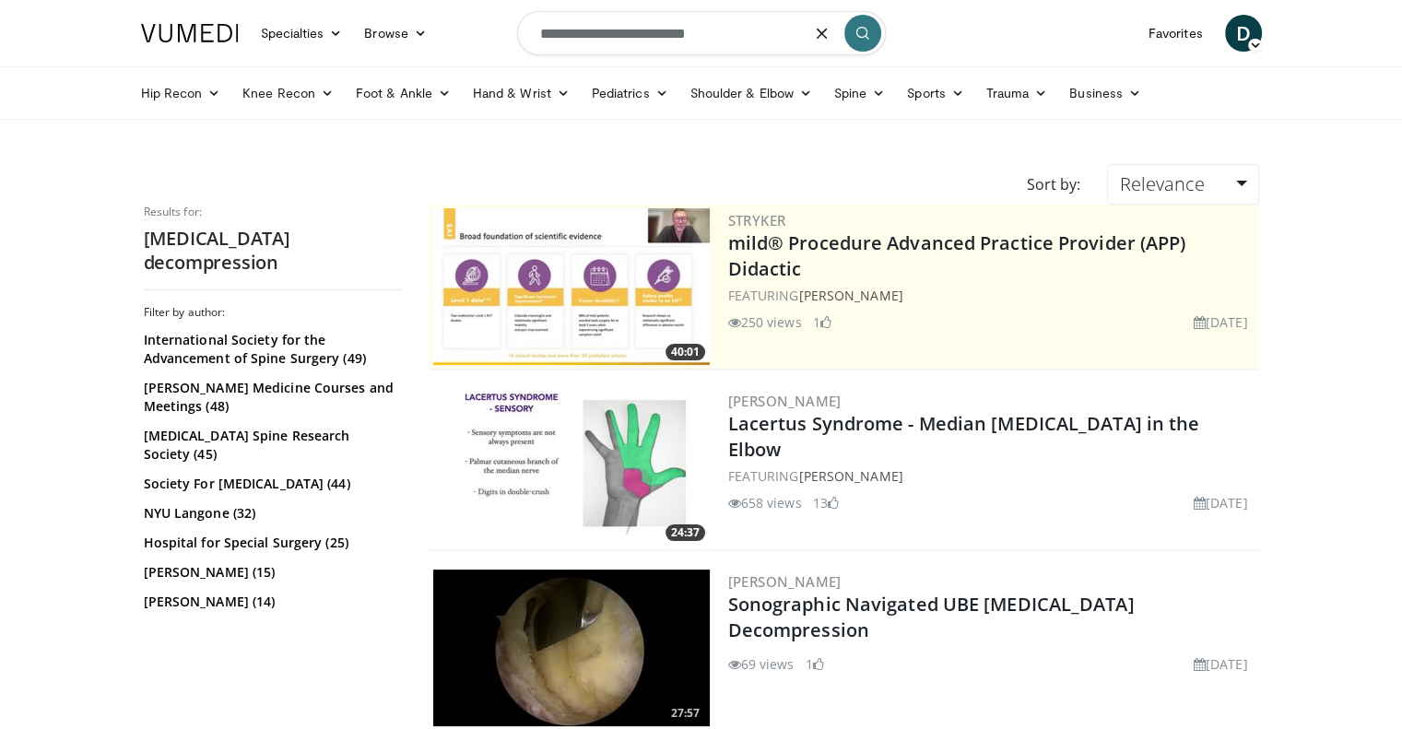
drag, startPoint x: 776, startPoint y: 37, endPoint x: 471, endPoint y: 40, distance: 305.0
click at [471, 40] on nav "Specialties Adult & Family Medicine Allergy, [MEDICAL_DATA], Immunology Anesthe…" at bounding box center [701, 33] width 1143 height 66
type input "**********"
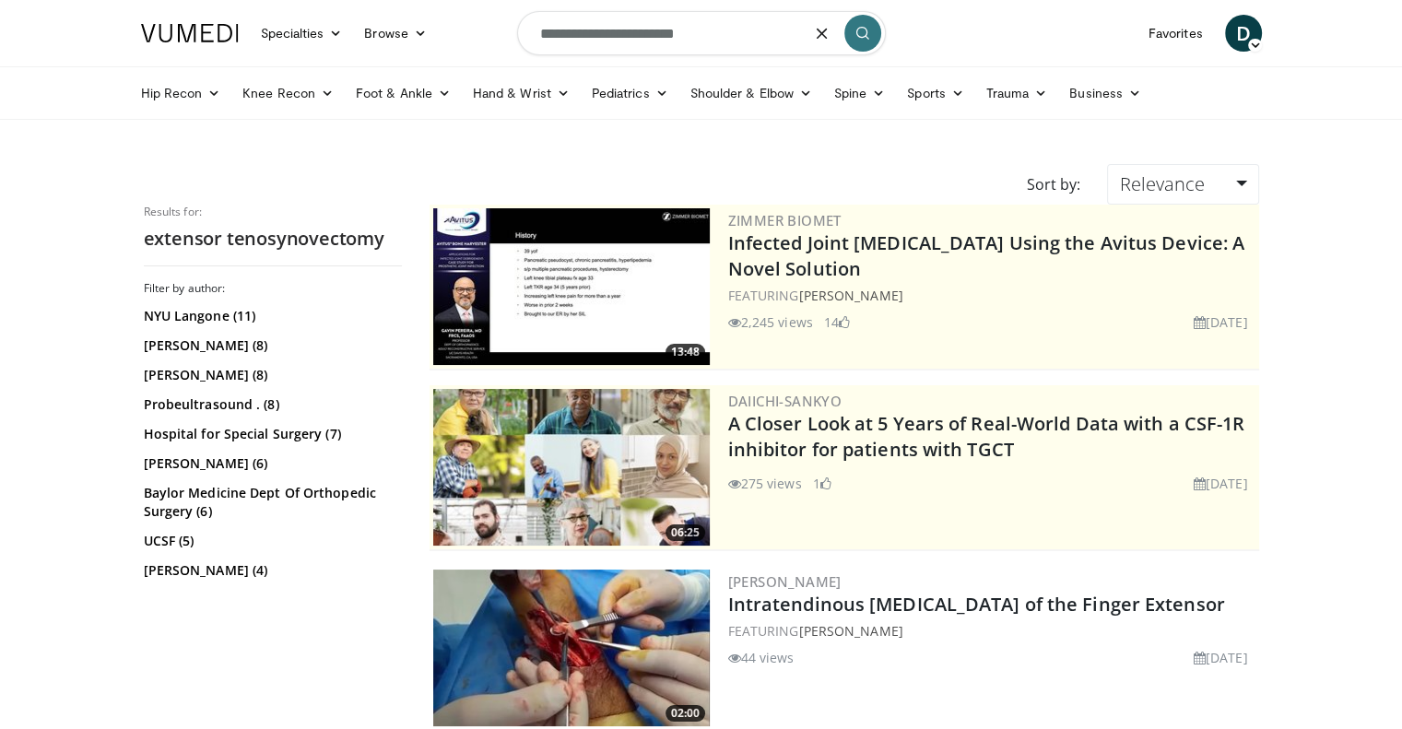
drag, startPoint x: 758, startPoint y: 30, endPoint x: 499, endPoint y: 38, distance: 259.1
click at [499, 38] on nav "Specialties Adult & Family Medicine Allergy, Asthma, Immunology Anesthesiology …" at bounding box center [701, 33] width 1143 height 66
type input "**********"
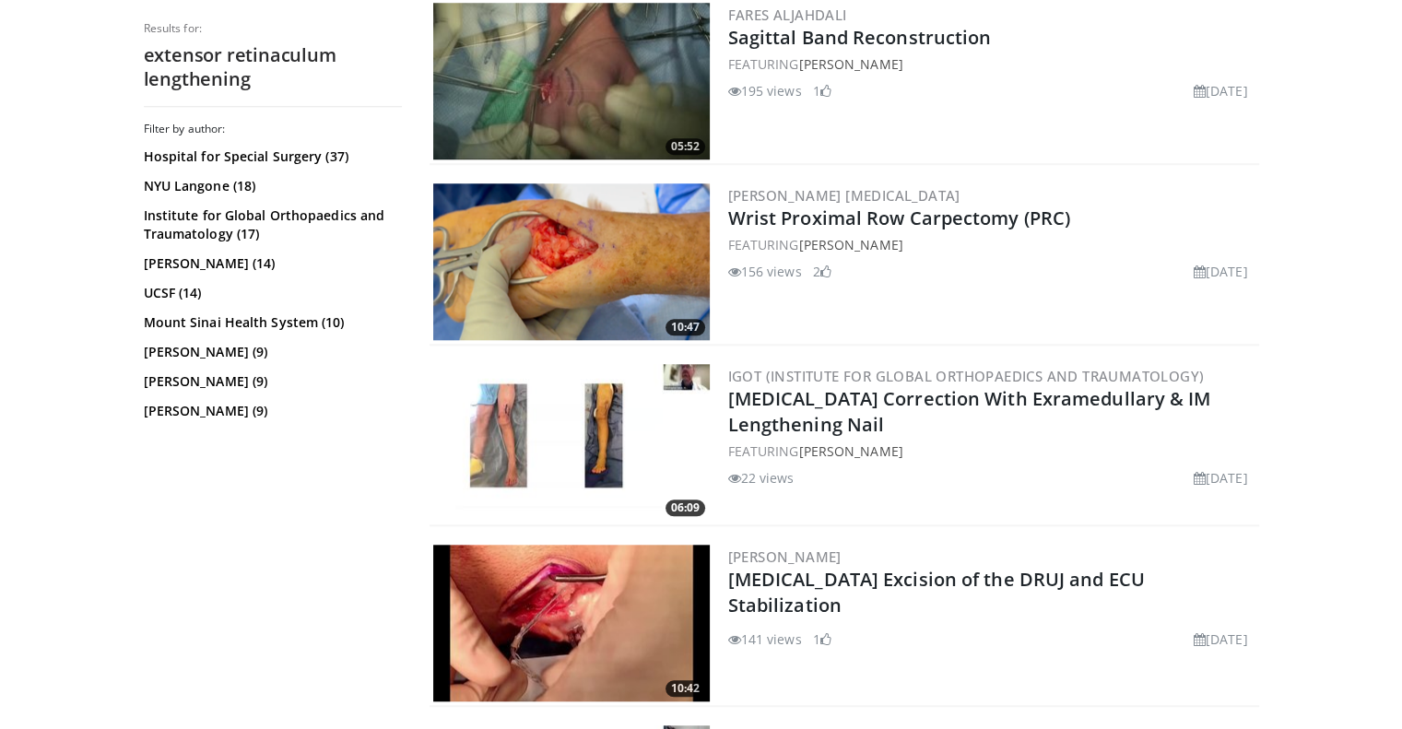
scroll to position [1640, 0]
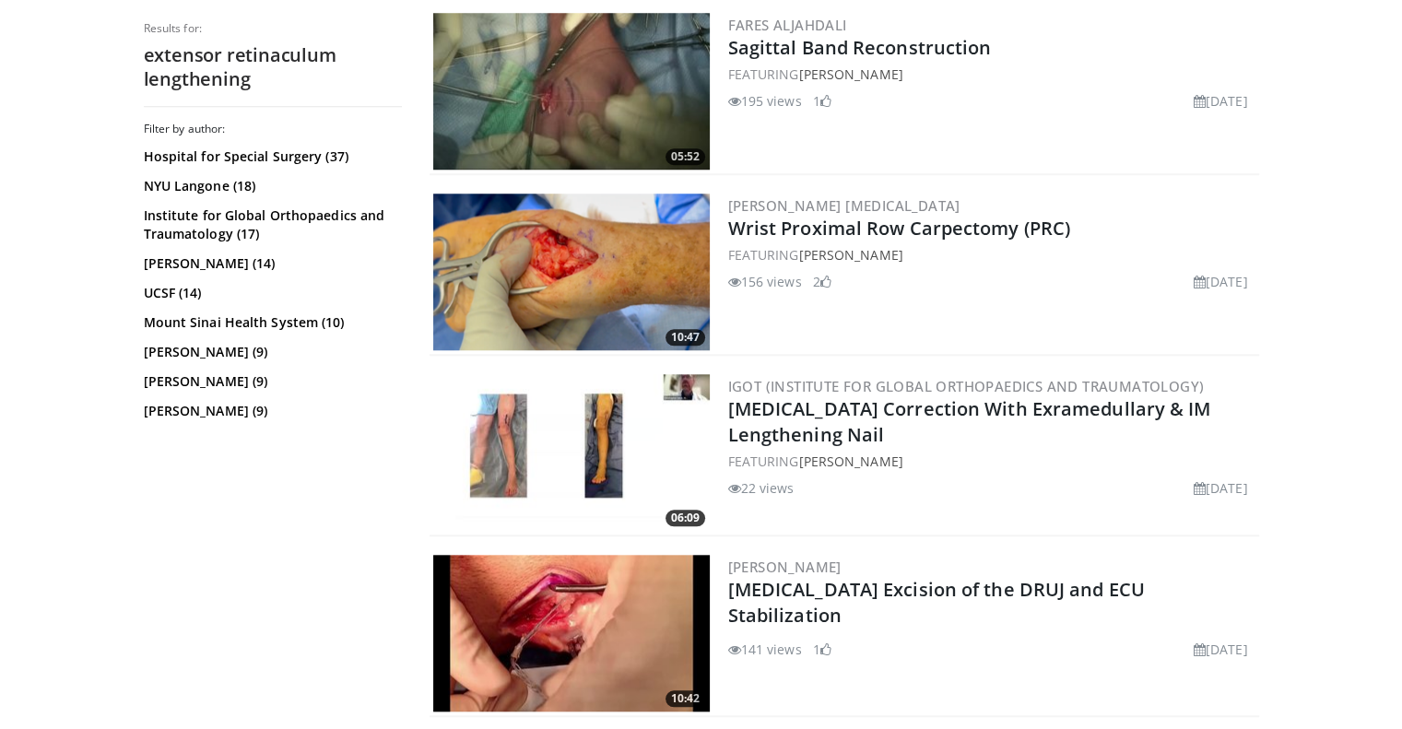
click at [616, 235] on img at bounding box center [571, 272] width 276 height 157
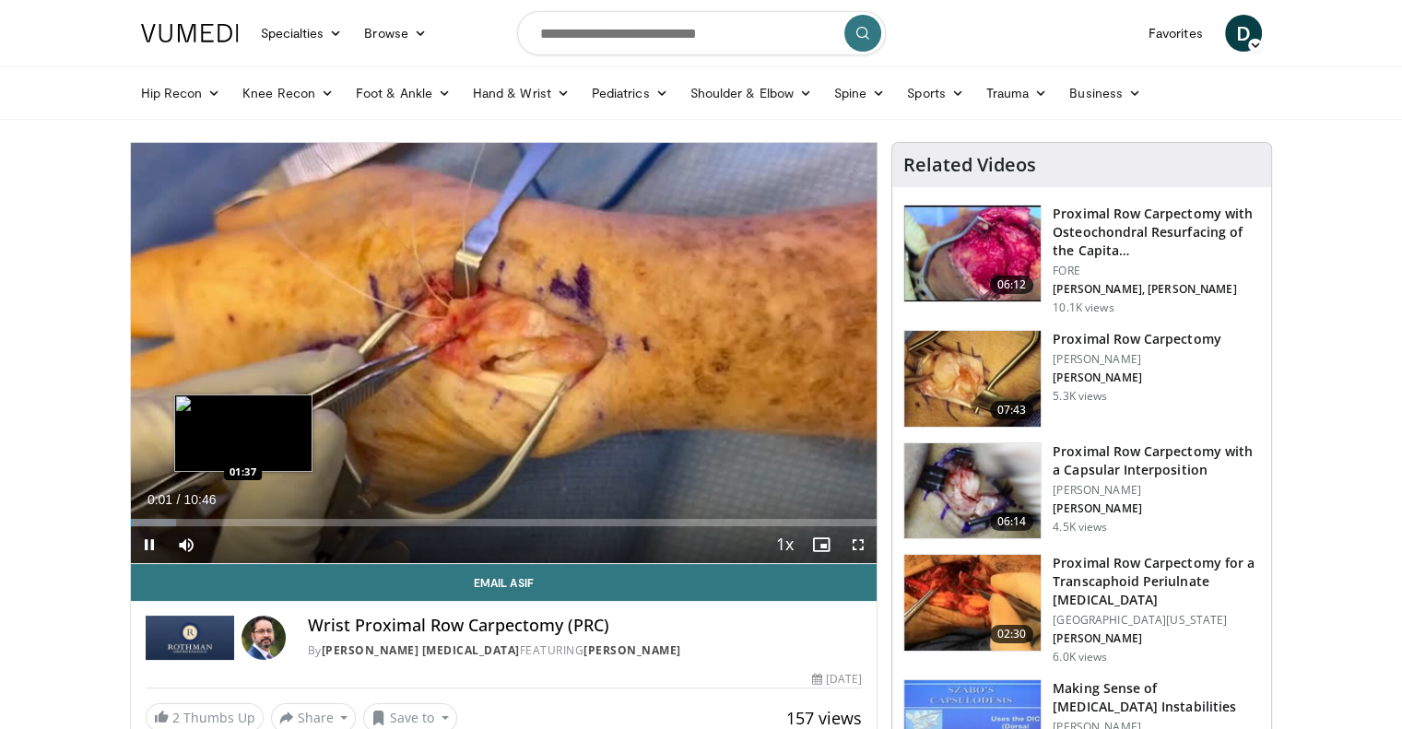
click at [242, 521] on div "Loaded : 6.13% 00:01 01:37" at bounding box center [504, 522] width 746 height 7
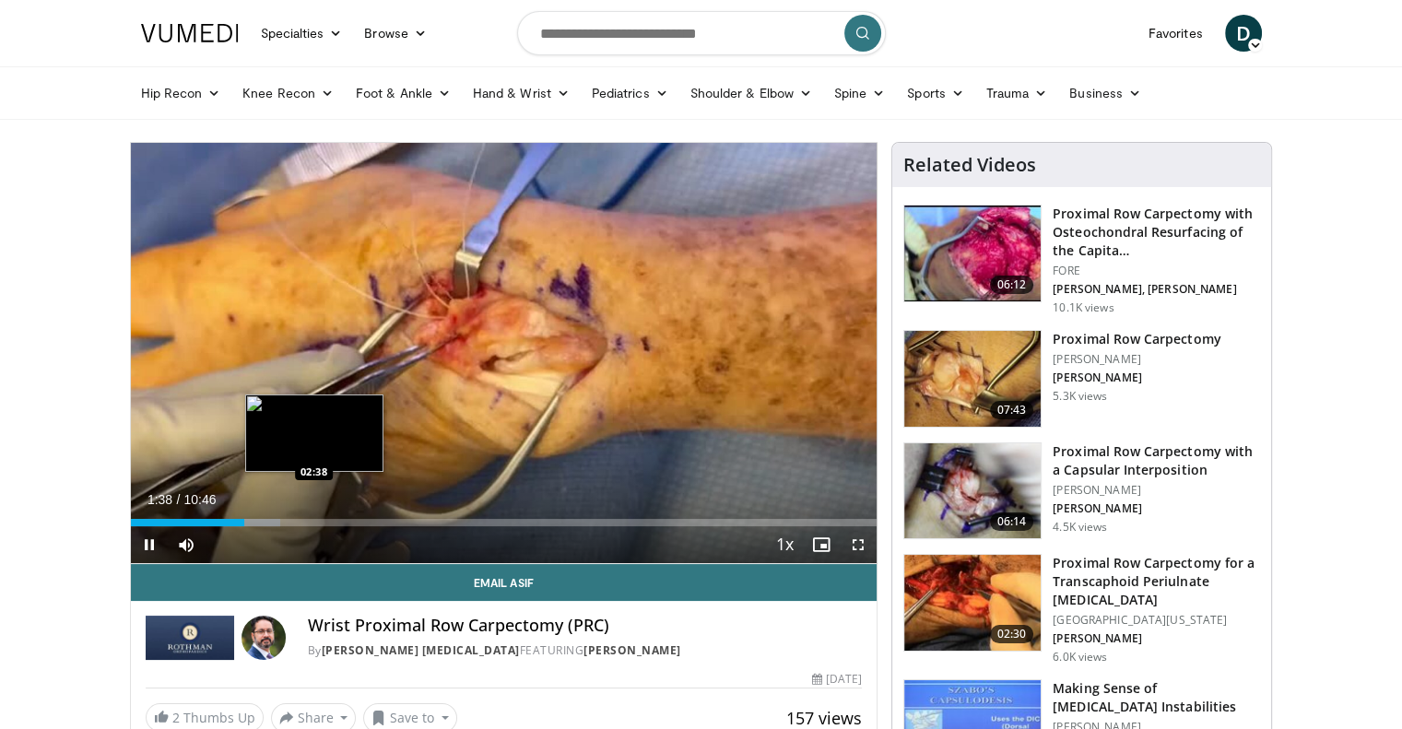
click at [313, 515] on div "Loaded : 20.12% 01:38 02:38" at bounding box center [504, 518] width 746 height 18
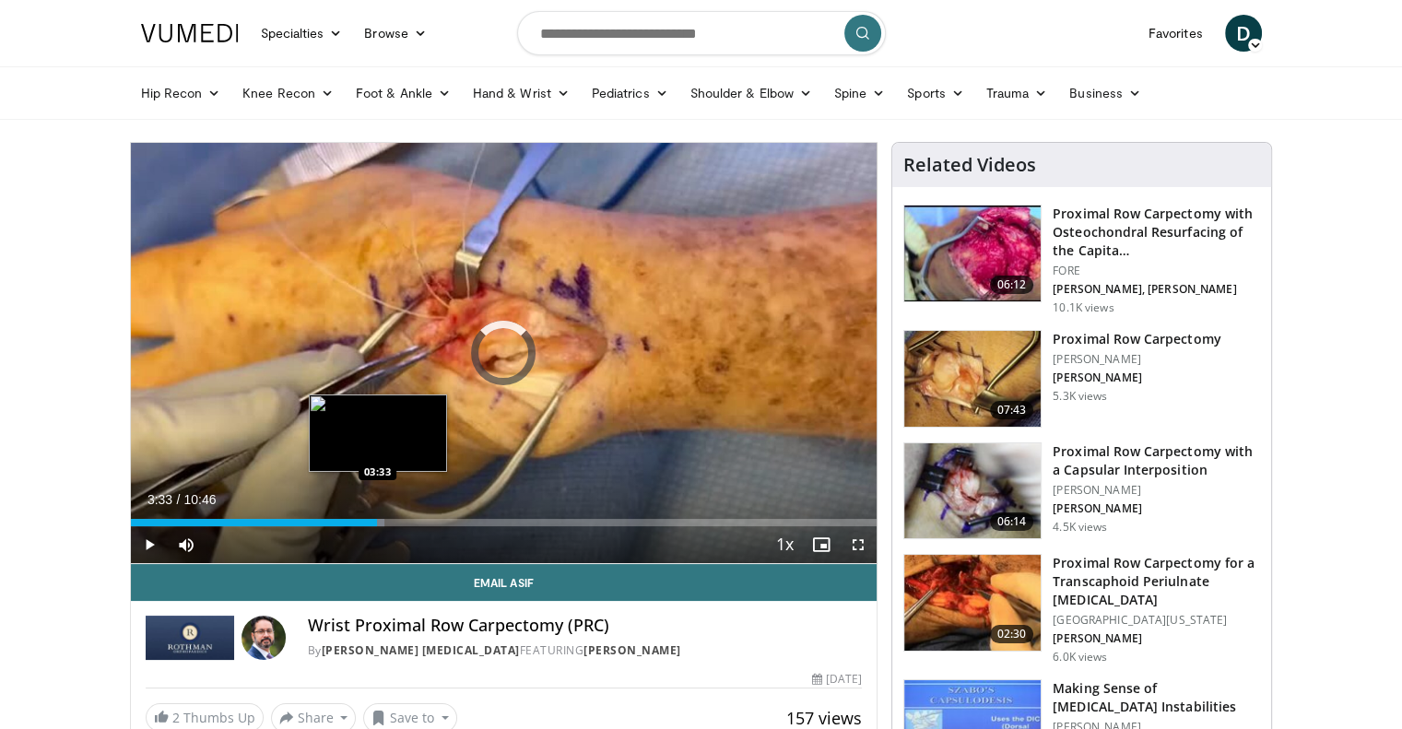
click at [377, 515] on div "Loaded : 34.06% 03:33 03:33" at bounding box center [504, 518] width 746 height 18
click at [410, 515] on div "Loaded : 42.94% 03:36 04:02" at bounding box center [504, 518] width 746 height 18
click at [385, 517] on div "Loaded : 47.99% 04:10 03:41" at bounding box center [504, 518] width 746 height 18
click at [380, 516] on div "Loaded : 47.99% 03:42 03:37" at bounding box center [504, 518] width 746 height 18
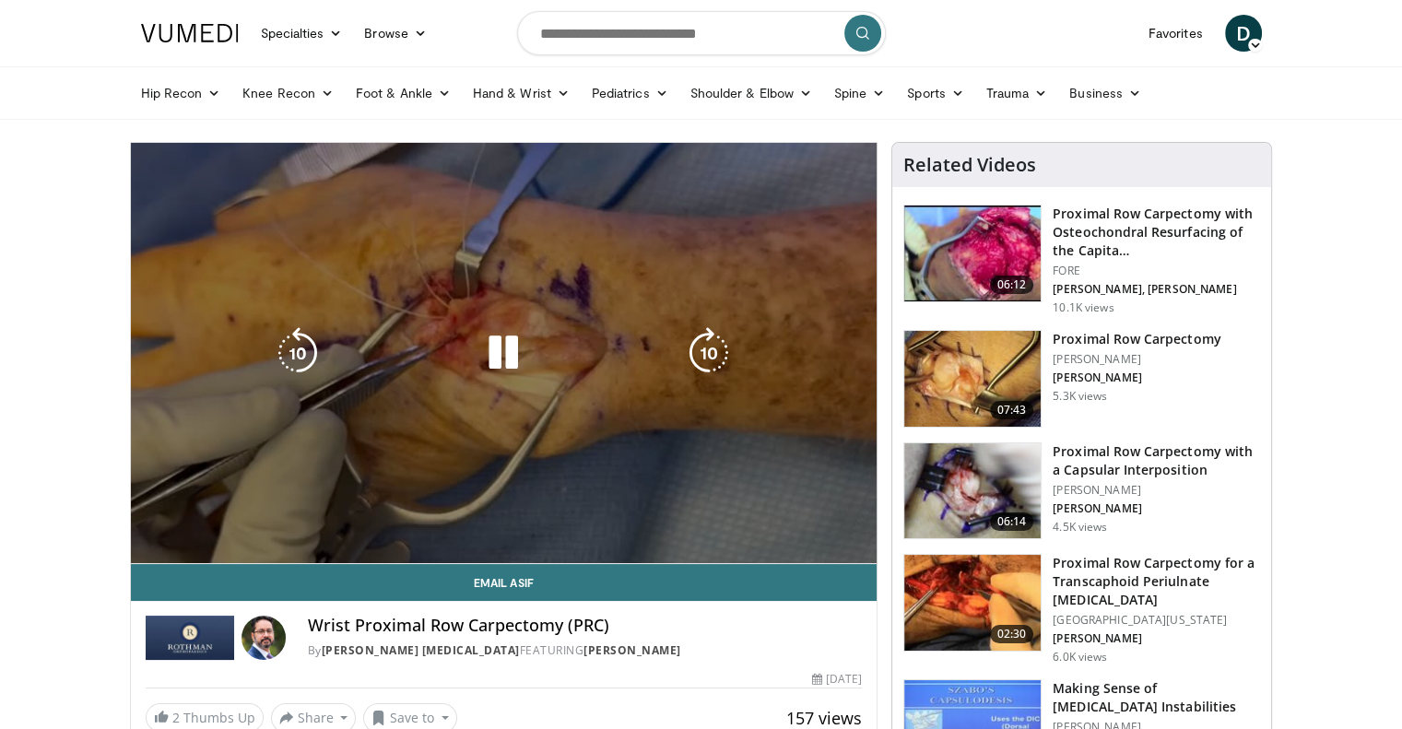
click at [371, 515] on video-js "**********" at bounding box center [504, 353] width 746 height 421
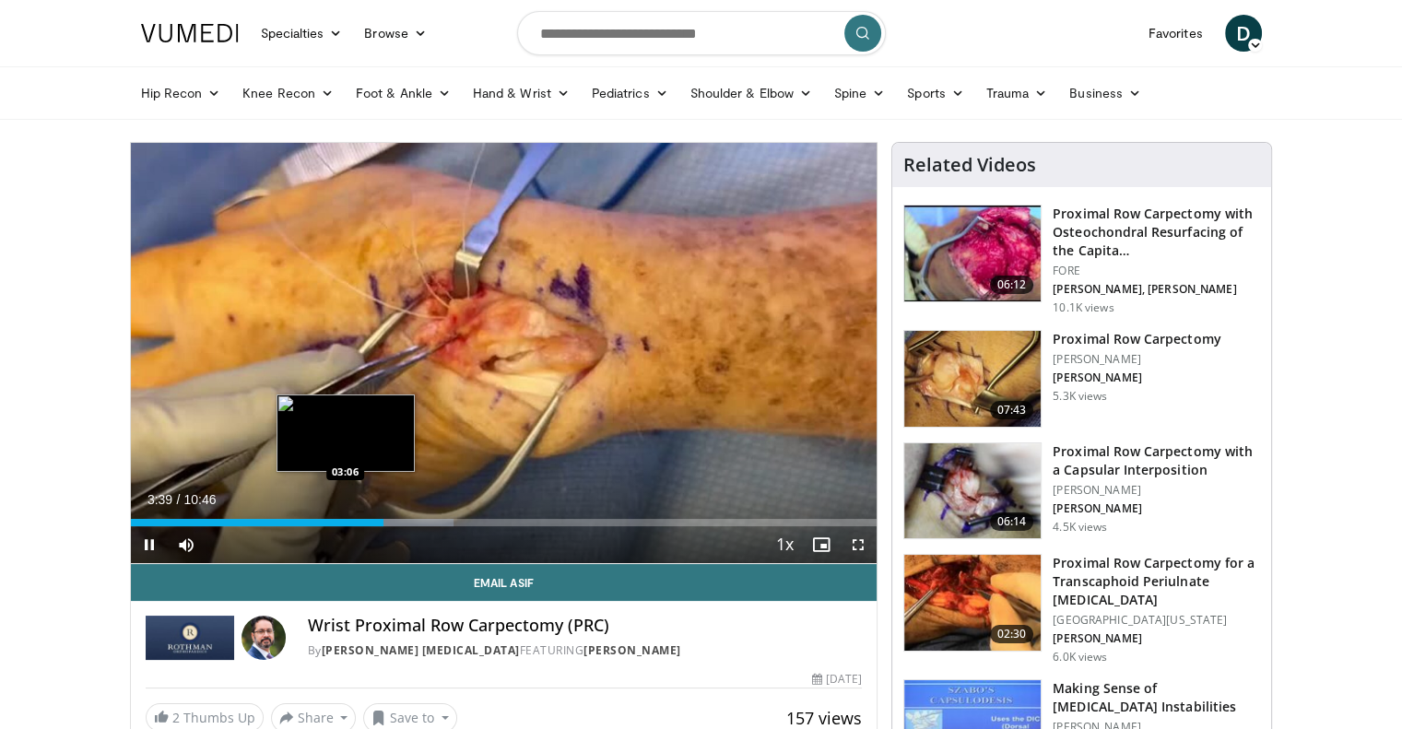
click at [339, 521] on div "03:39" at bounding box center [257, 522] width 253 height 7
click at [337, 520] on div "Loaded : 38.34% 03:03 02:59" at bounding box center [504, 522] width 746 height 7
click at [317, 517] on div "Loaded : 38.34% 03:01 02:42" at bounding box center [504, 518] width 746 height 18
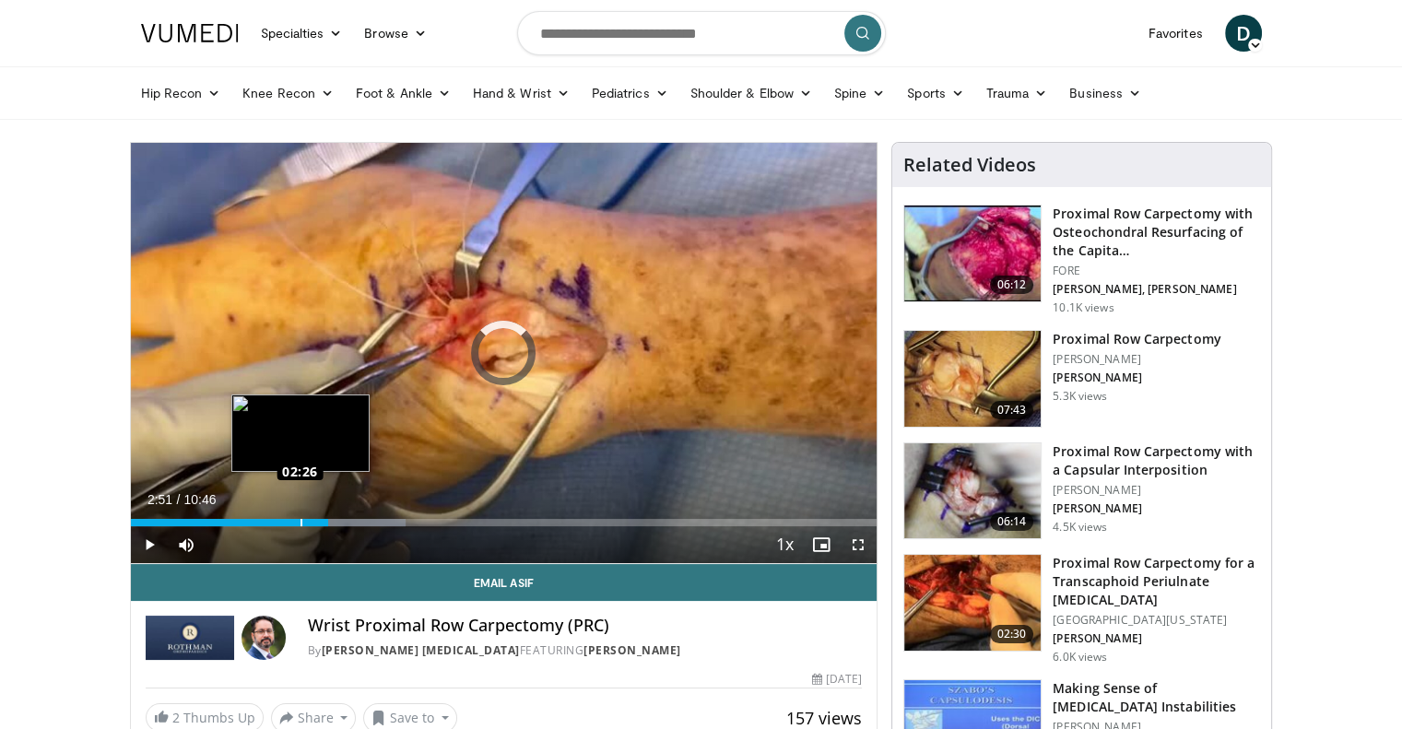
click at [300, 521] on div "Loaded : 36.81% 02:26 02:26" at bounding box center [504, 522] width 746 height 7
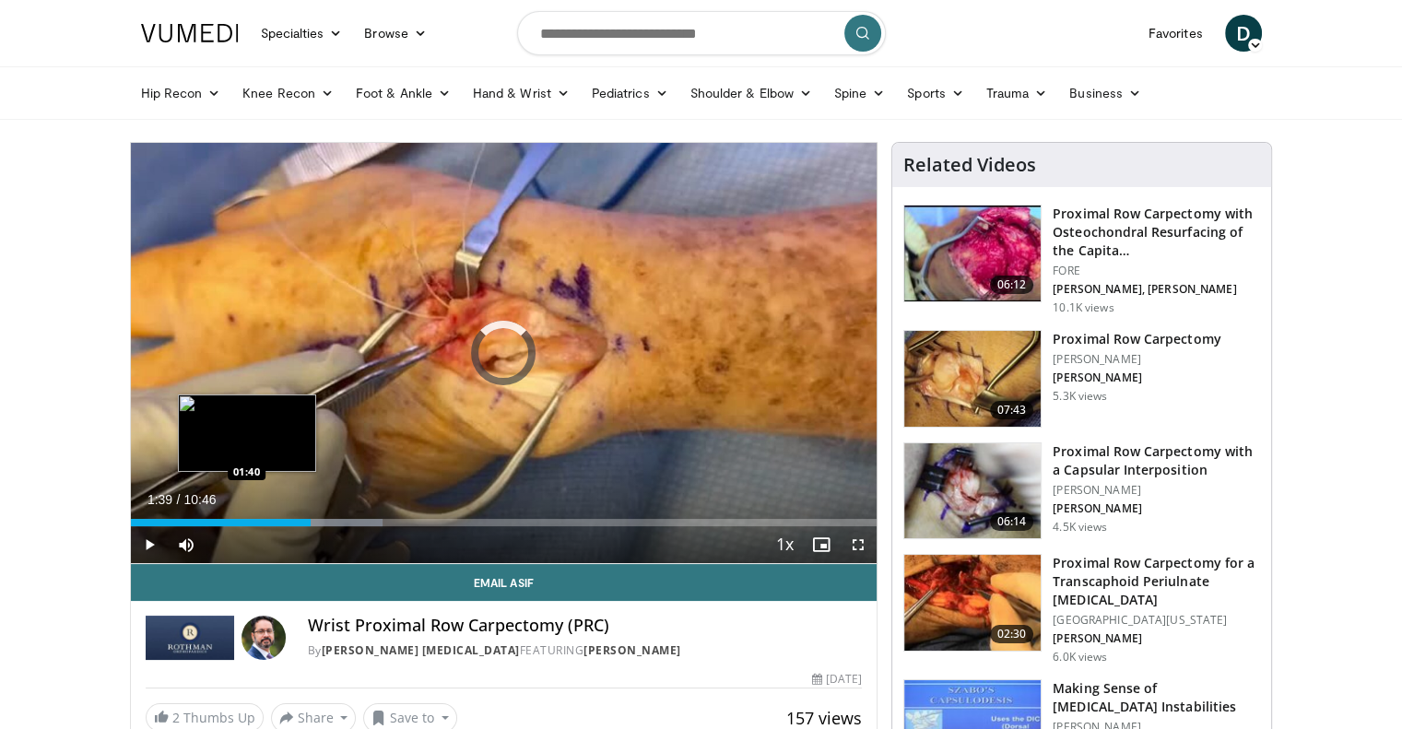
click at [245, 520] on div "02:36" at bounding box center [221, 522] width 180 height 7
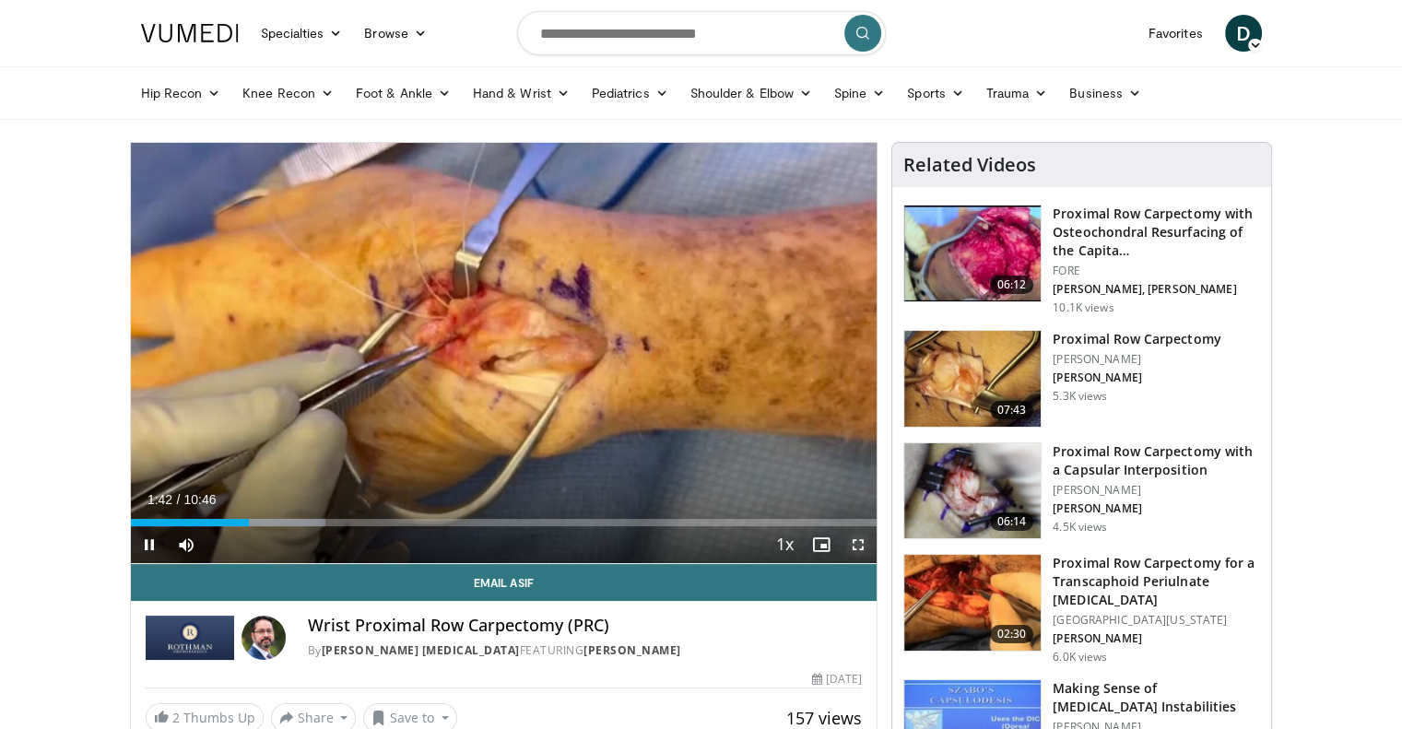
click at [855, 548] on span "Video Player" at bounding box center [858, 544] width 37 height 37
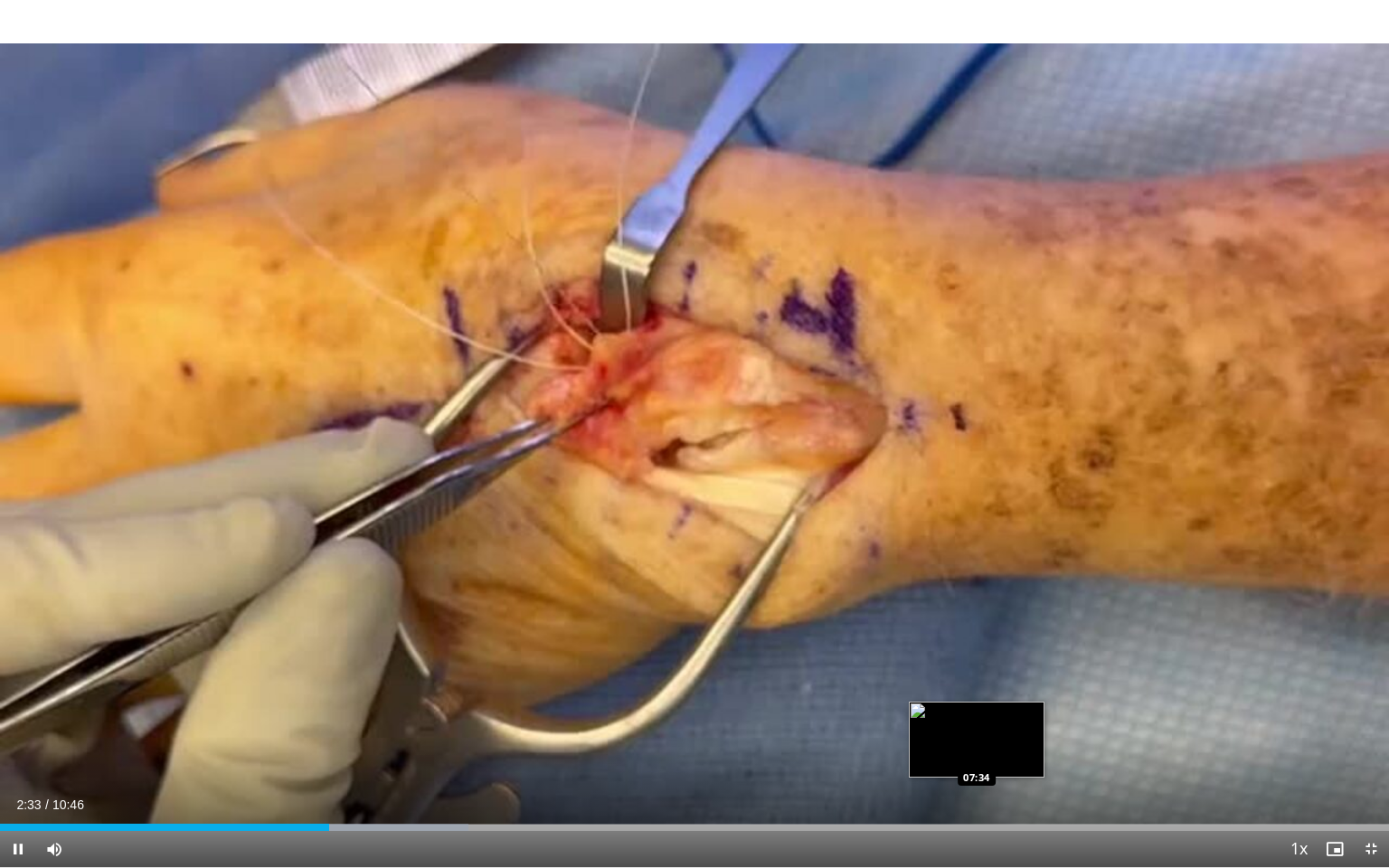
click at [976, 714] on div "Loaded : 33.74% 02:33 07:34" at bounding box center [694, 827] width 1389 height 7
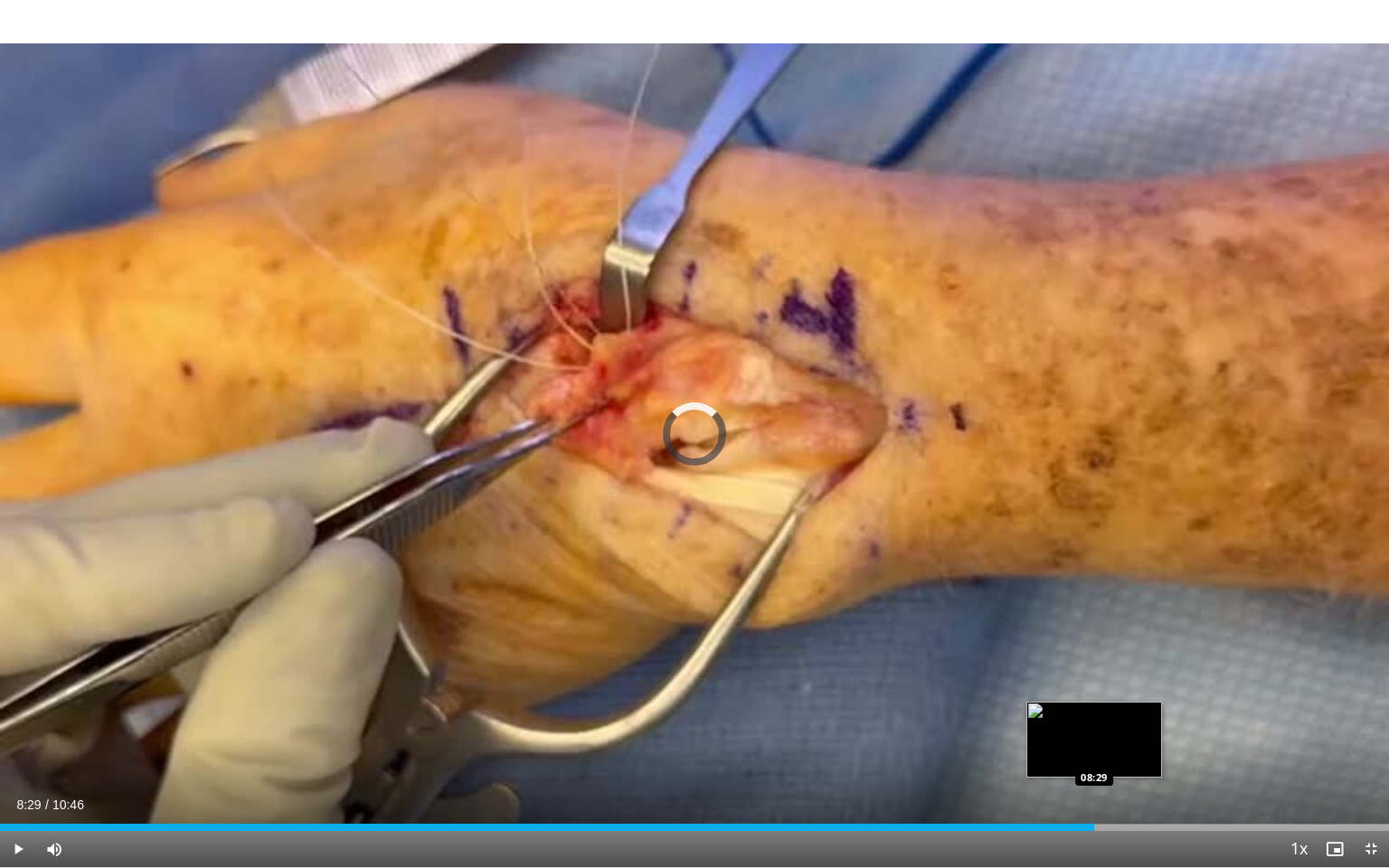
click at [1093, 714] on div "Loaded : 0.00% 08:29 08:29" at bounding box center [694, 822] width 1389 height 18
click at [1132, 714] on div "Progress Bar" at bounding box center [1166, 827] width 160 height 7
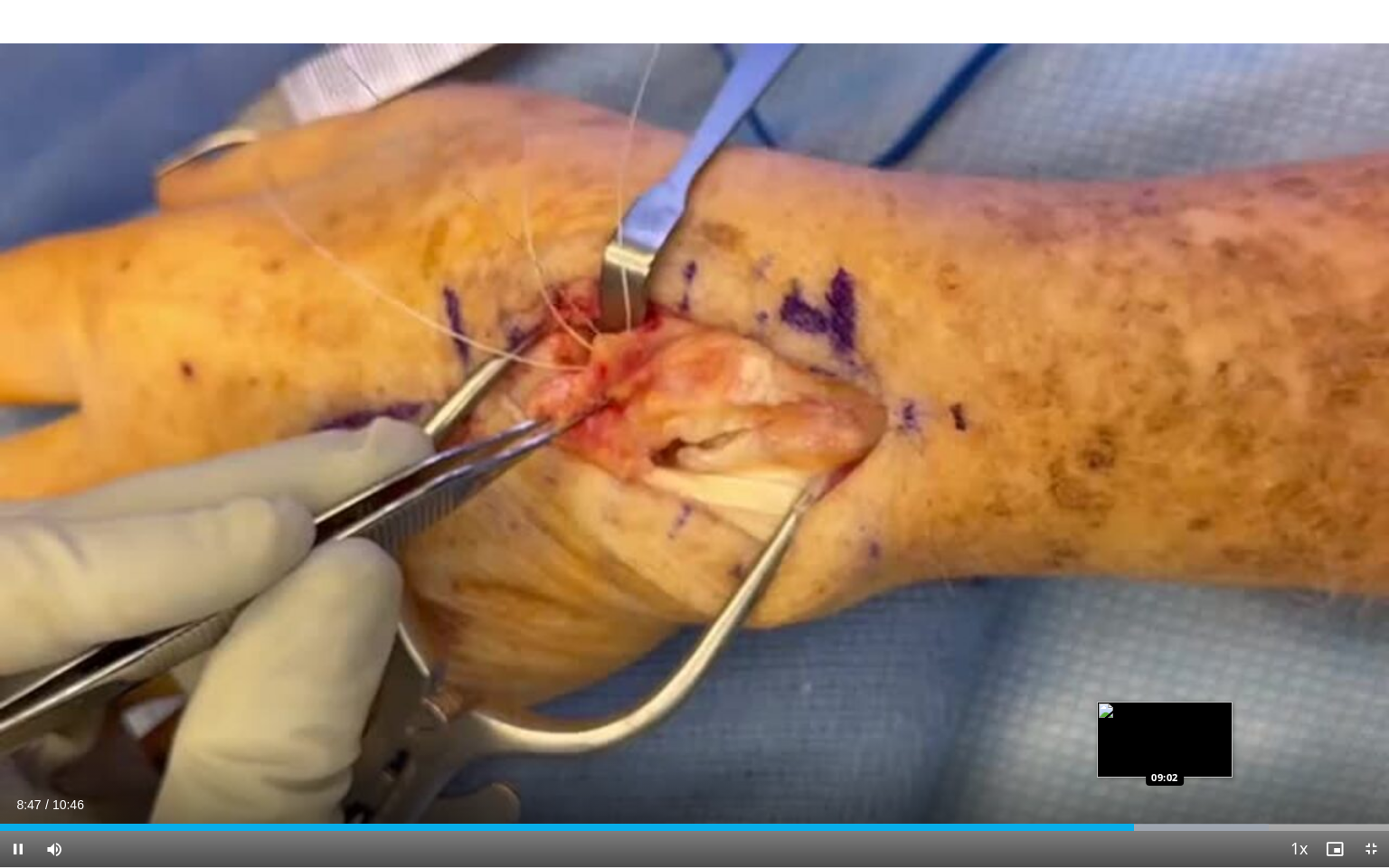
click at [1164, 714] on div "Progress Bar" at bounding box center [1177, 827] width 181 height 7
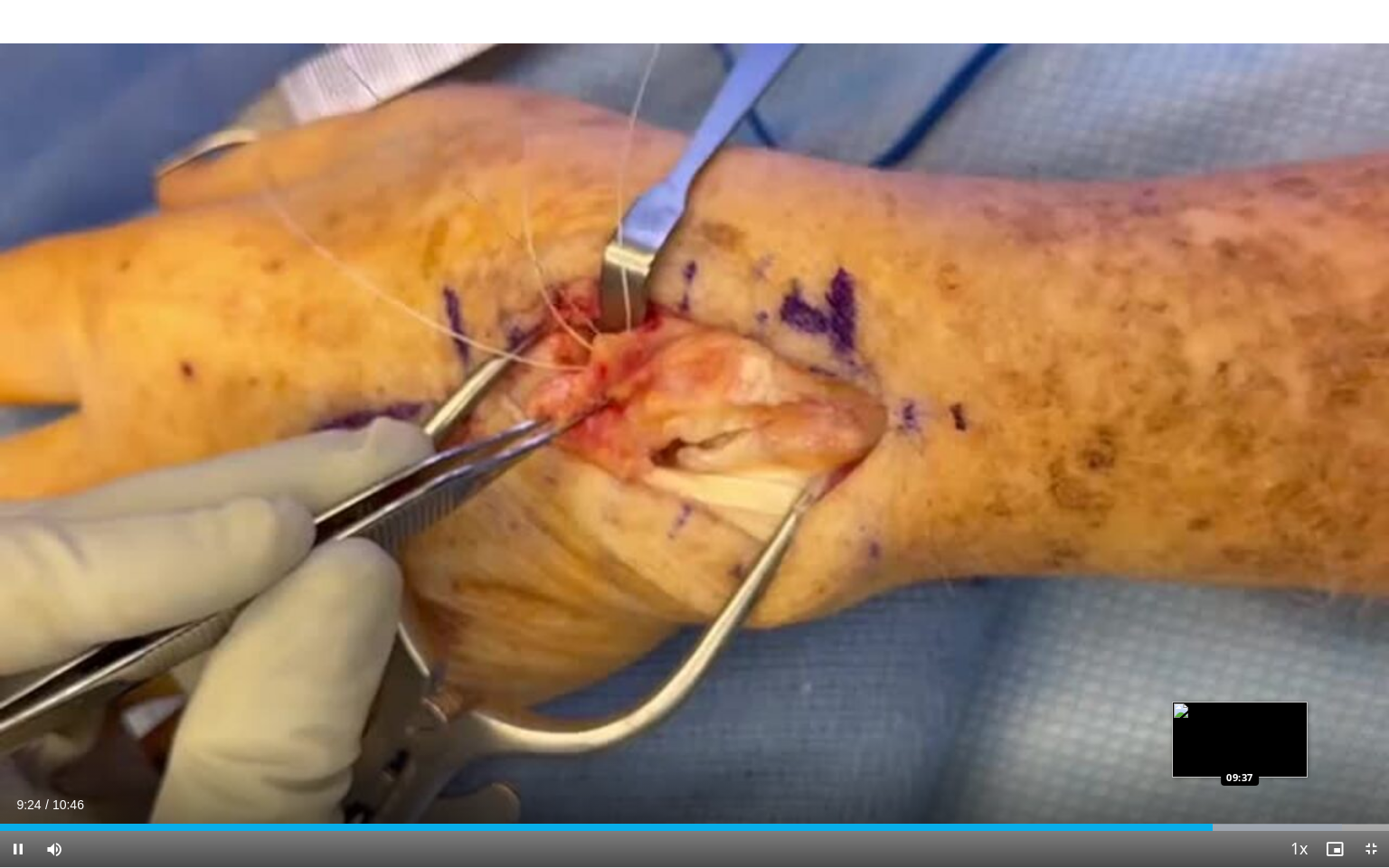
click at [1239, 714] on div "Progress Bar" at bounding box center [1243, 827] width 198 height 7
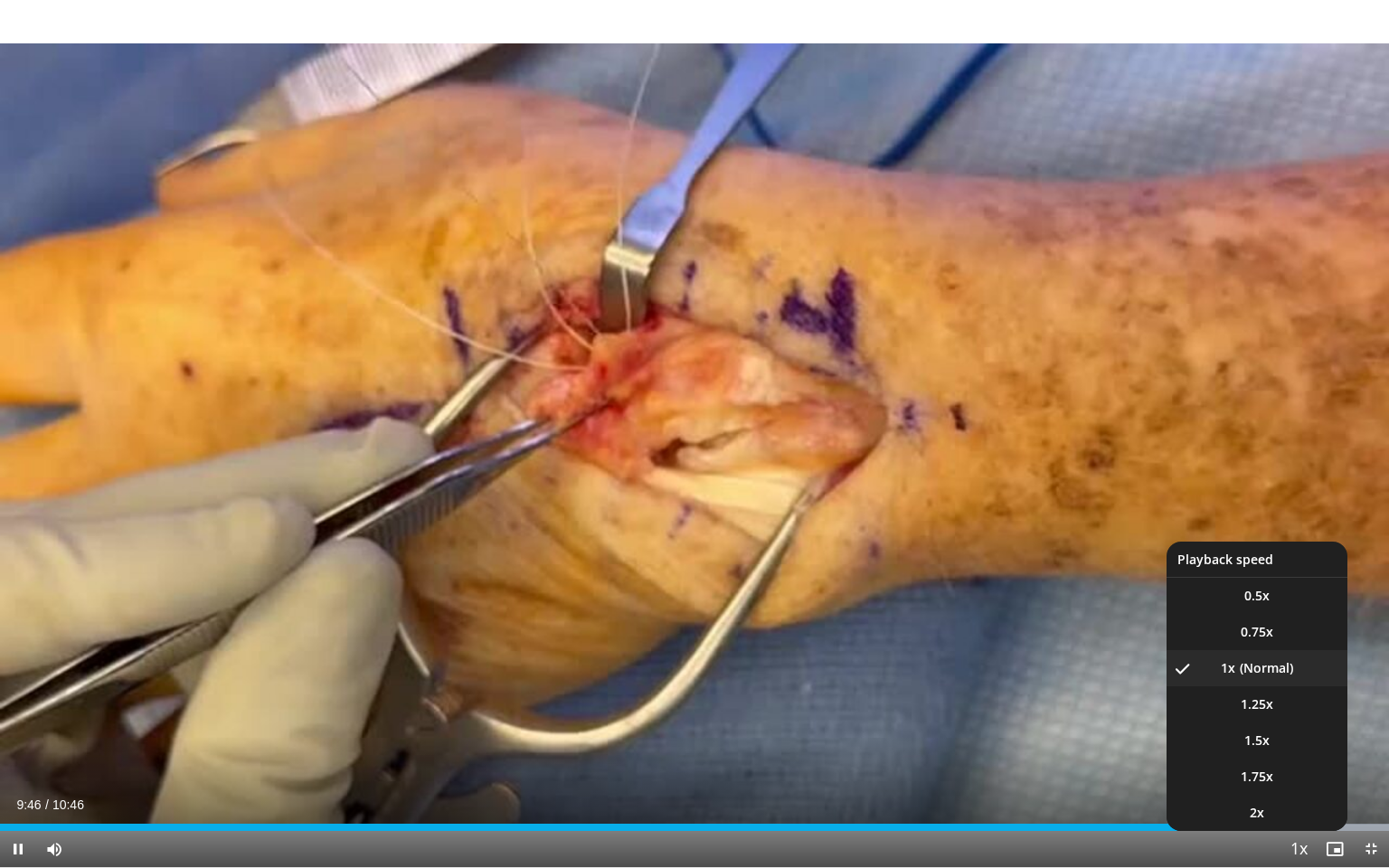
click at [1287, 714] on span "Video Player" at bounding box center [1298, 849] width 26 height 36
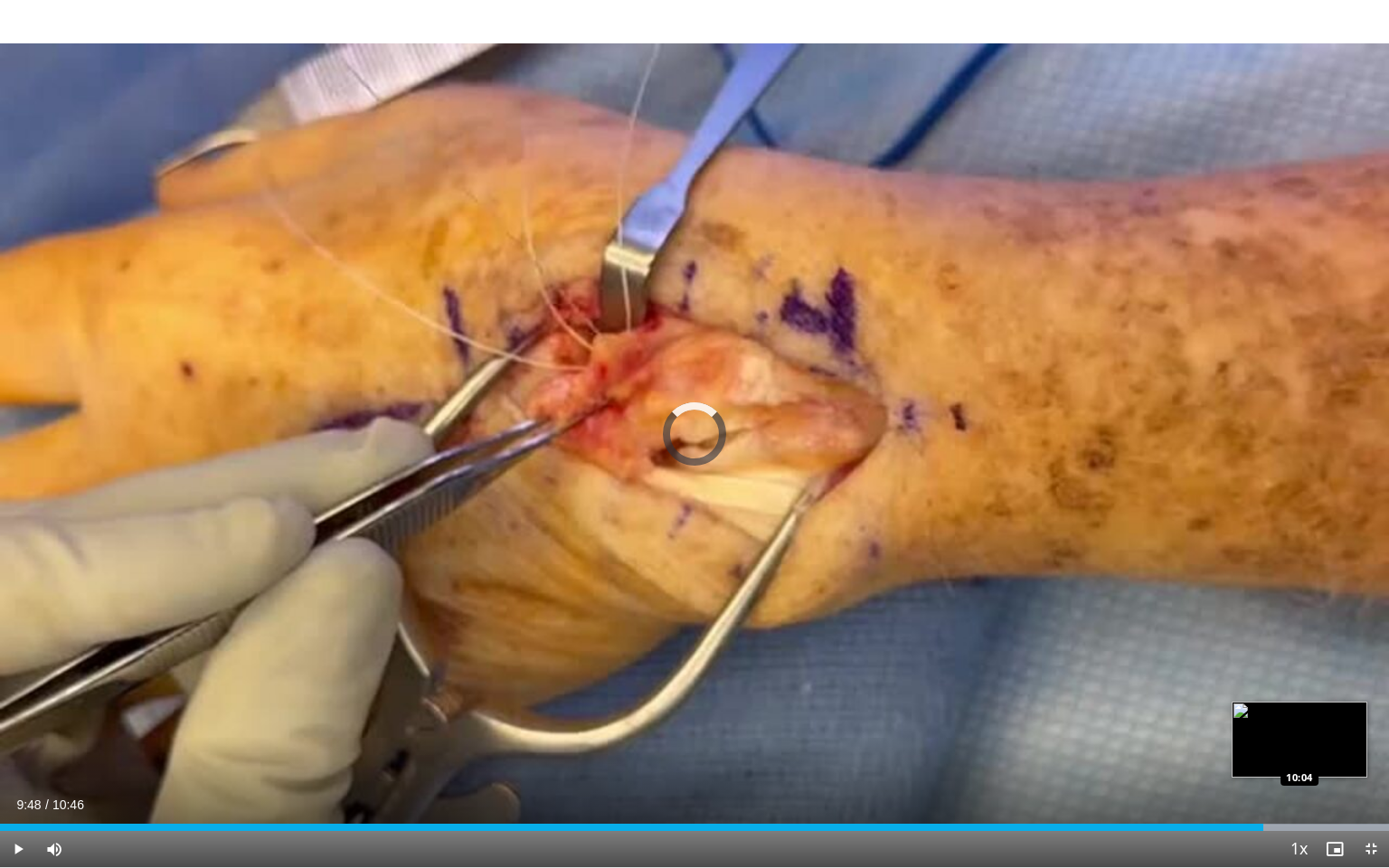
click at [1299, 714] on div "Progress Bar" at bounding box center [1290, 827] width 197 height 7
click at [1267, 714] on div "Loaded : 100.00% 10:05 09:50" at bounding box center [694, 827] width 1389 height 7
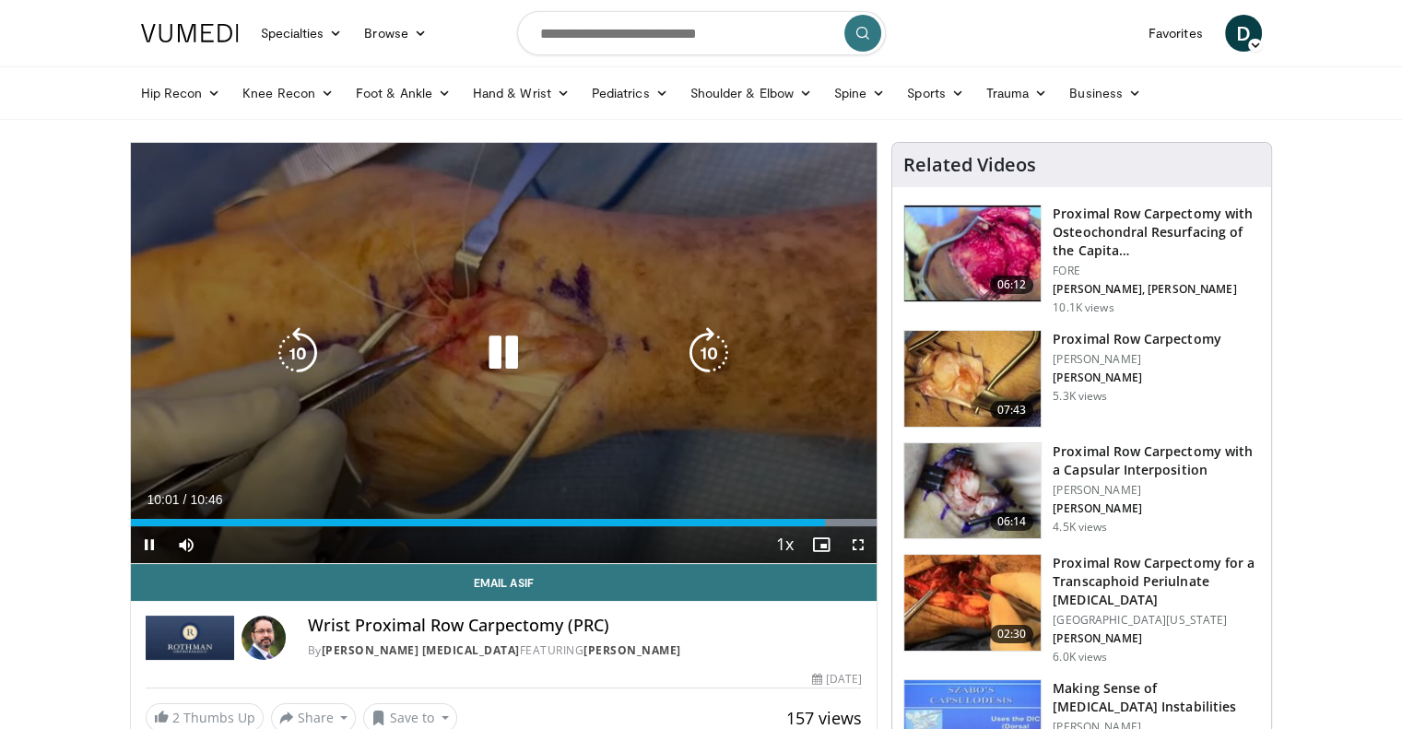
click at [516, 359] on icon "Video Player" at bounding box center [503, 353] width 52 height 52
